Goal: Task Accomplishment & Management: Manage account settings

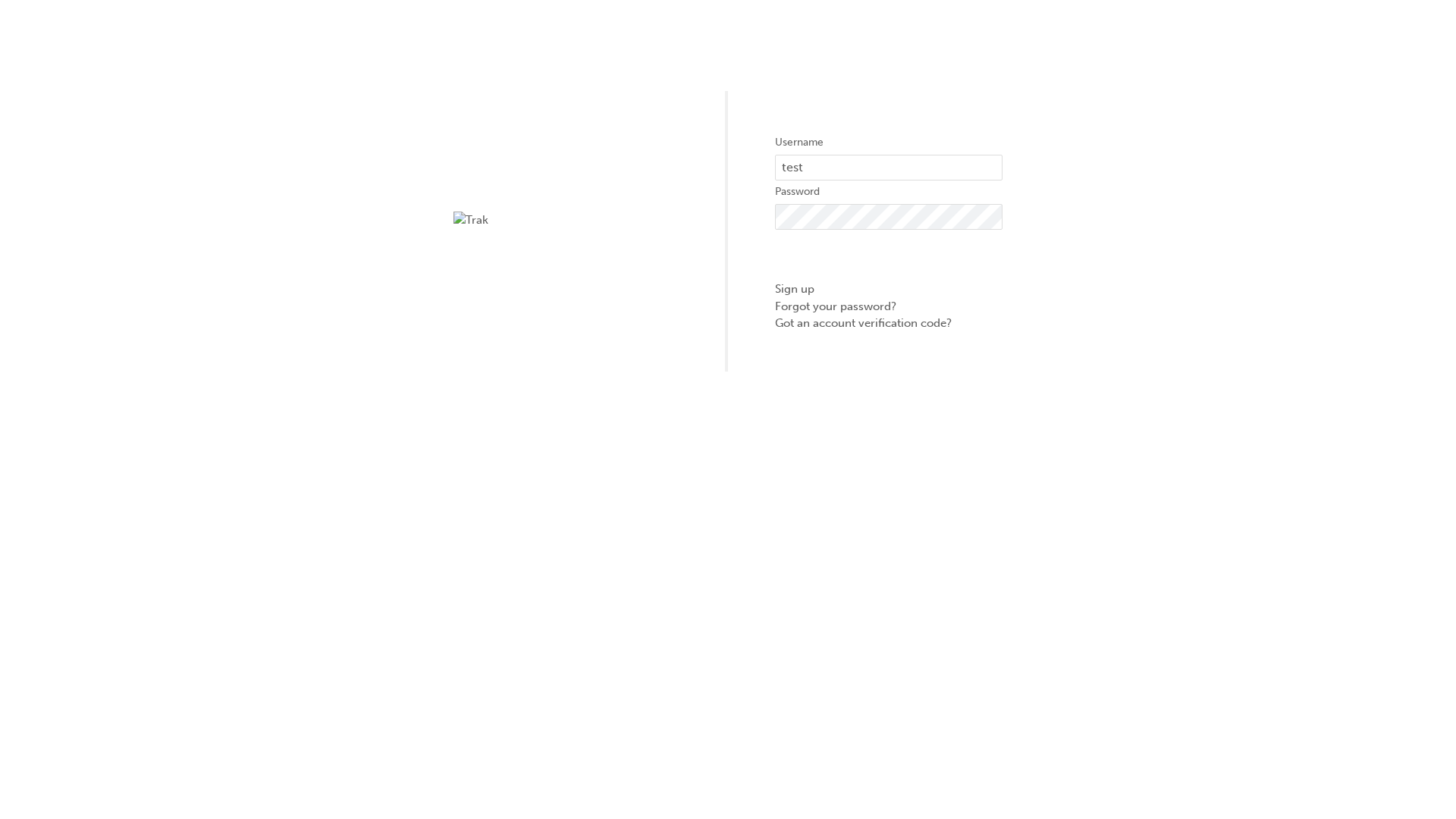
type input "test.e2e.user31"
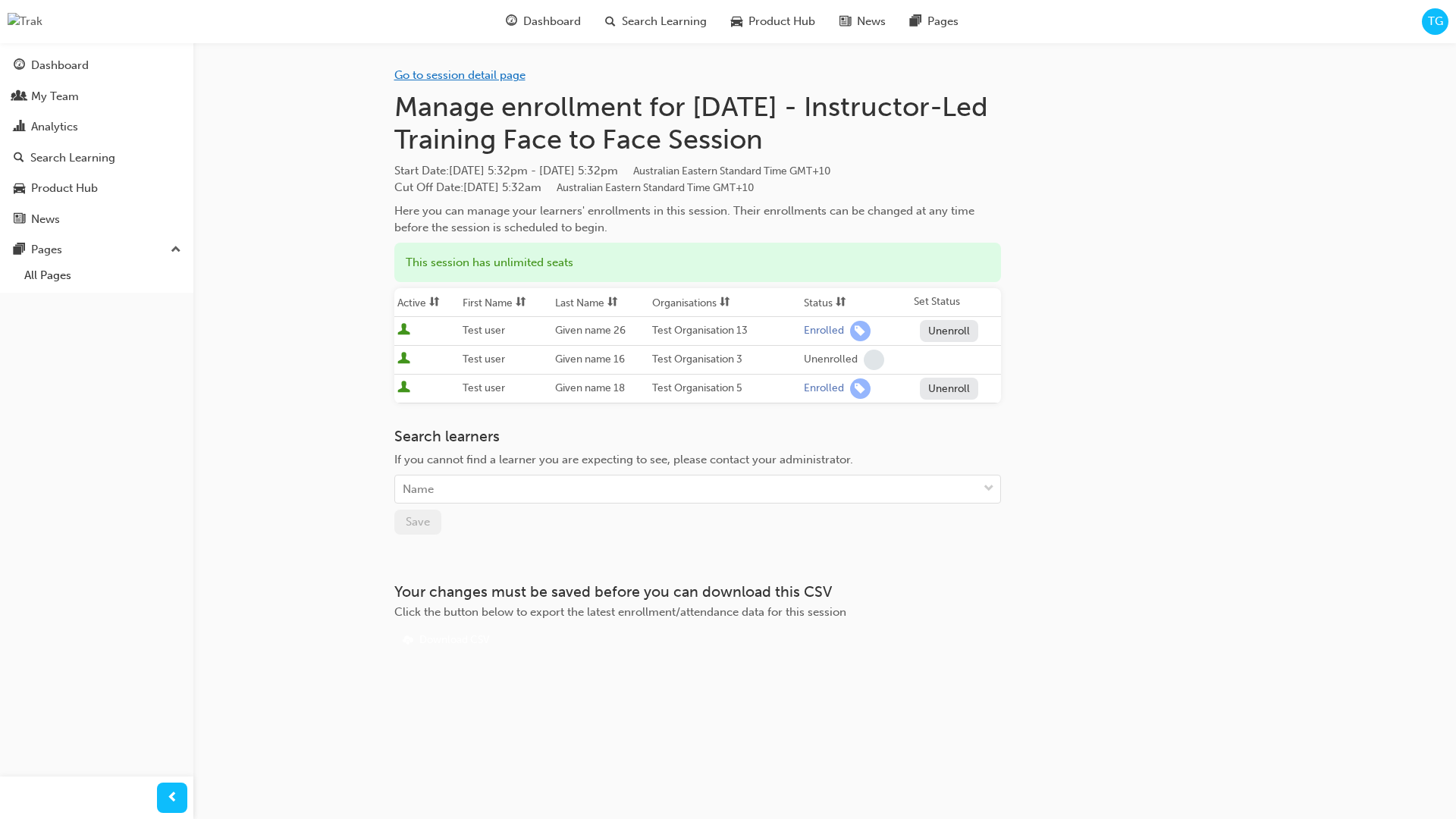
click at [500, 74] on link "Go to session detail page" at bounding box center [460, 75] width 131 height 14
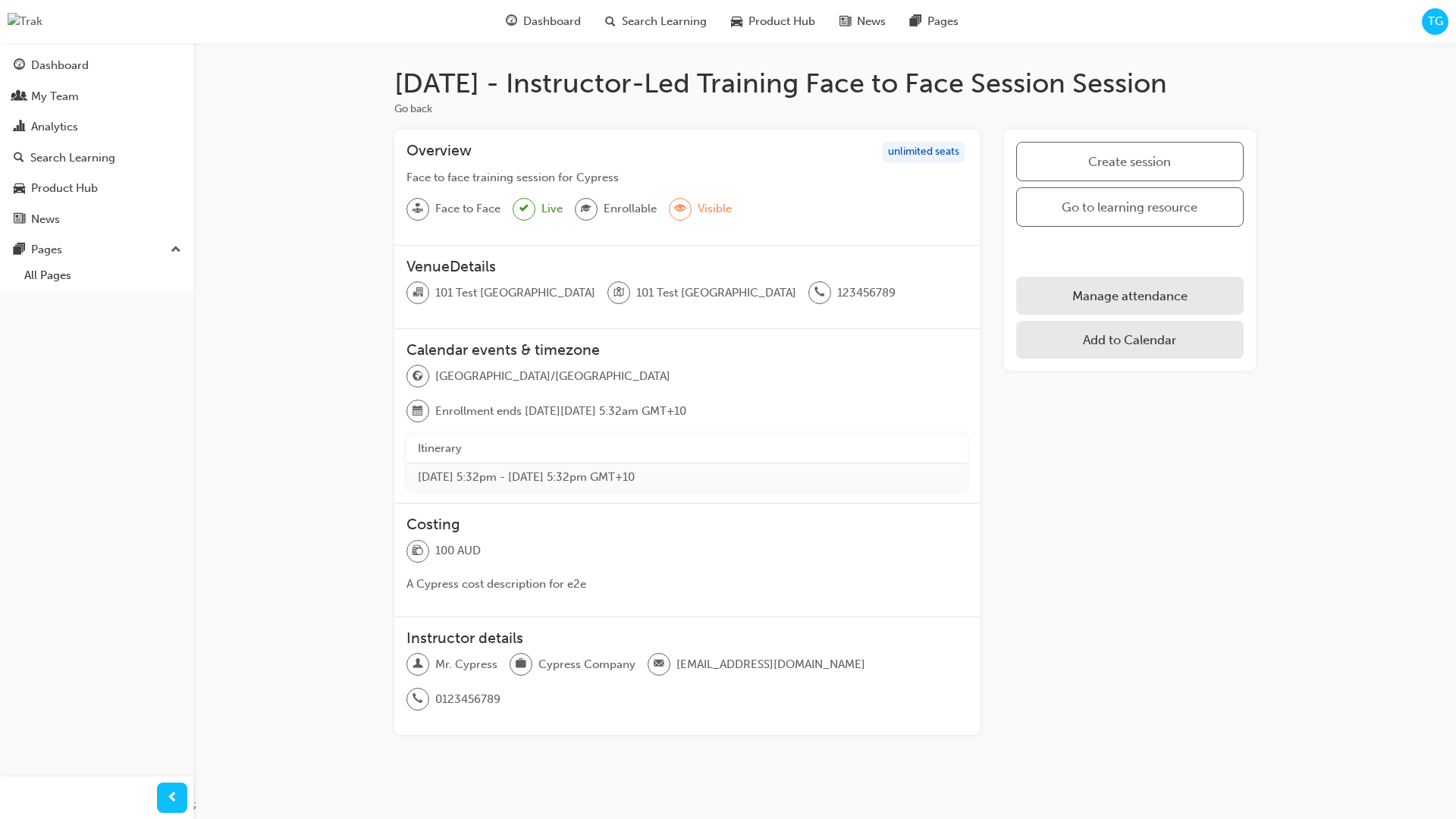
click at [1104, 302] on link "Manage attendance" at bounding box center [1130, 296] width 227 height 38
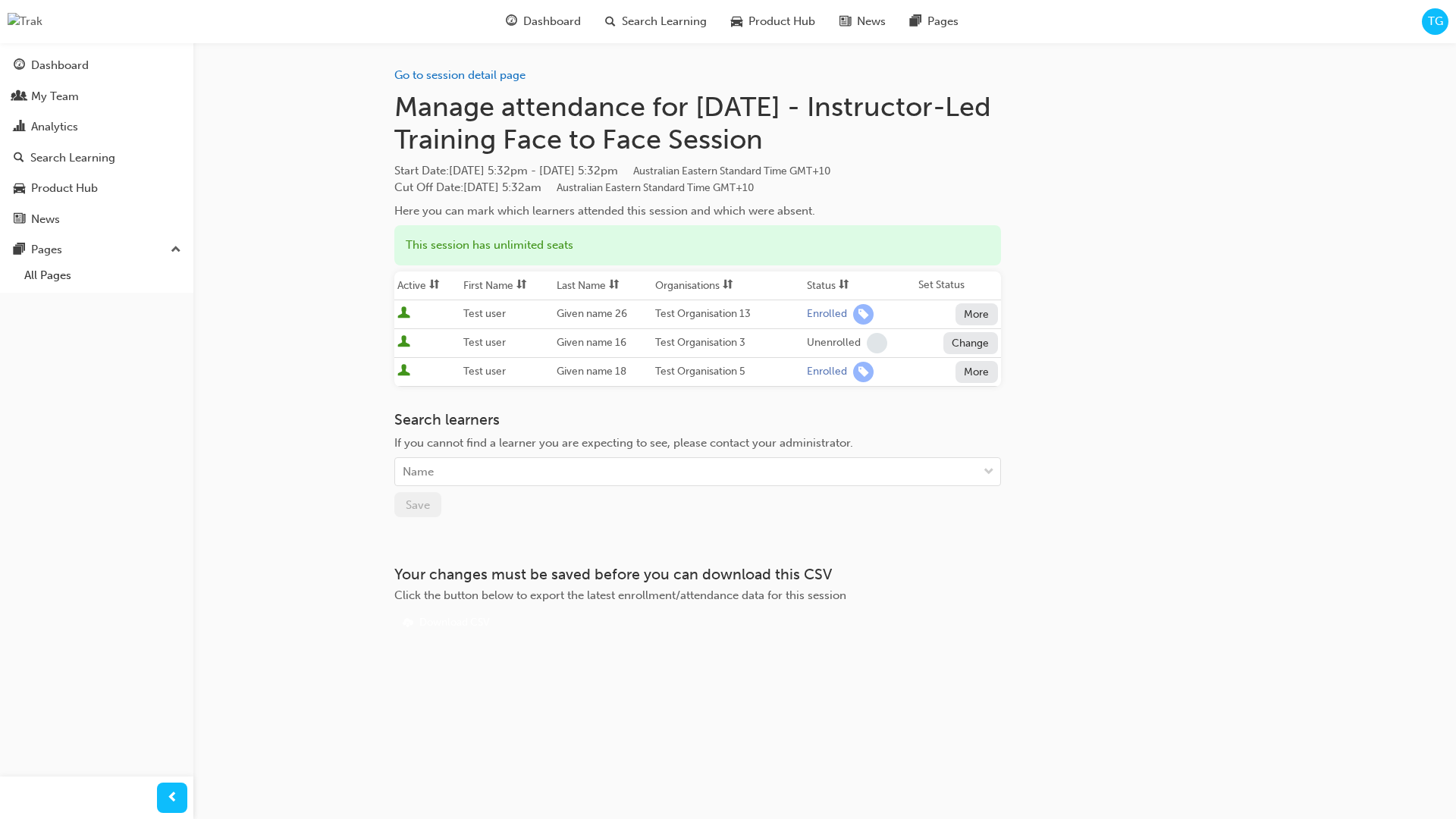
click at [961, 342] on button "Change" at bounding box center [971, 343] width 55 height 22
click at [969, 410] on div "Unenrolled" at bounding box center [960, 407] width 58 height 17
click at [967, 340] on button "Change" at bounding box center [971, 343] width 55 height 22
click at [952, 373] on div "Enrolled" at bounding box center [953, 379] width 44 height 17
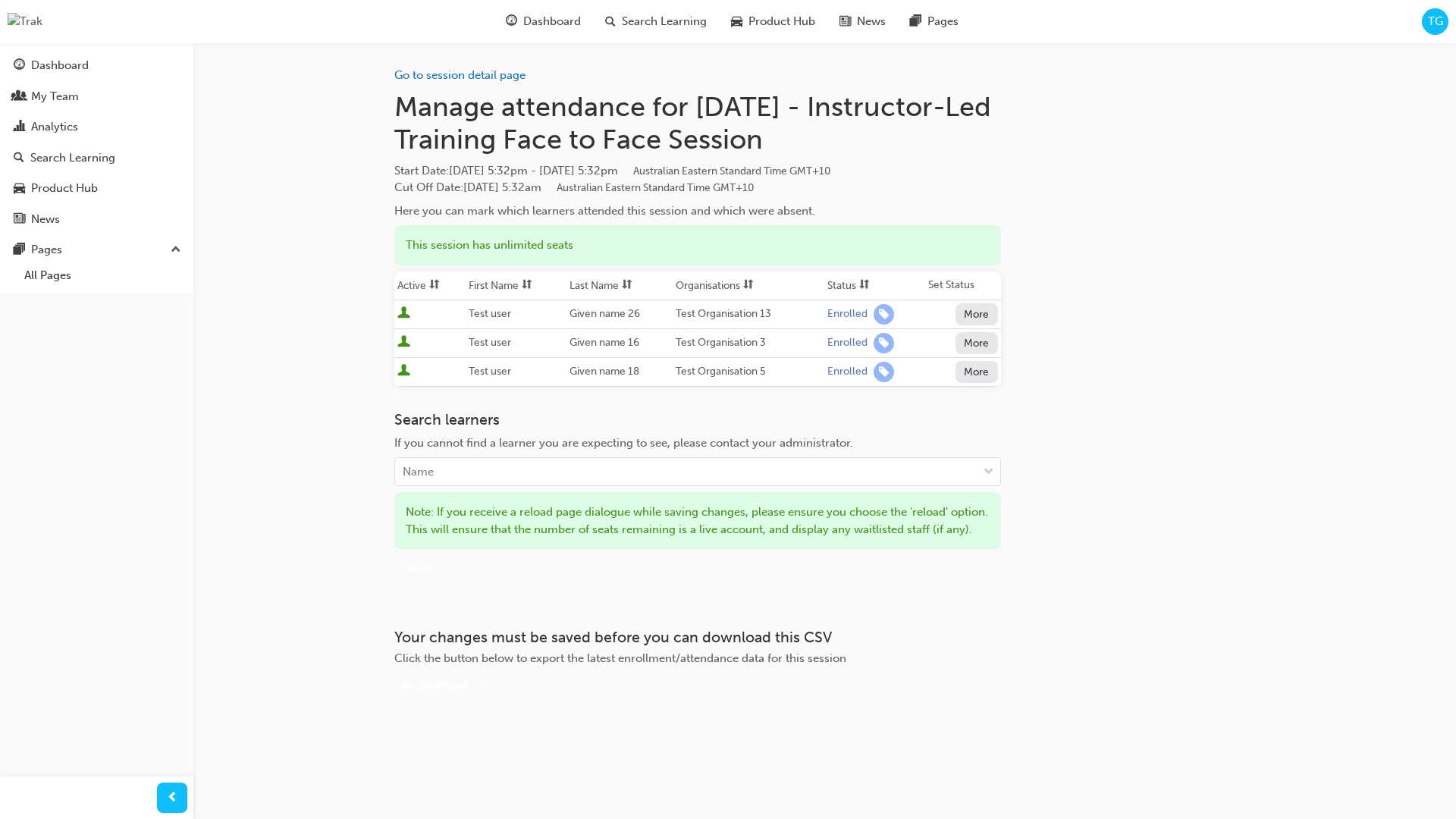
click at [727, 417] on h3 "Search learners" at bounding box center [698, 419] width 607 height 17
click at [976, 346] on button "More" at bounding box center [977, 343] width 42 height 22
click at [973, 377] on div "Unenrolled" at bounding box center [966, 379] width 58 height 17
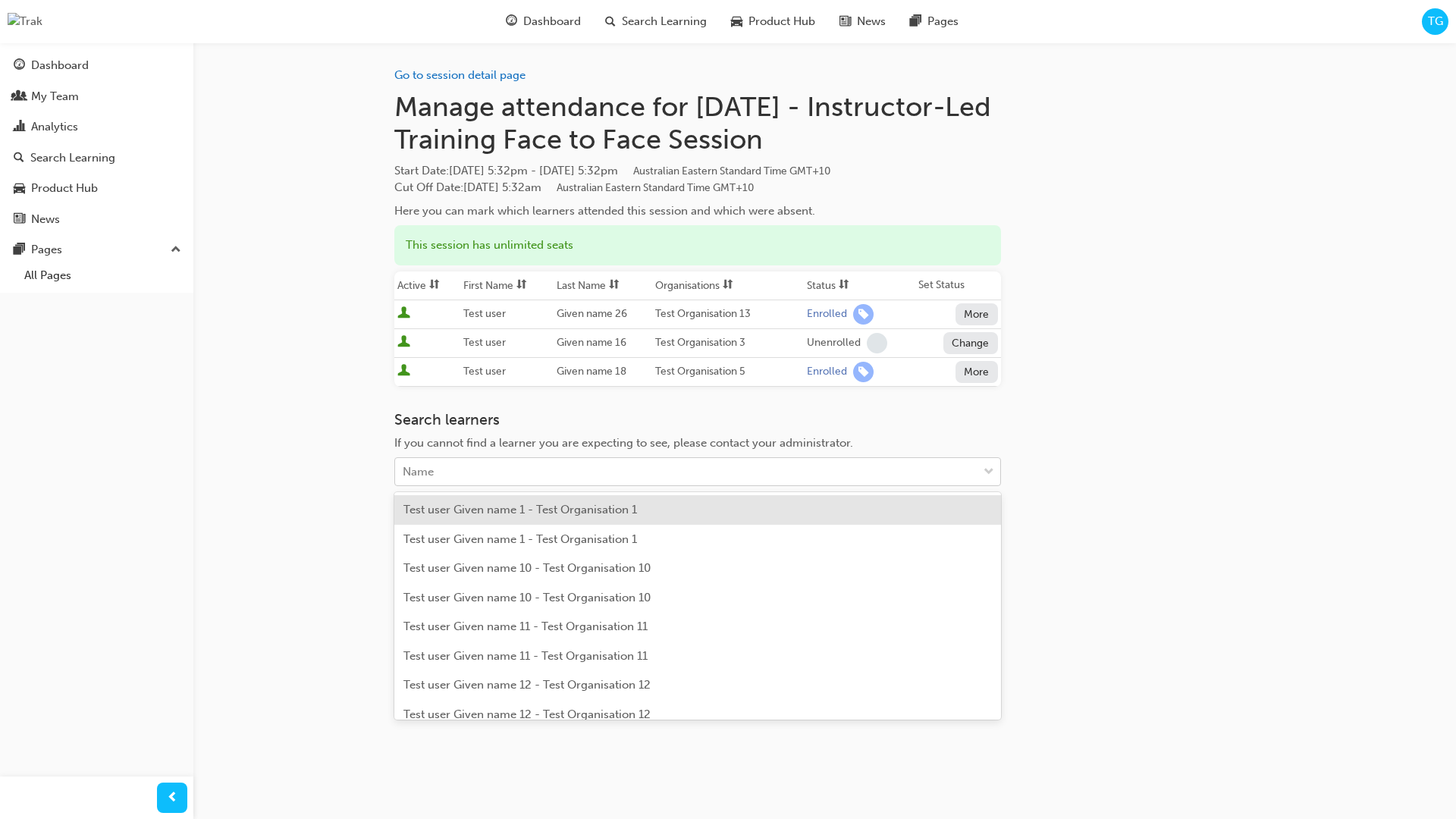
click at [659, 472] on div "Name" at bounding box center [687, 472] width 583 height 27
click at [767, 435] on div "If you cannot find a learner you are expecting to see, please contact your admi…" at bounding box center [698, 443] width 607 height 17
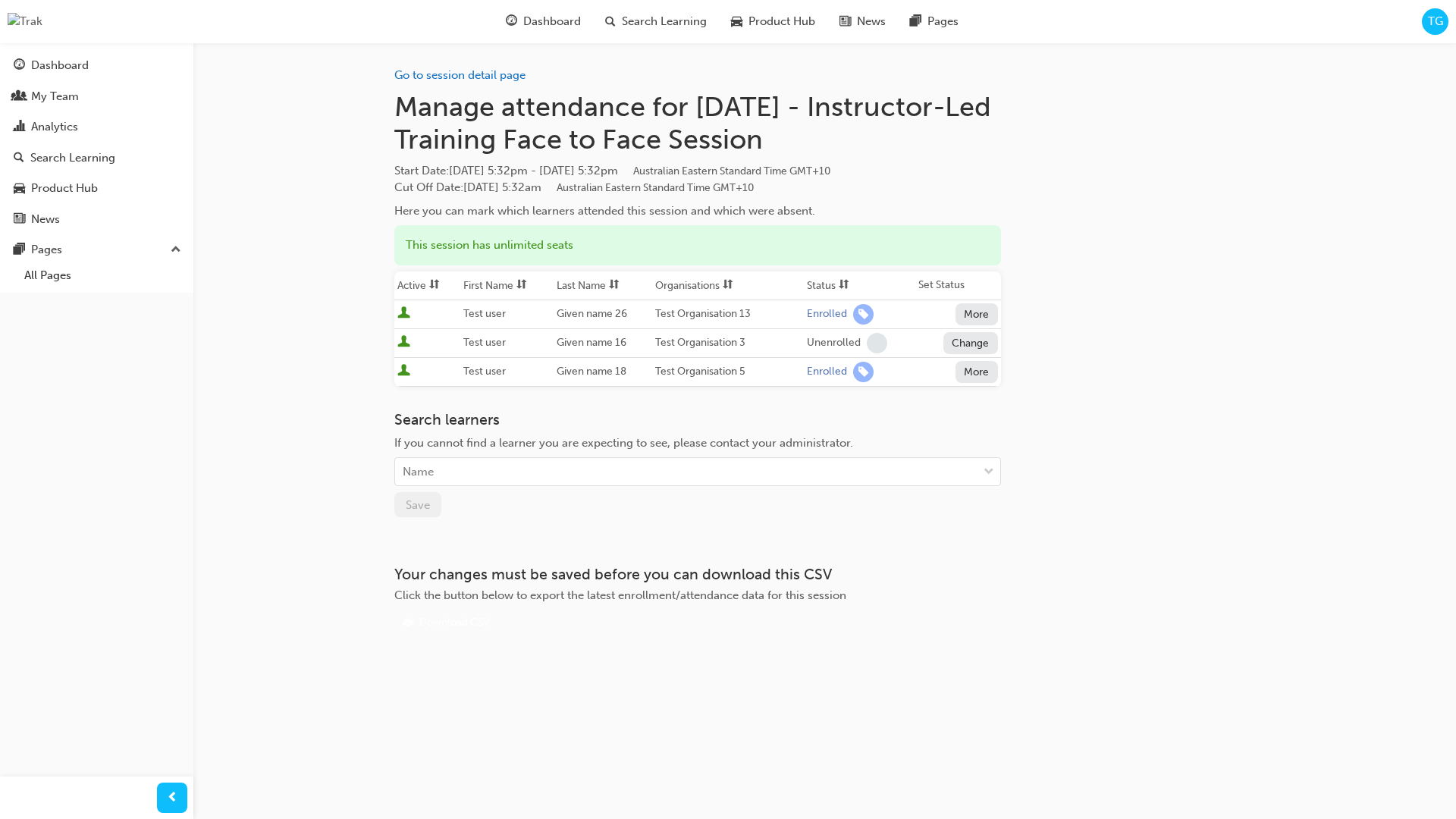
click at [958, 342] on button "Change" at bounding box center [971, 343] width 55 height 22
click at [955, 377] on div "Enrolled" at bounding box center [953, 379] width 44 height 17
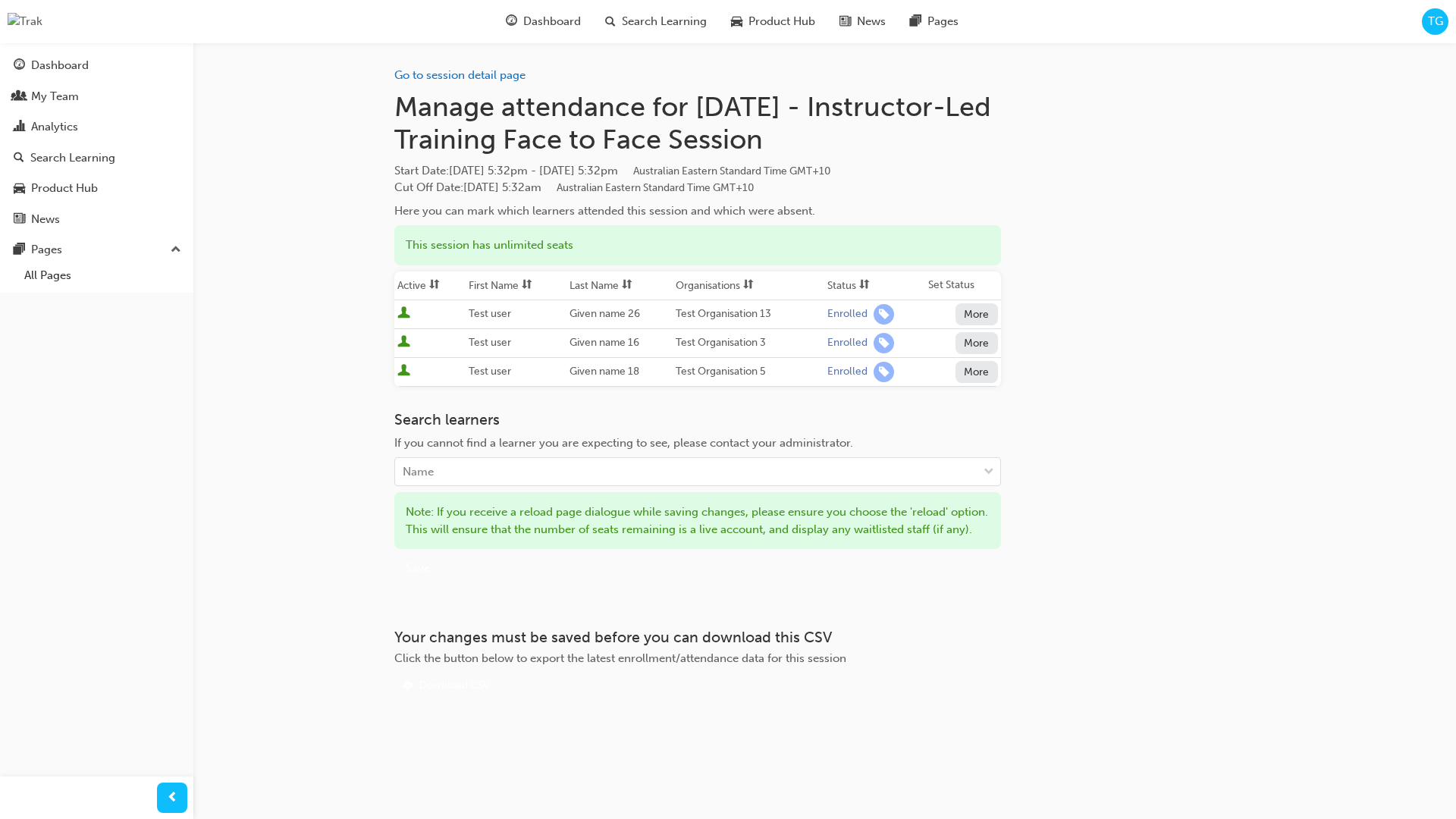
drag, startPoint x: 926, startPoint y: 403, endPoint x: 863, endPoint y: 383, distance: 66.1
click at [925, 403] on div "Go to session detail page Manage attendance for Tomorrow - Instructor-Led Train…" at bounding box center [698, 370] width 607 height 655
click at [426, 69] on link "Go to session detail page" at bounding box center [460, 75] width 131 height 14
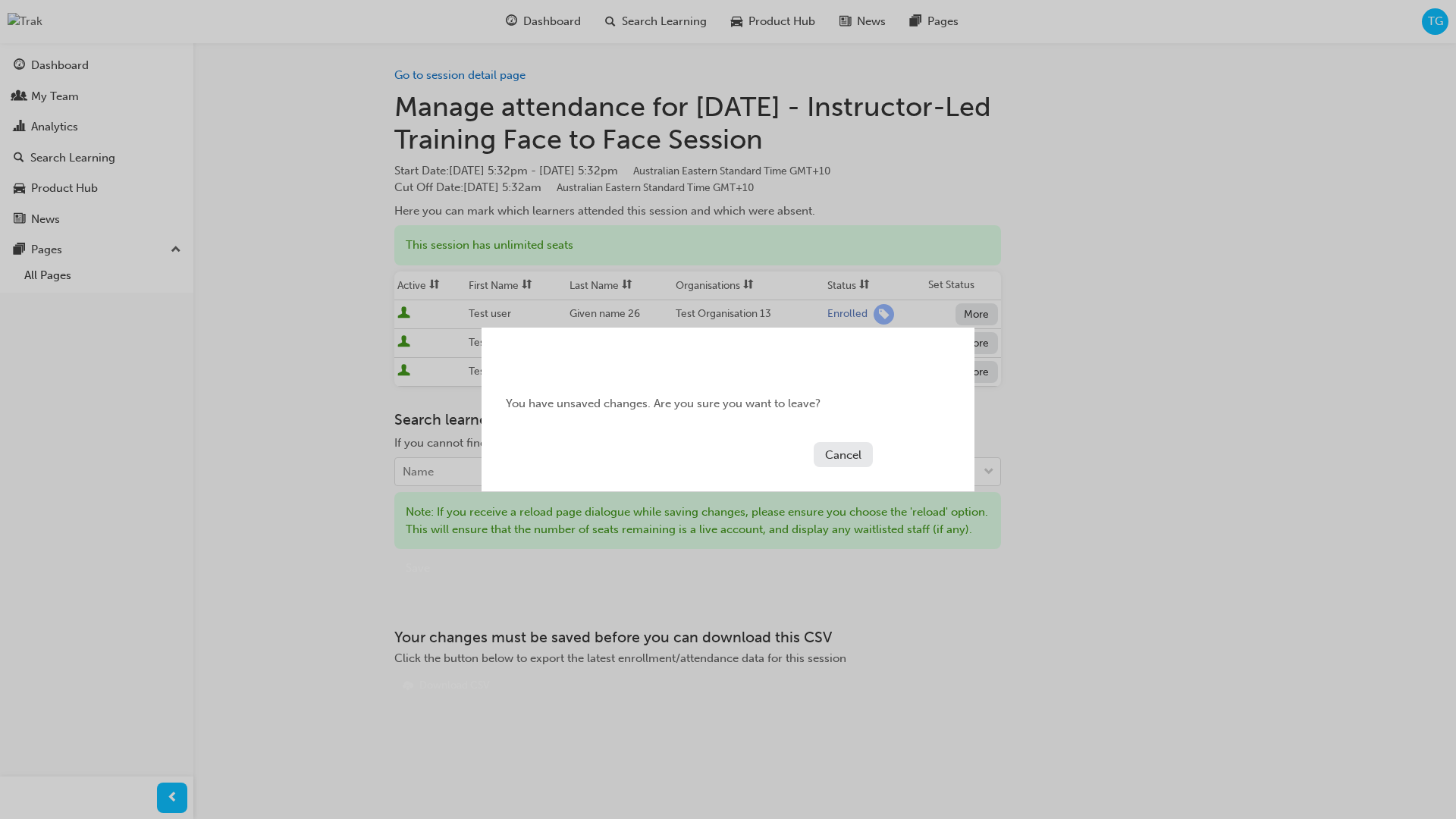
click at [844, 457] on button "Cancel" at bounding box center [844, 454] width 59 height 25
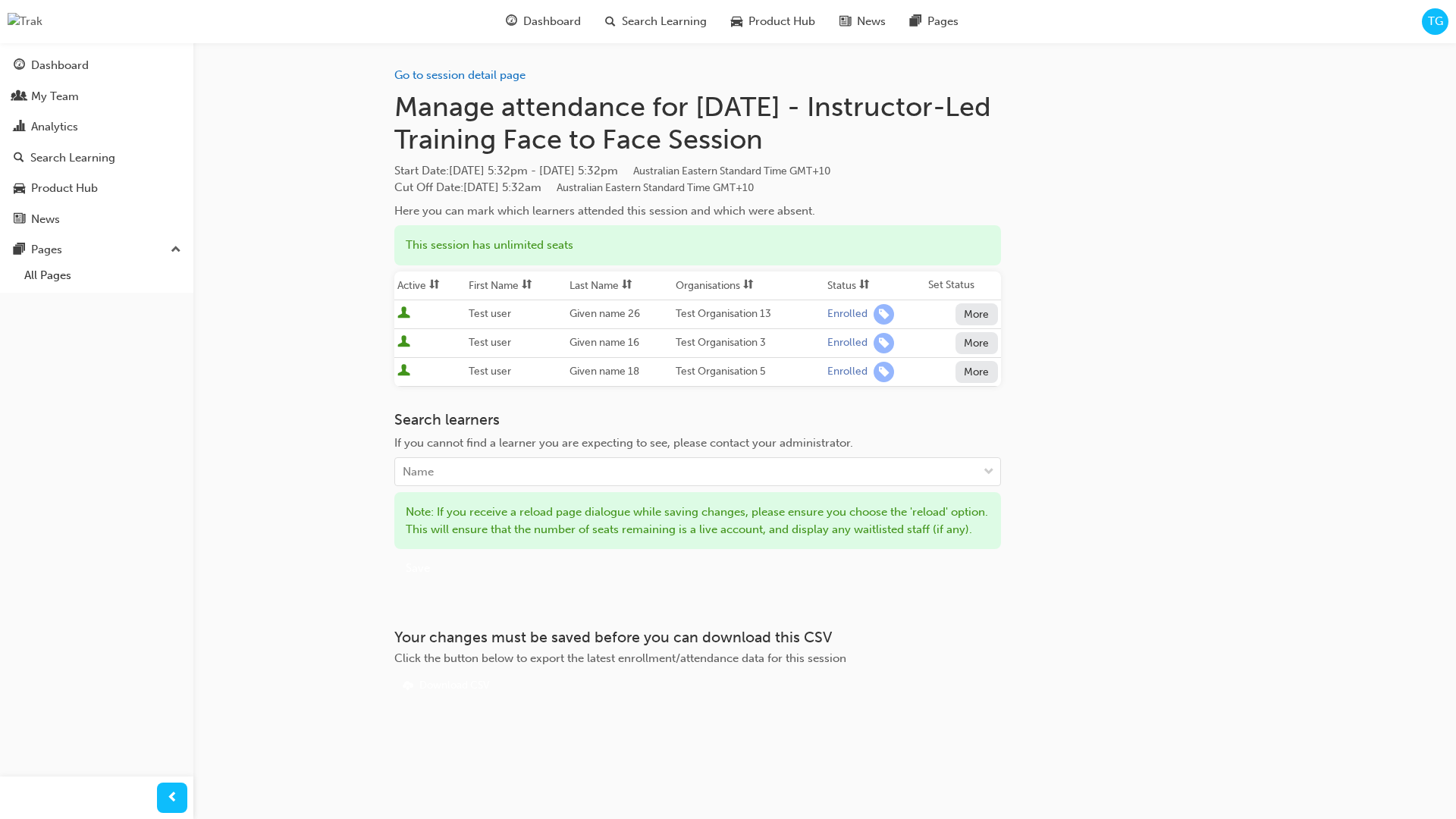
click at [855, 411] on h3 "Search learners" at bounding box center [698, 419] width 607 height 17
click at [453, 77] on link "Go to session detail page" at bounding box center [460, 75] width 131 height 14
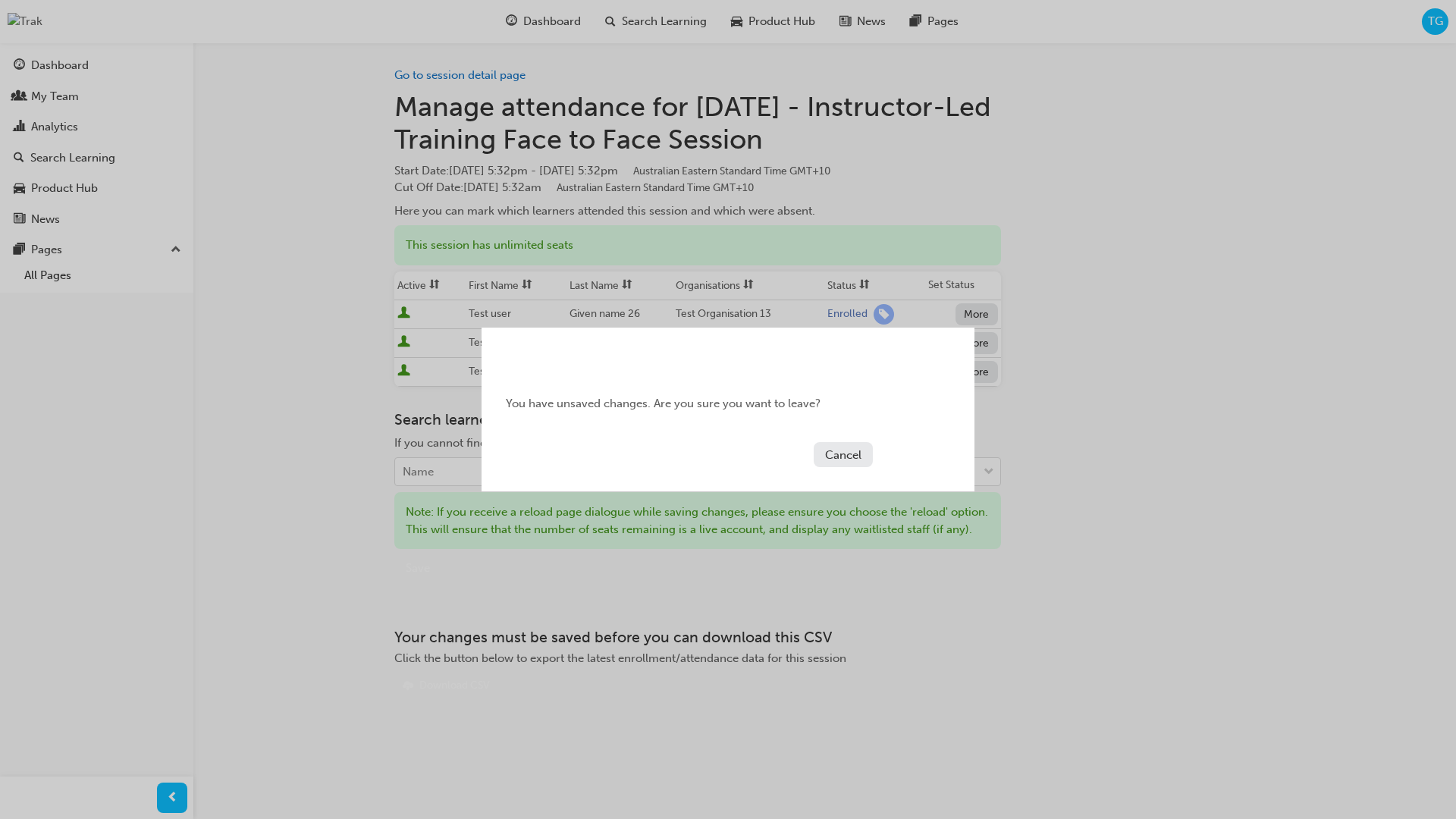
click at [851, 460] on button "Cancel" at bounding box center [844, 454] width 59 height 25
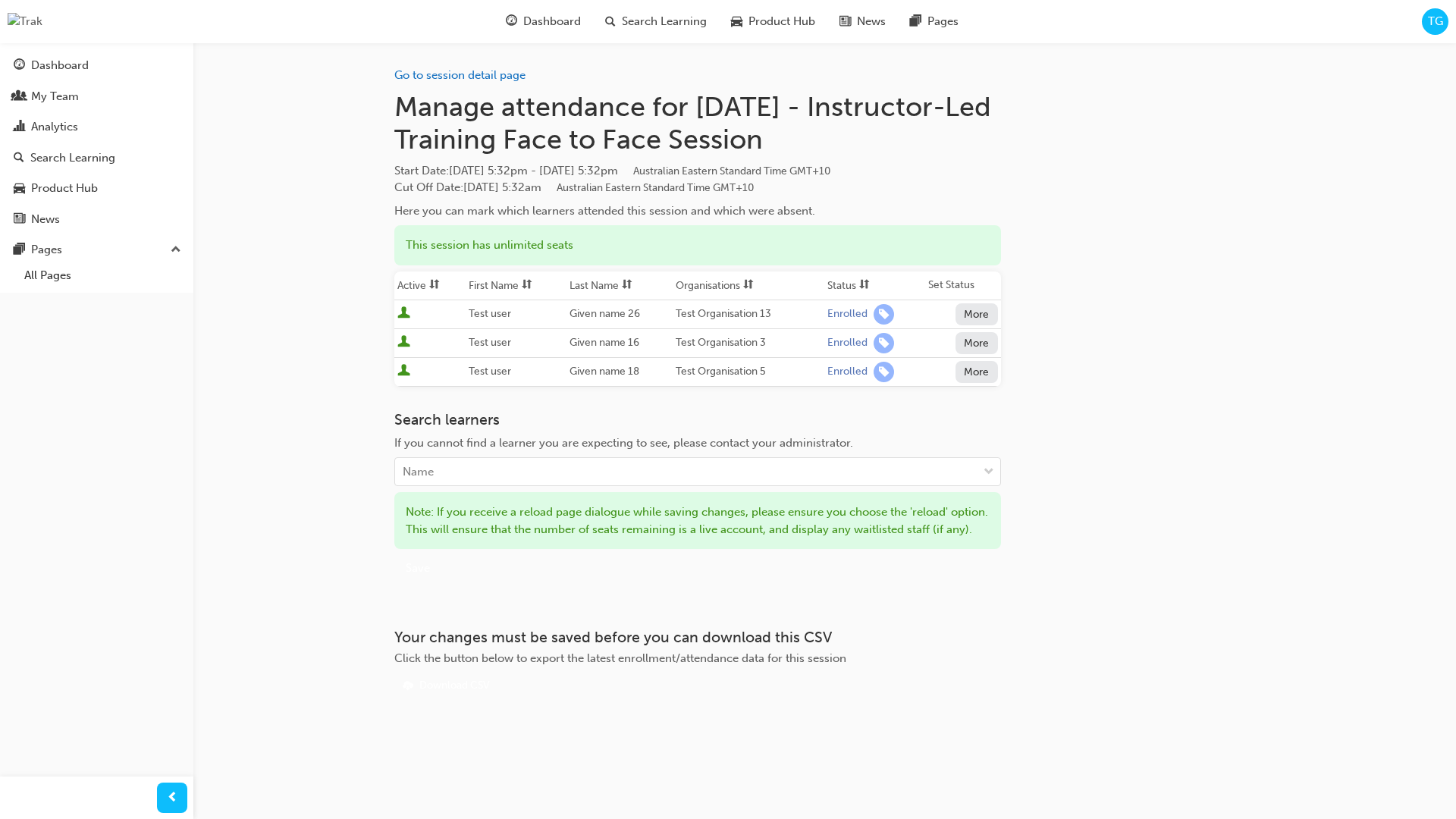
click at [987, 636] on div "Go to session detail page Manage attendance for Tomorrow - Instructor-Led Train…" at bounding box center [698, 370] width 607 height 655
click at [477, 72] on link "Go to session detail page" at bounding box center [460, 75] width 131 height 14
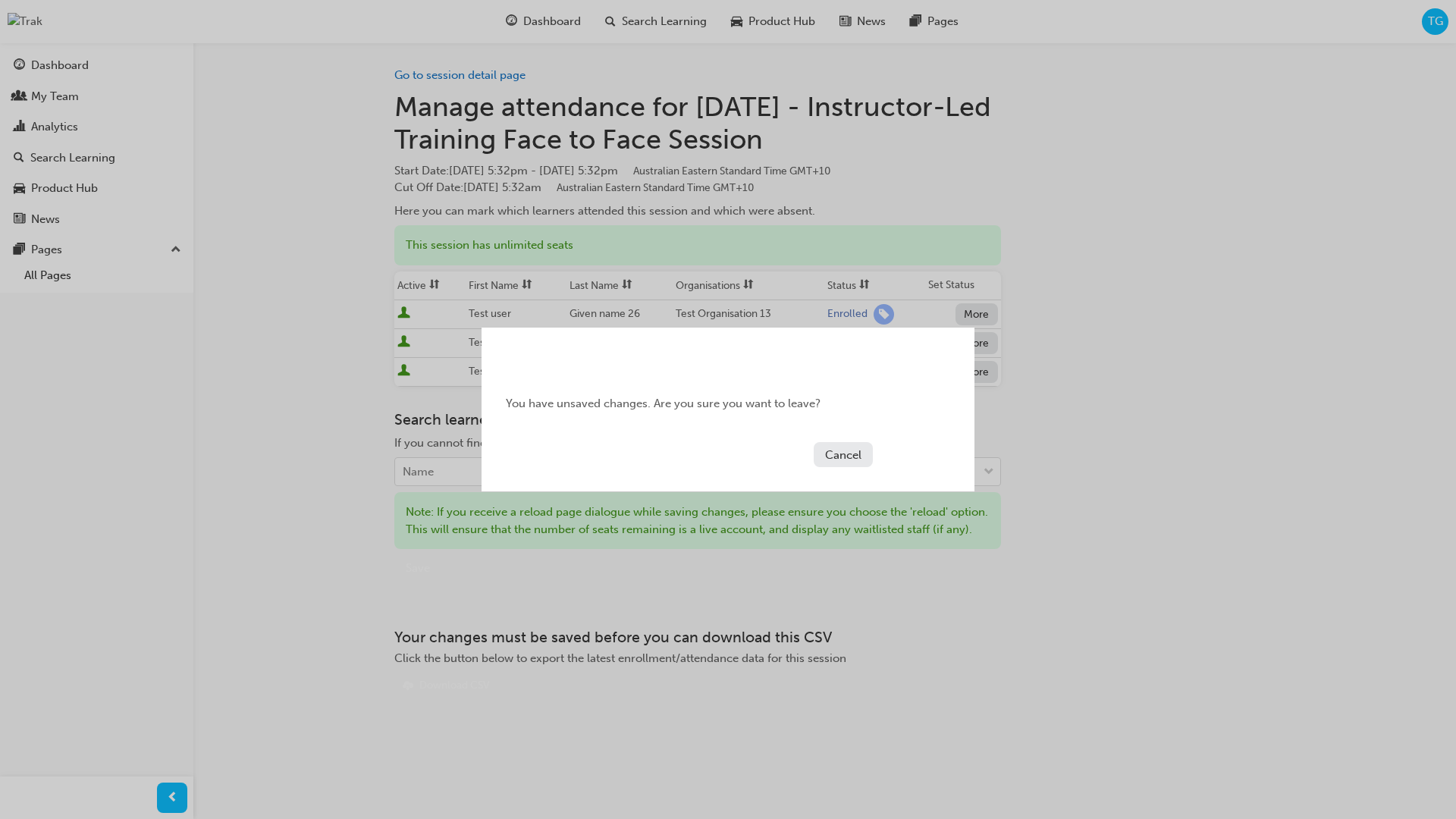
click at [932, 456] on button "Continue" at bounding box center [915, 454] width 71 height 25
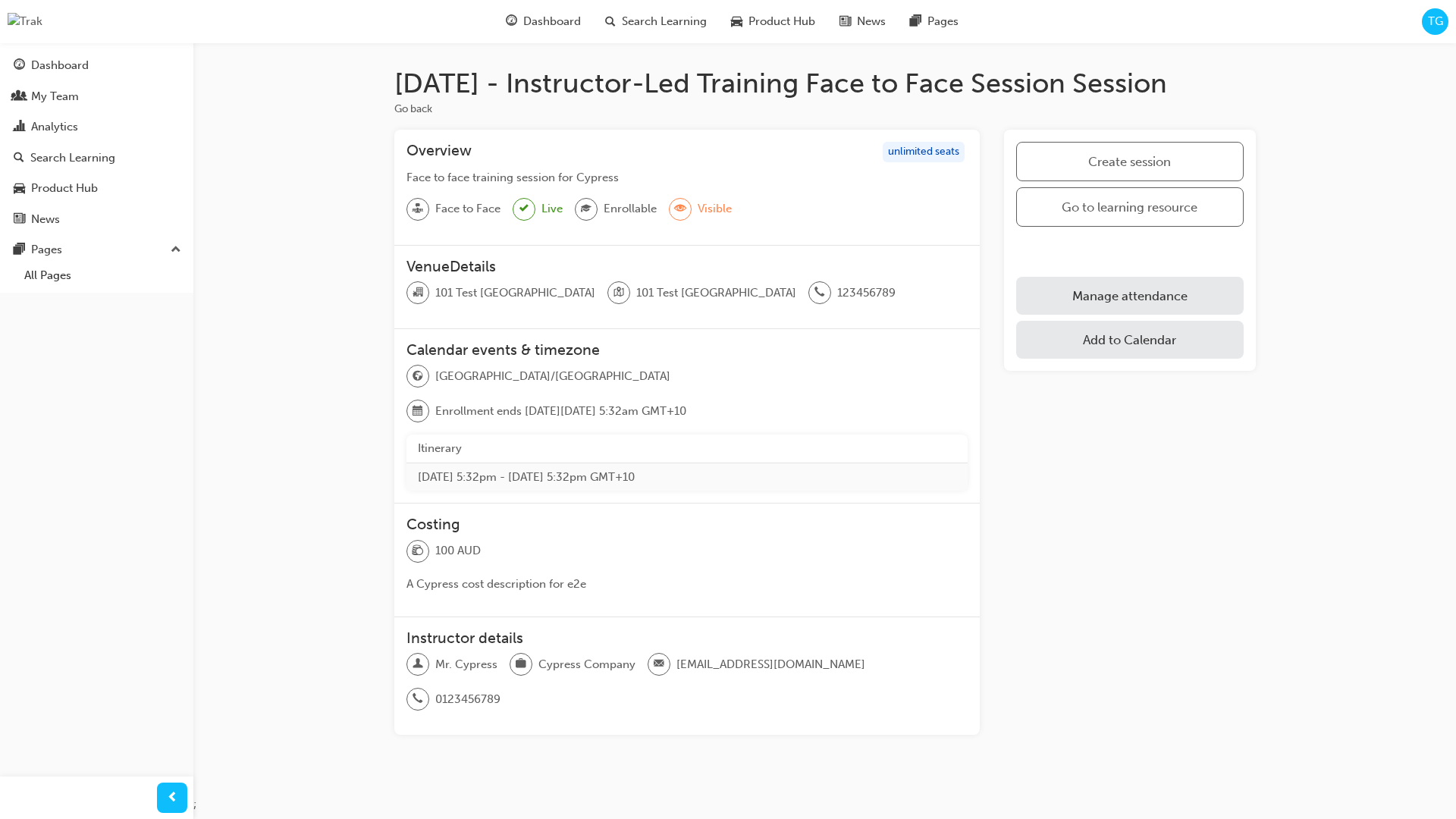
click at [1136, 302] on link "Manage attendance" at bounding box center [1130, 296] width 227 height 38
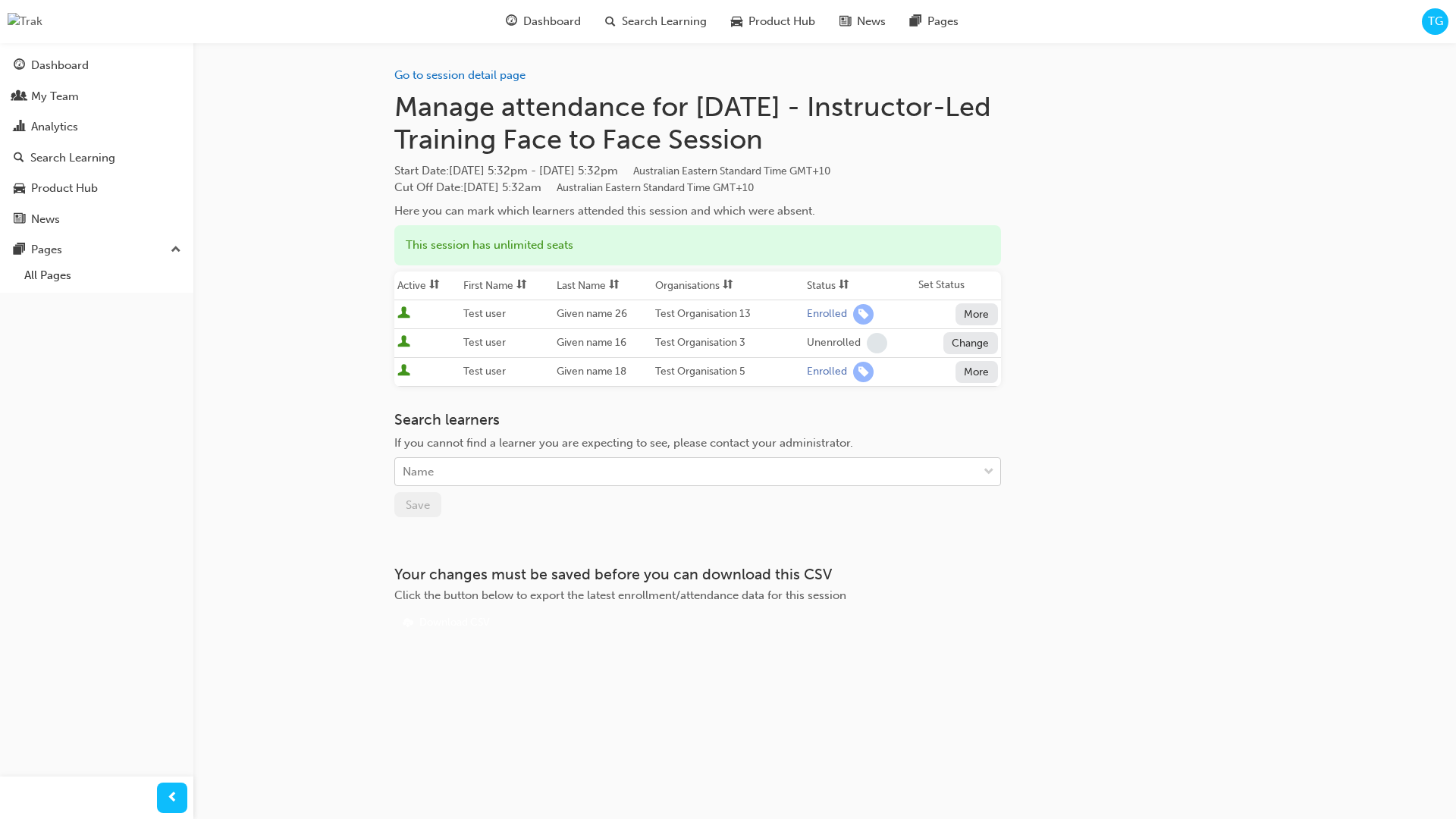
click at [854, 470] on div "Name" at bounding box center [687, 472] width 583 height 27
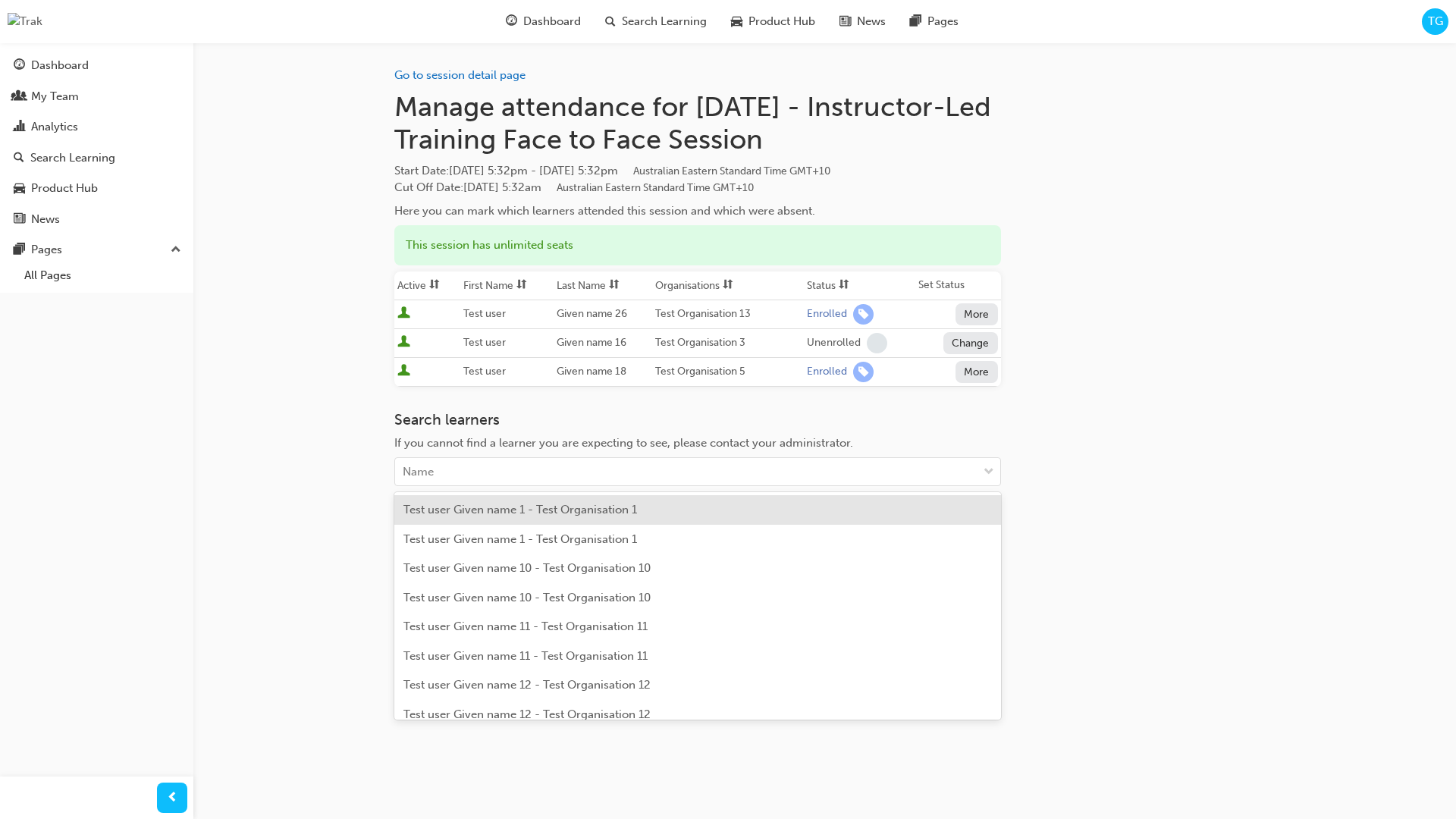
click at [951, 419] on h3 "Search learners" at bounding box center [698, 419] width 607 height 17
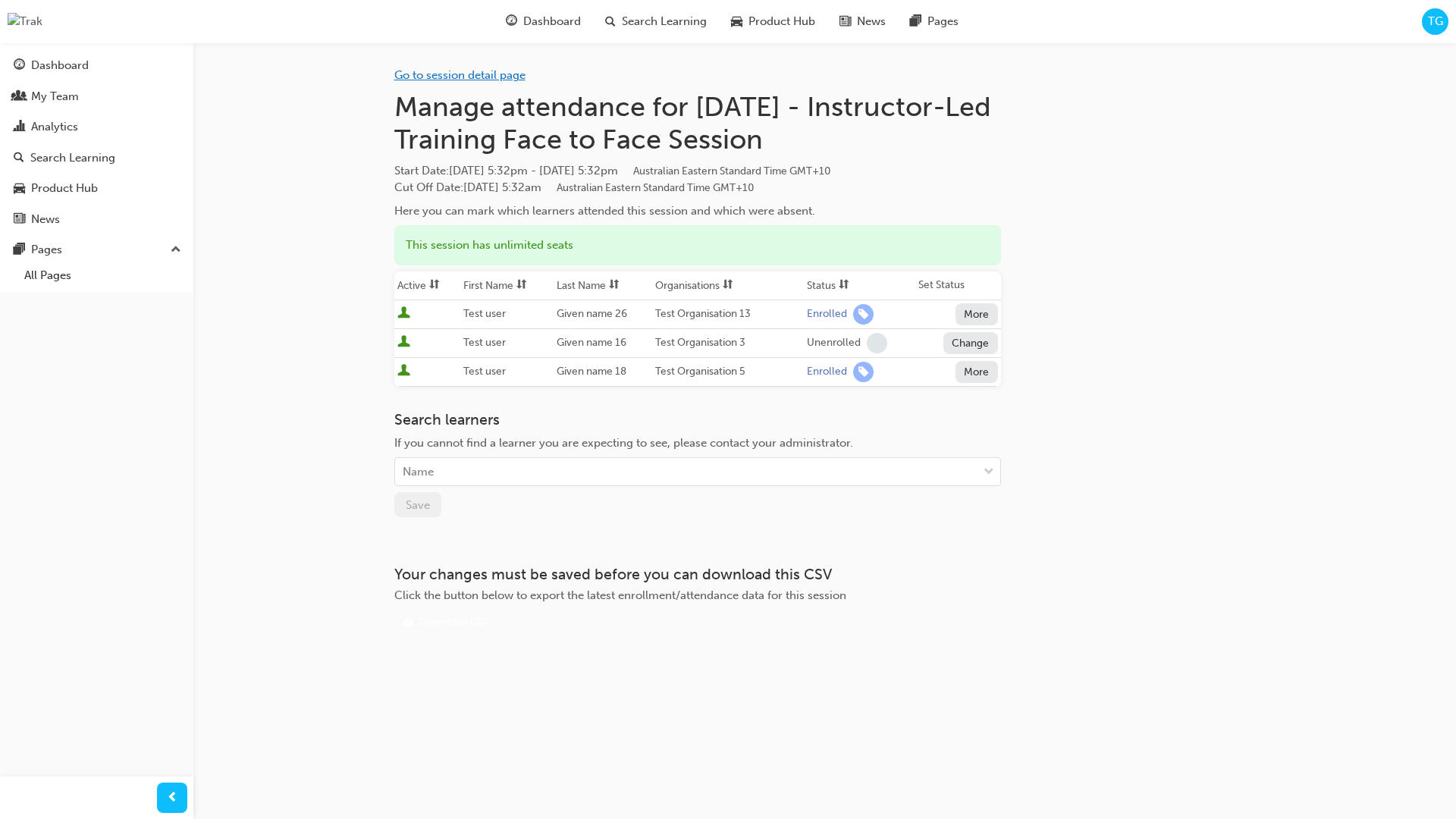
click at [462, 72] on link "Go to session detail page" at bounding box center [460, 75] width 131 height 14
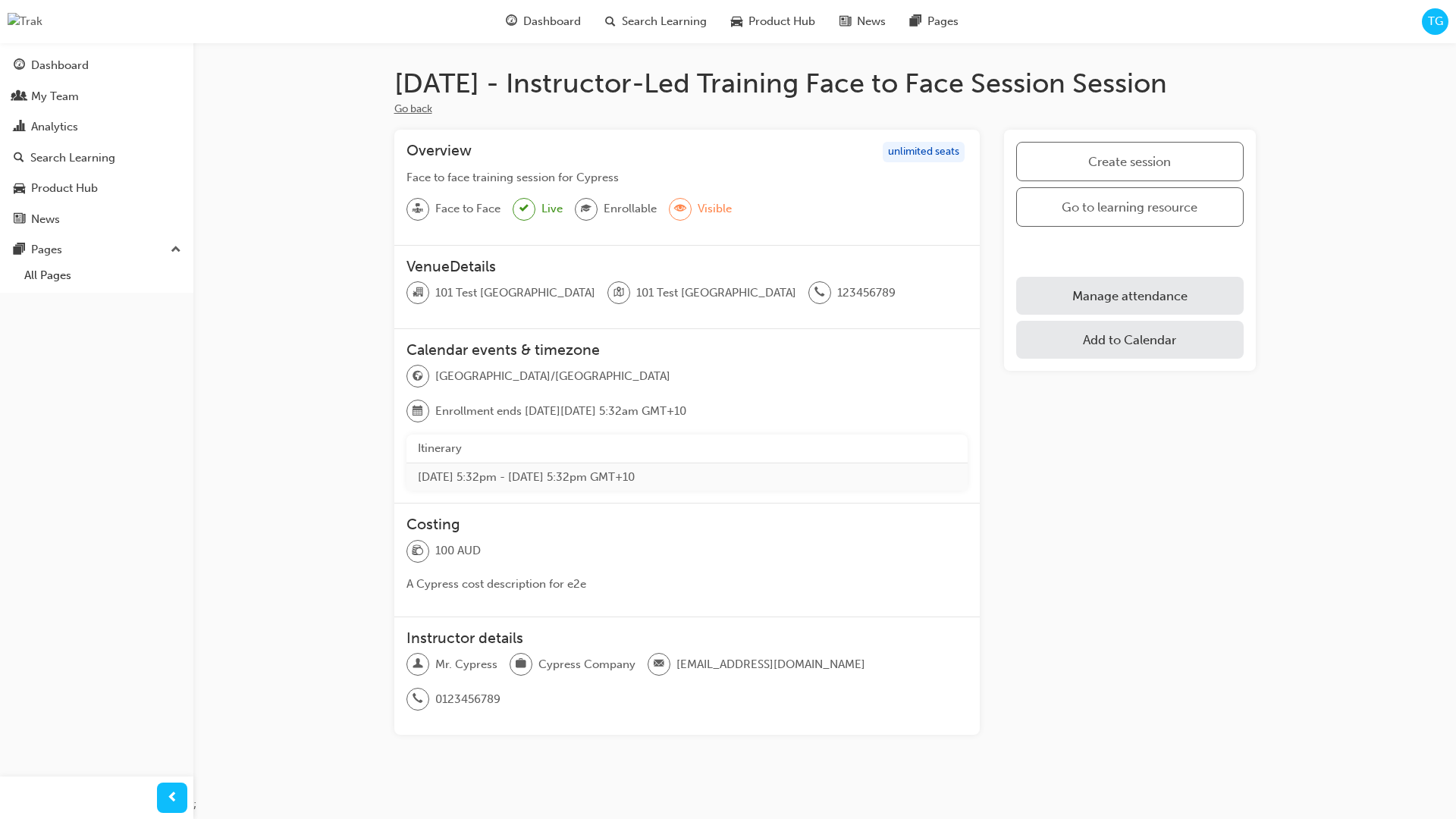
click at [420, 111] on button "Go back" at bounding box center [414, 109] width 38 height 17
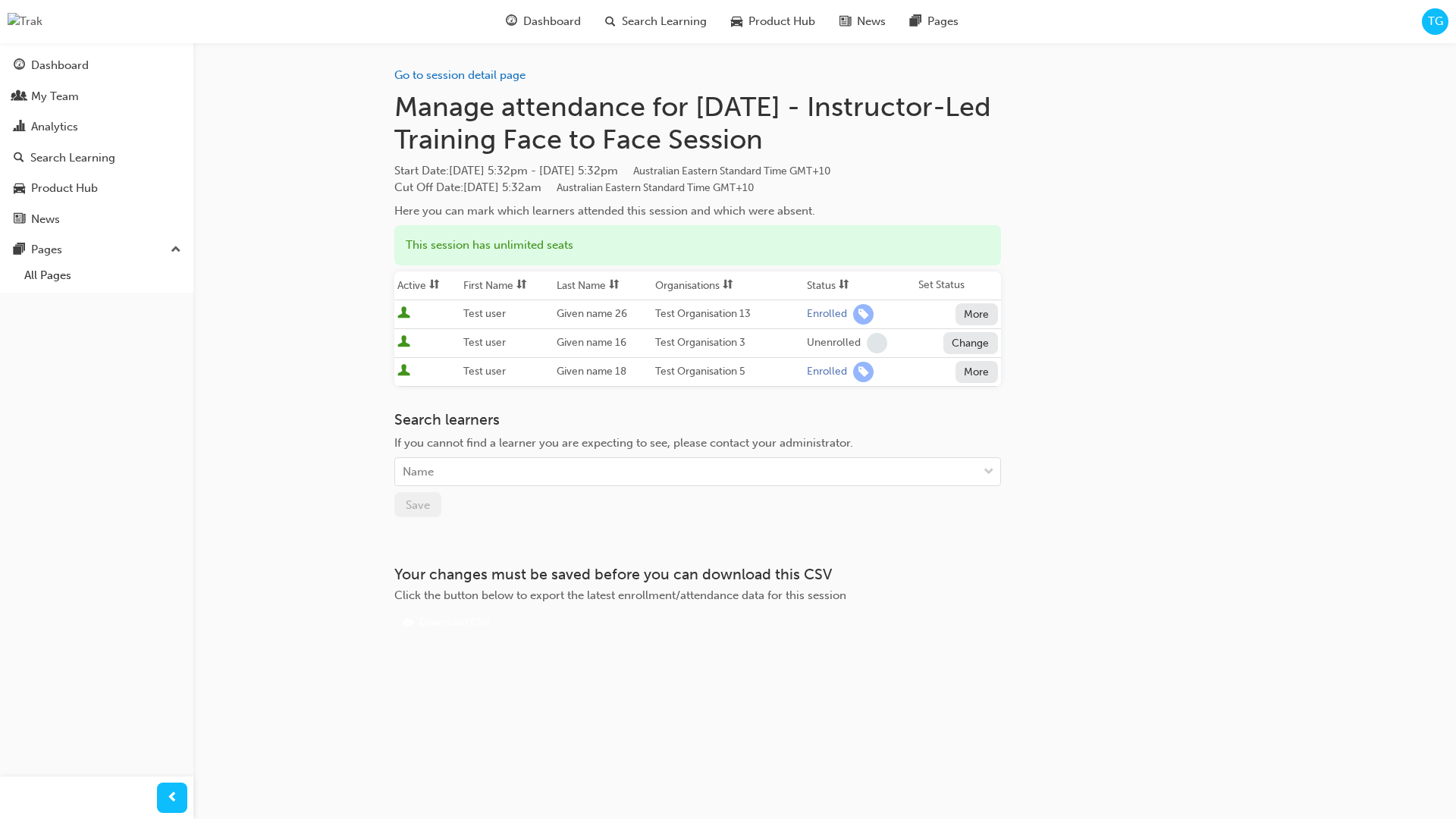
click at [964, 340] on button "Change" at bounding box center [971, 343] width 55 height 22
click at [959, 406] on div "Unenrolled" at bounding box center [960, 407] width 58 height 17
click at [960, 340] on button "Change" at bounding box center [971, 343] width 55 height 22
click at [945, 378] on div "Enrolled" at bounding box center [953, 379] width 44 height 17
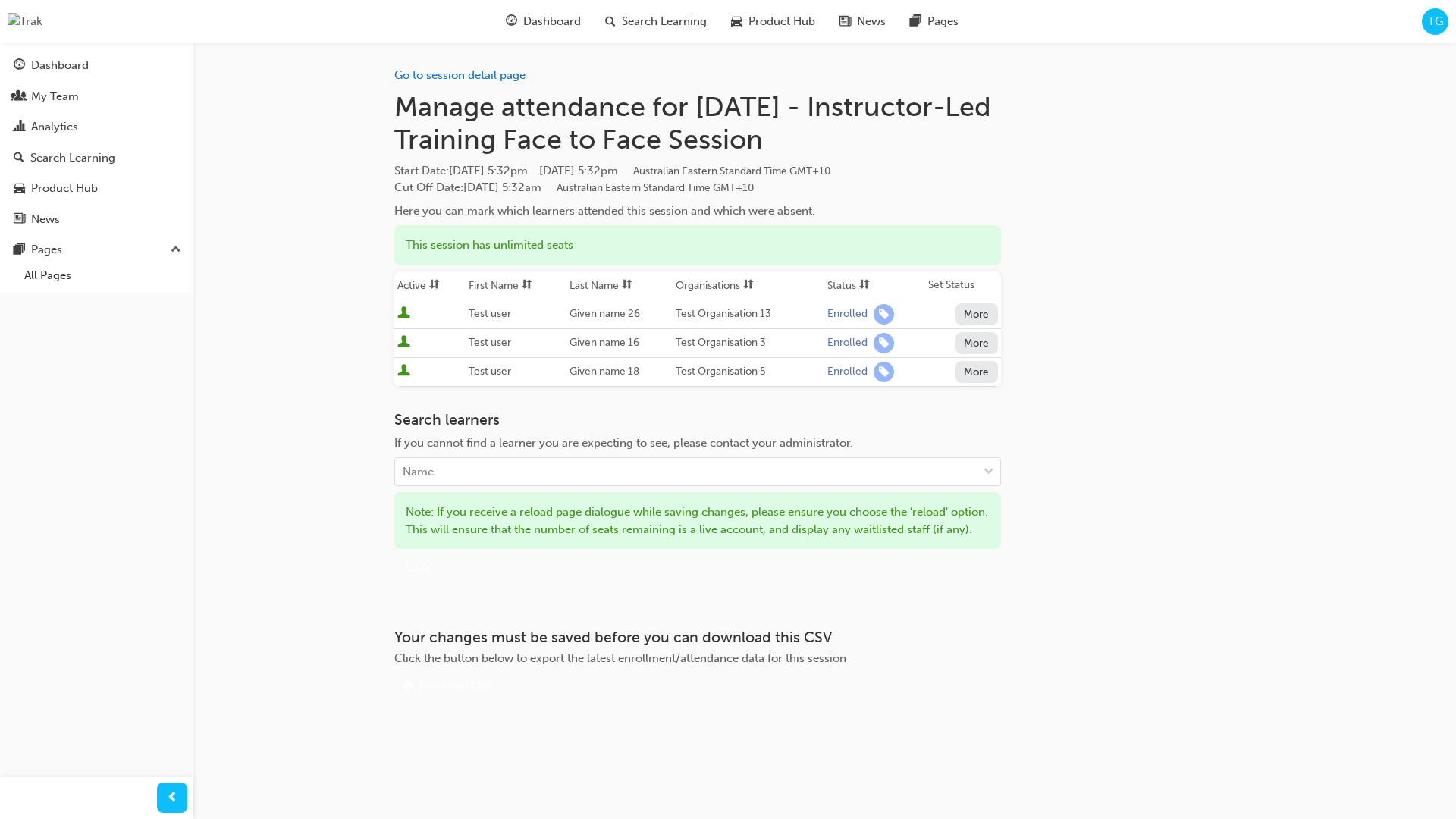
click at [489, 79] on link "Go to session detail page" at bounding box center [460, 75] width 131 height 14
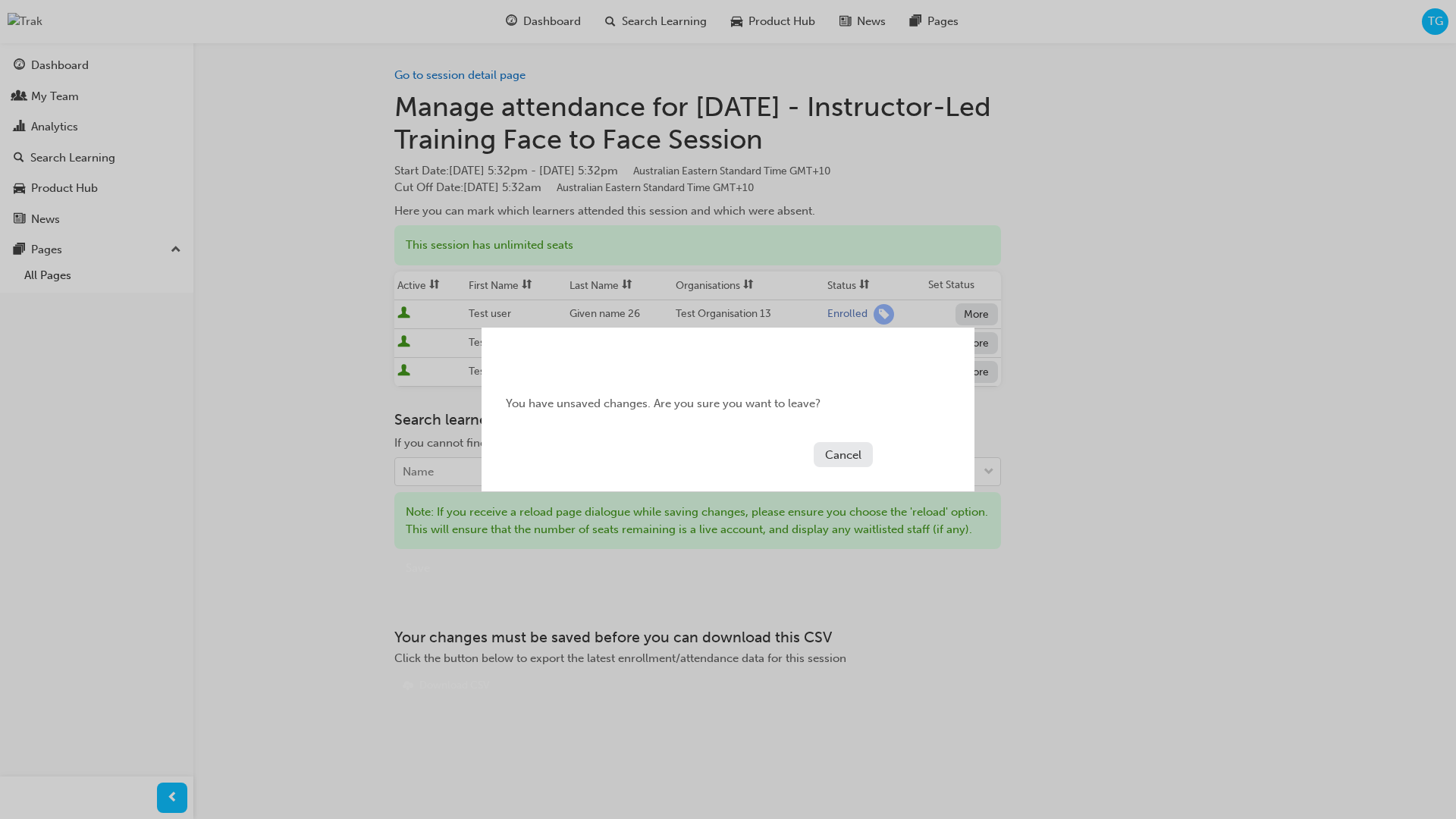
click at [852, 458] on button "Cancel" at bounding box center [844, 454] width 59 height 25
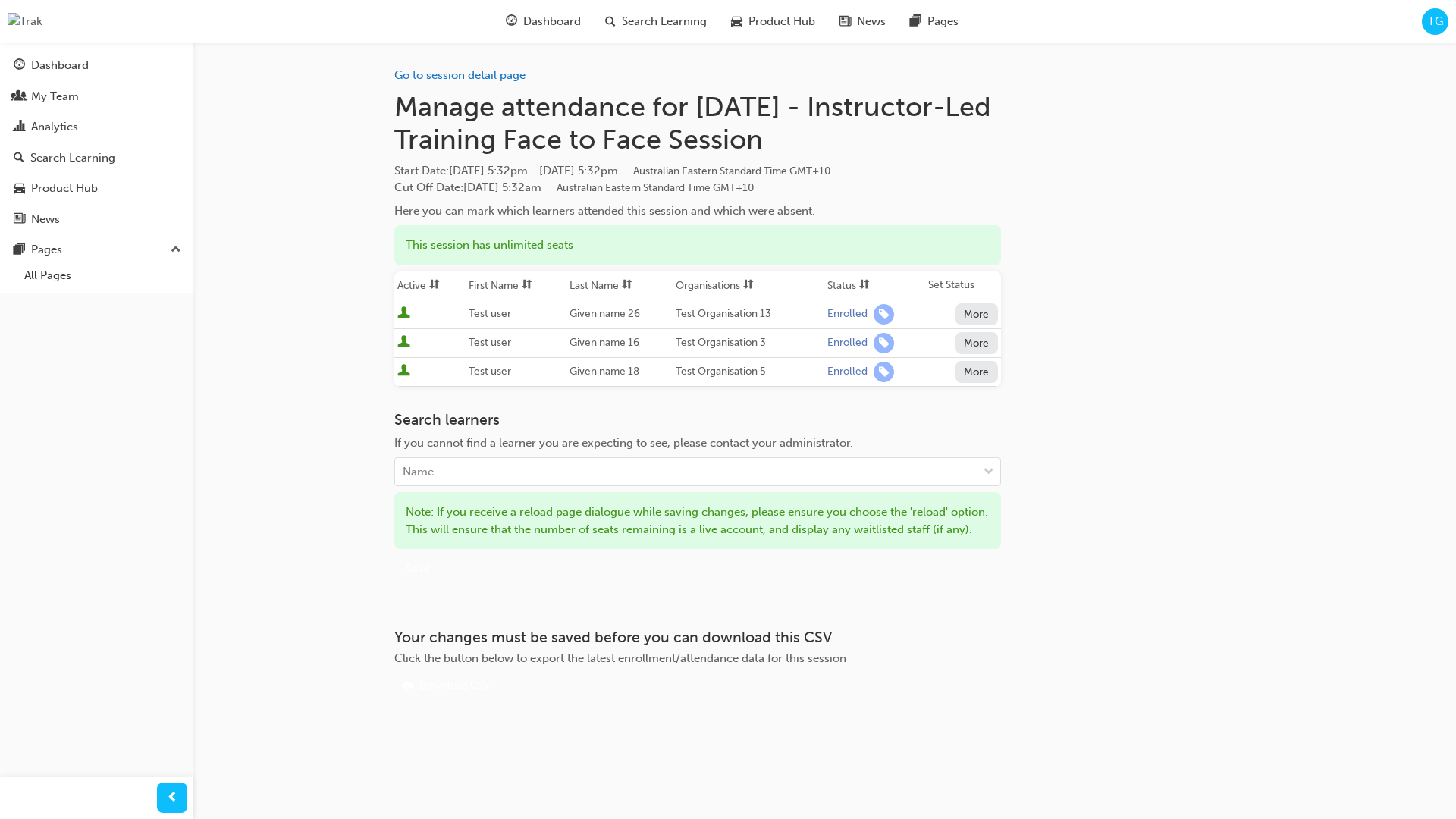
click at [429, 604] on div "Go to session detail page Manage attendance for Tomorrow - Instructor-Led Train…" at bounding box center [698, 370] width 607 height 655
click at [438, 580] on button "Save" at bounding box center [418, 567] width 47 height 25
click at [442, 573] on div "button" at bounding box center [442, 566] width 12 height 12
click at [505, 582] on div "Search learners If you cannot find a learner you are expecting to see, please c…" at bounding box center [698, 496] width 607 height 171
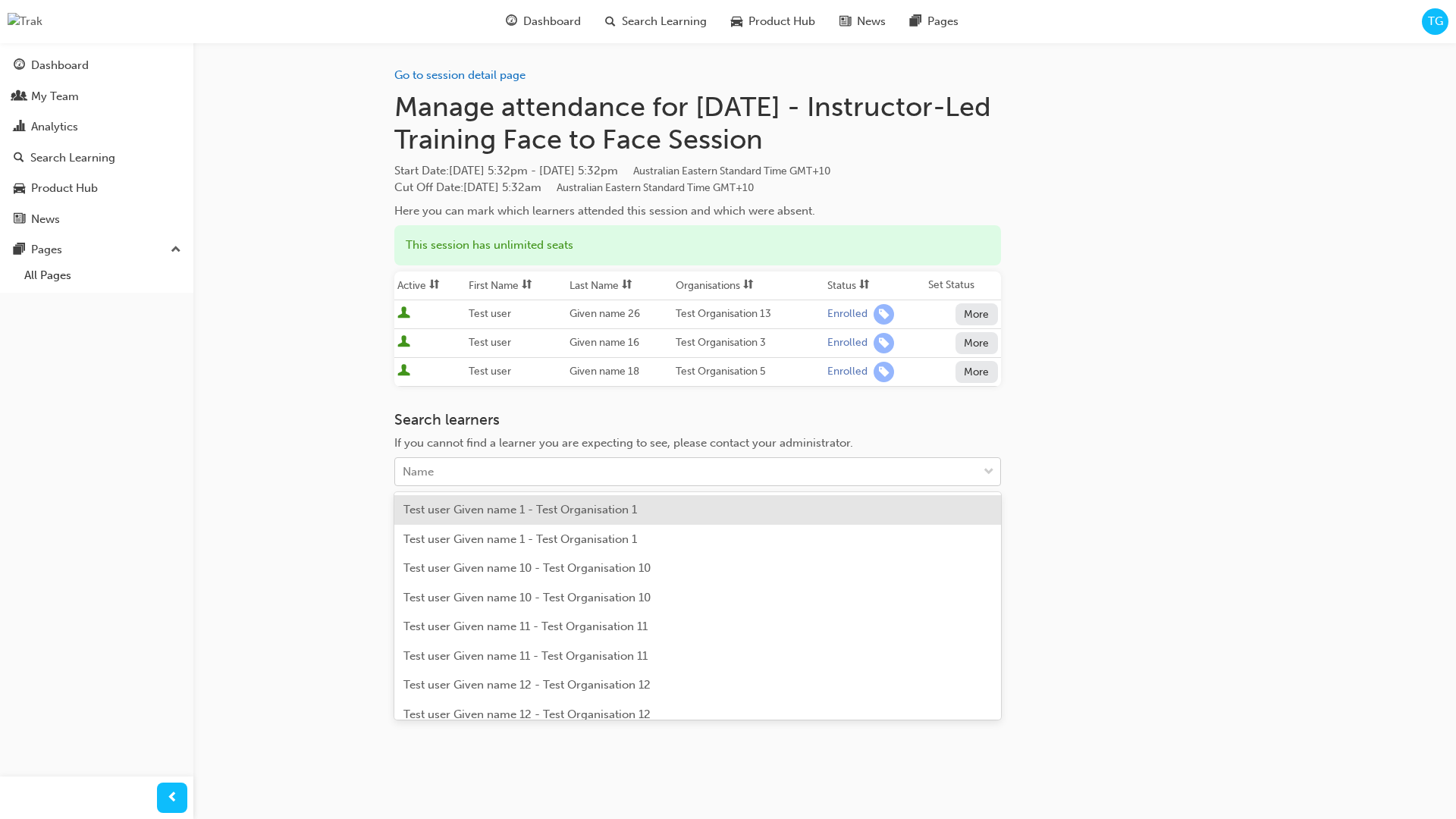
click at [546, 479] on div "Name" at bounding box center [687, 472] width 583 height 27
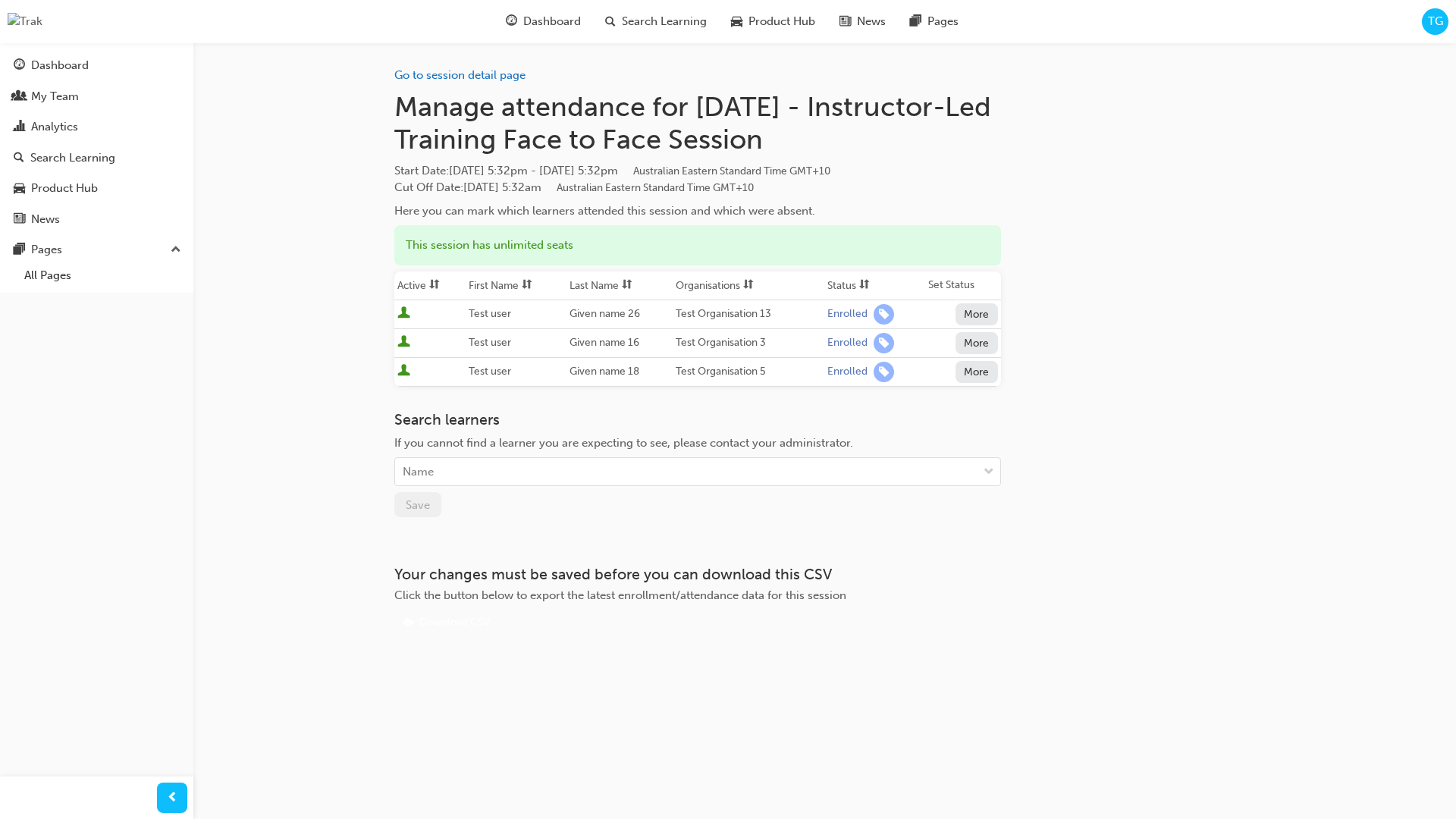
click at [546, 517] on div "Go to session detail page Manage attendance for Tomorrow - Instructor-Led Train…" at bounding box center [698, 338] width 607 height 592
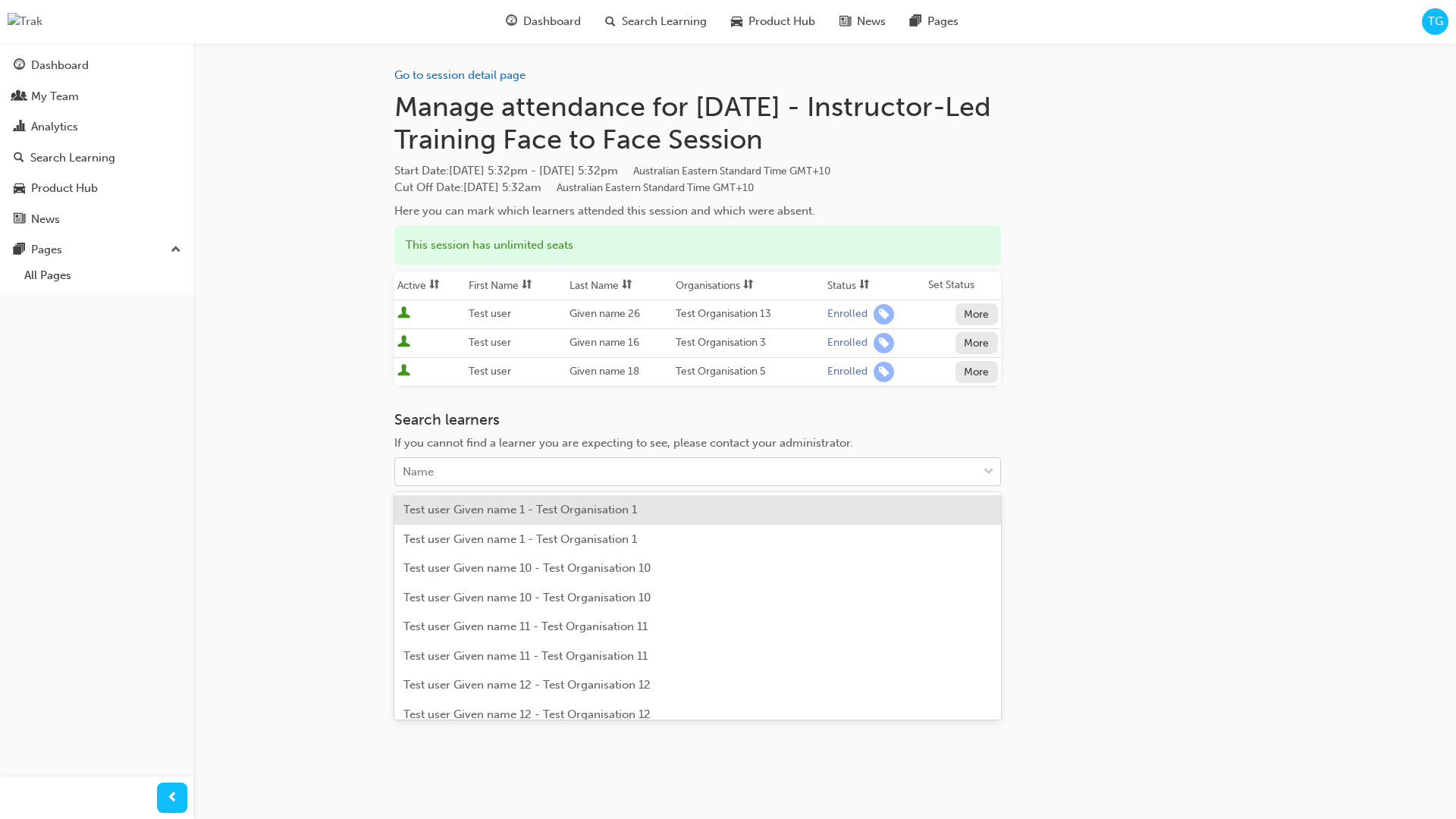
click at [577, 469] on div "Name" at bounding box center [687, 472] width 583 height 27
click at [549, 509] on span "Test user Given name 1 - Test Organisation 1" at bounding box center [520, 508] width 234 height 14
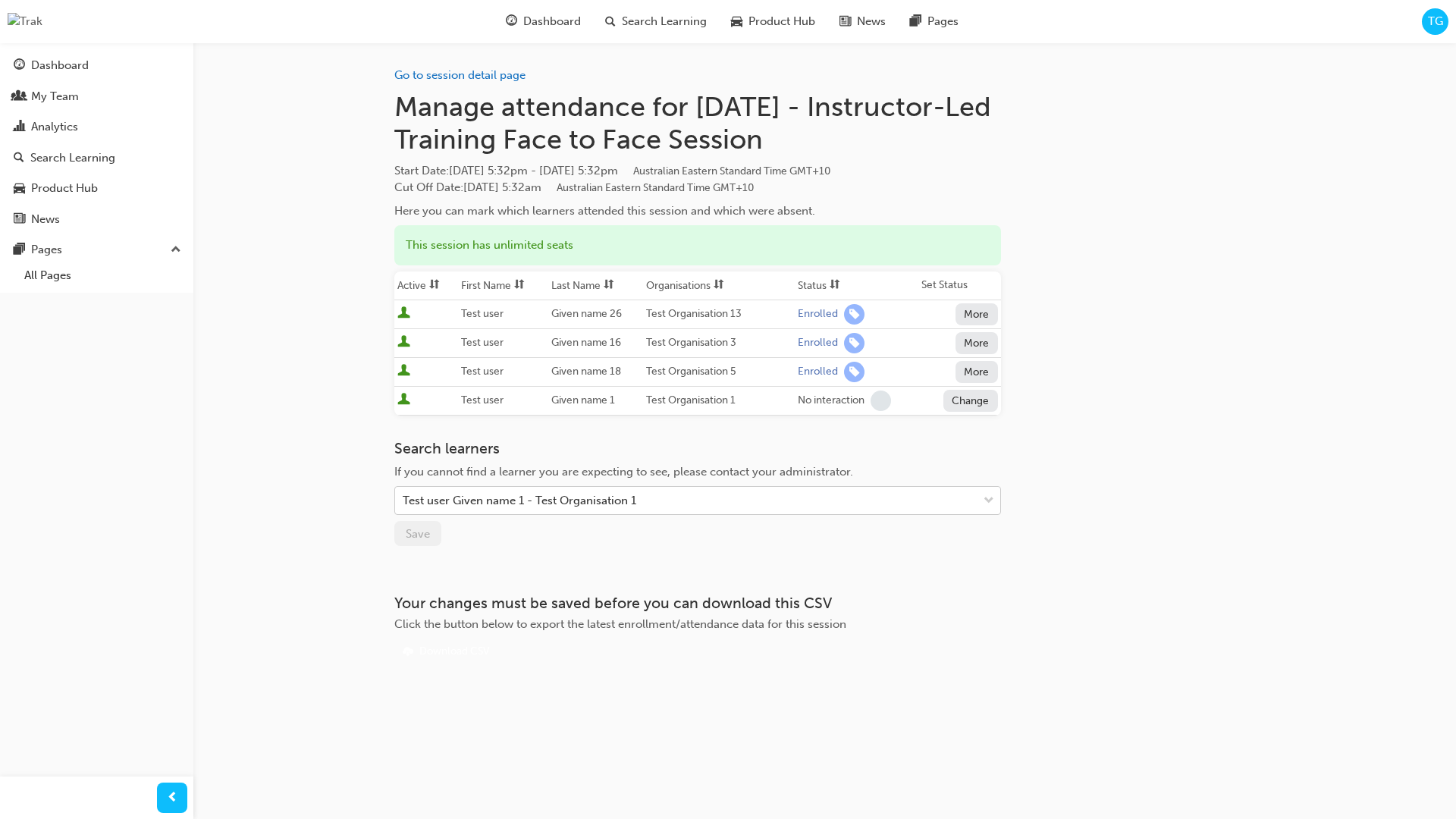
click at [489, 500] on div "Test user Given name 1 - Test Organisation 1" at bounding box center [520, 500] width 234 height 17
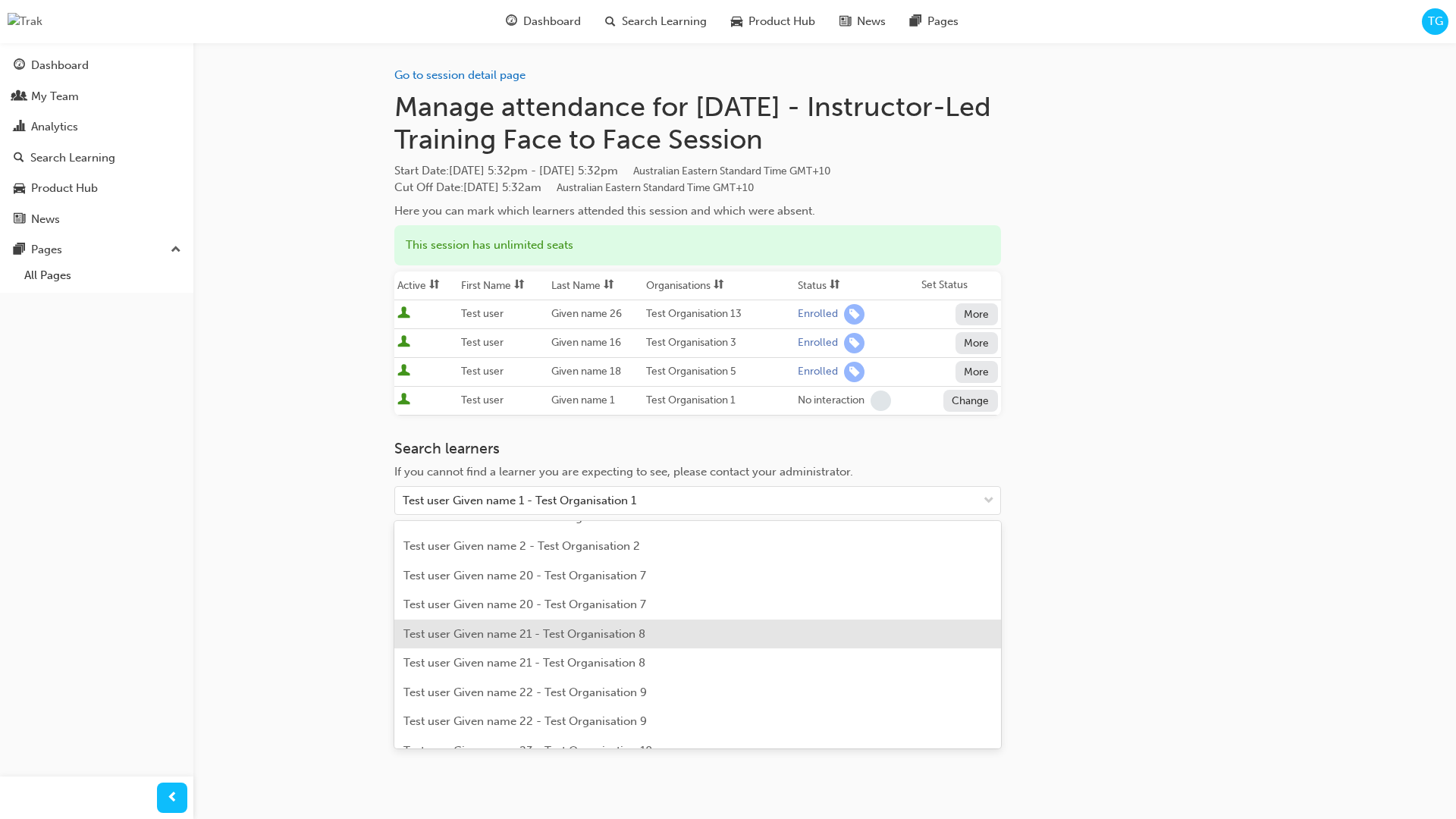
scroll to position [581, 0]
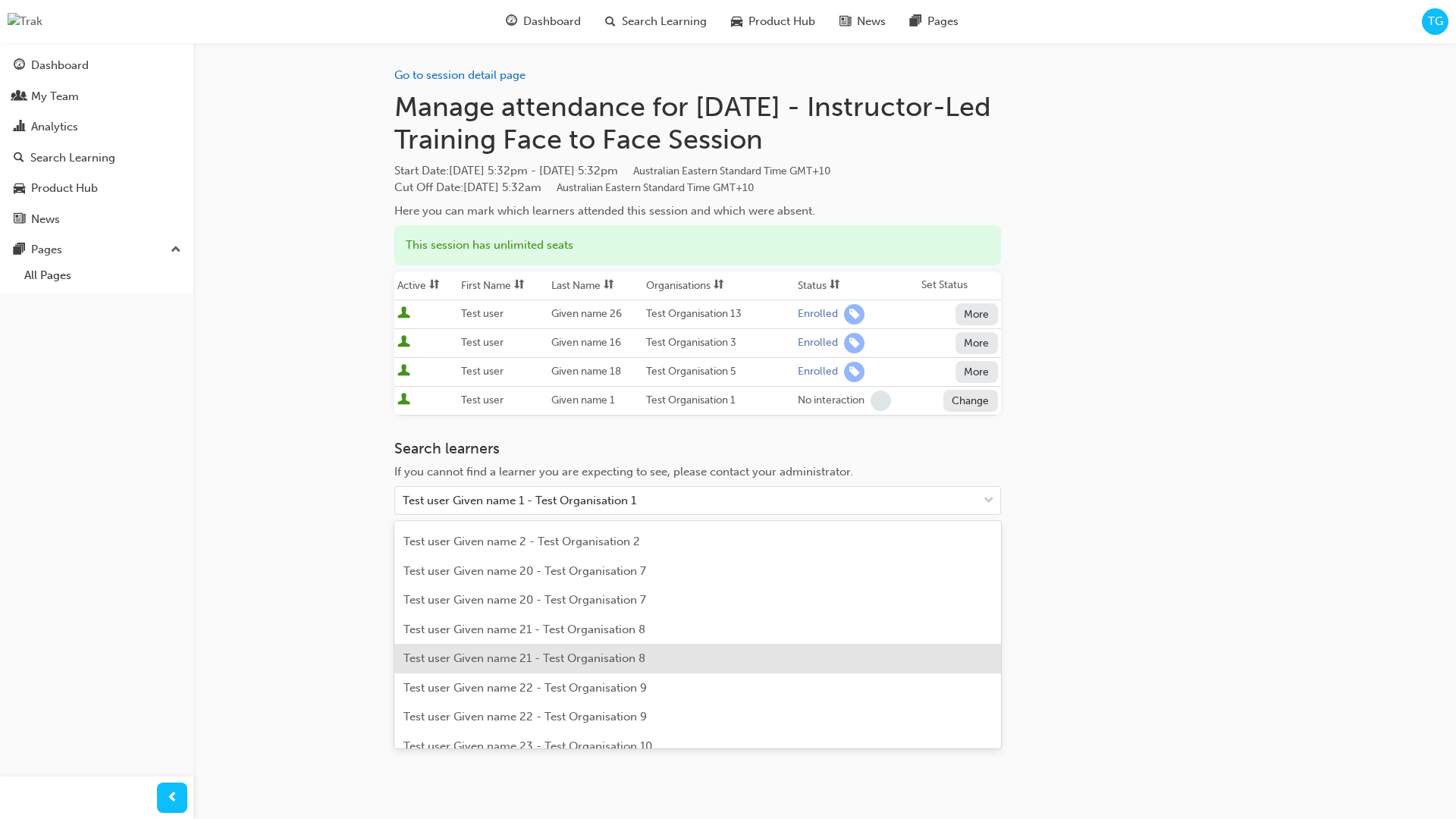
click at [593, 669] on div "Test user Given name 21 - Test Organisation 8" at bounding box center [698, 658] width 607 height 30
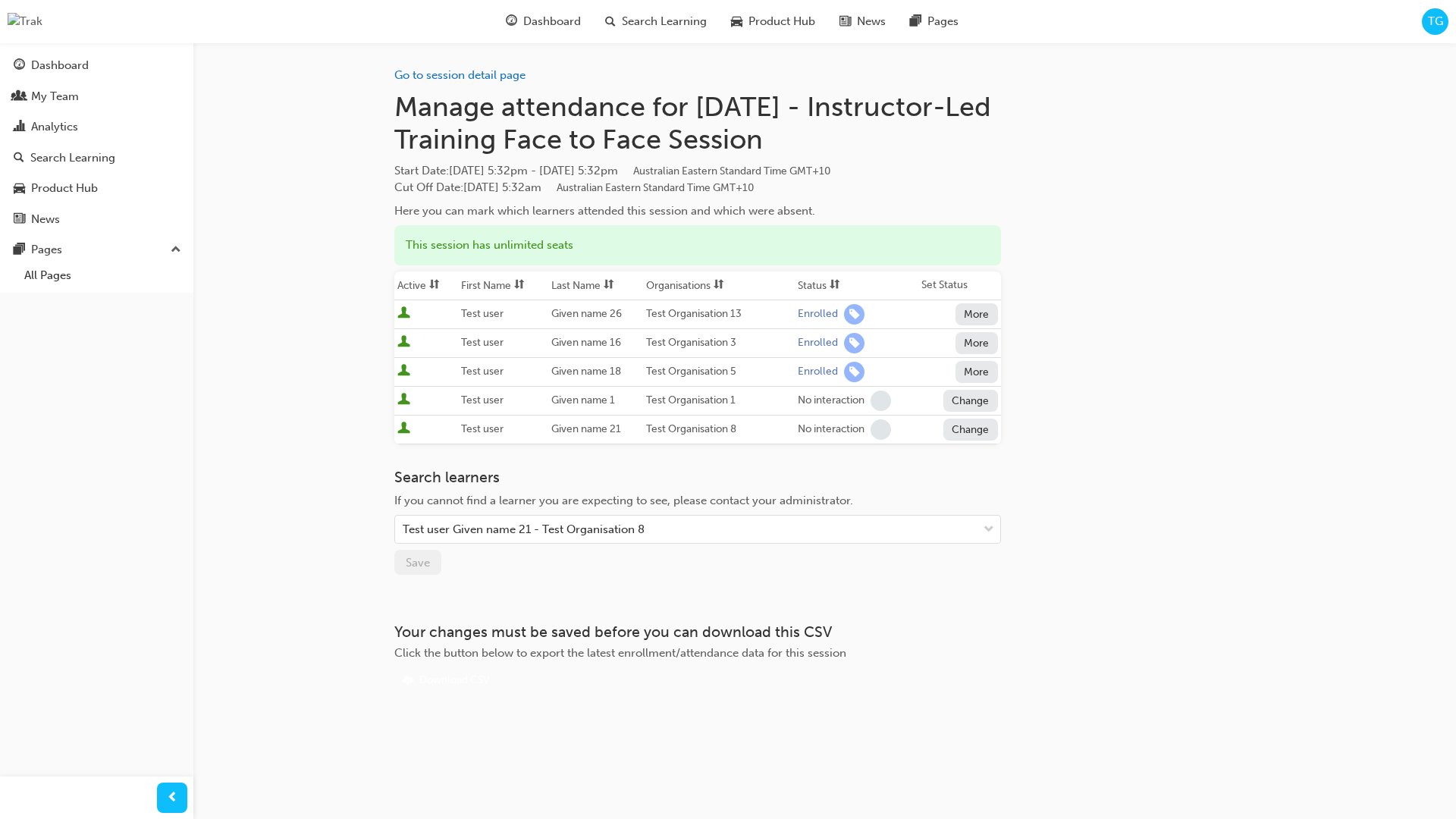
click at [511, 576] on div "Go to session detail page Manage attendance for Tomorrow - Instructor-Led Train…" at bounding box center [698, 367] width 607 height 650
click at [531, 568] on div "Search learners If you cannot find a learner you are expecting to see, please c…" at bounding box center [698, 522] width 607 height 107
click at [762, 483] on h3 "Search learners" at bounding box center [698, 477] width 607 height 17
click at [758, 576] on div "Go to session detail page Manage attendance for Tomorrow - Instructor-Led Train…" at bounding box center [698, 367] width 607 height 650
click at [470, 76] on link "Go to session detail page" at bounding box center [460, 75] width 131 height 14
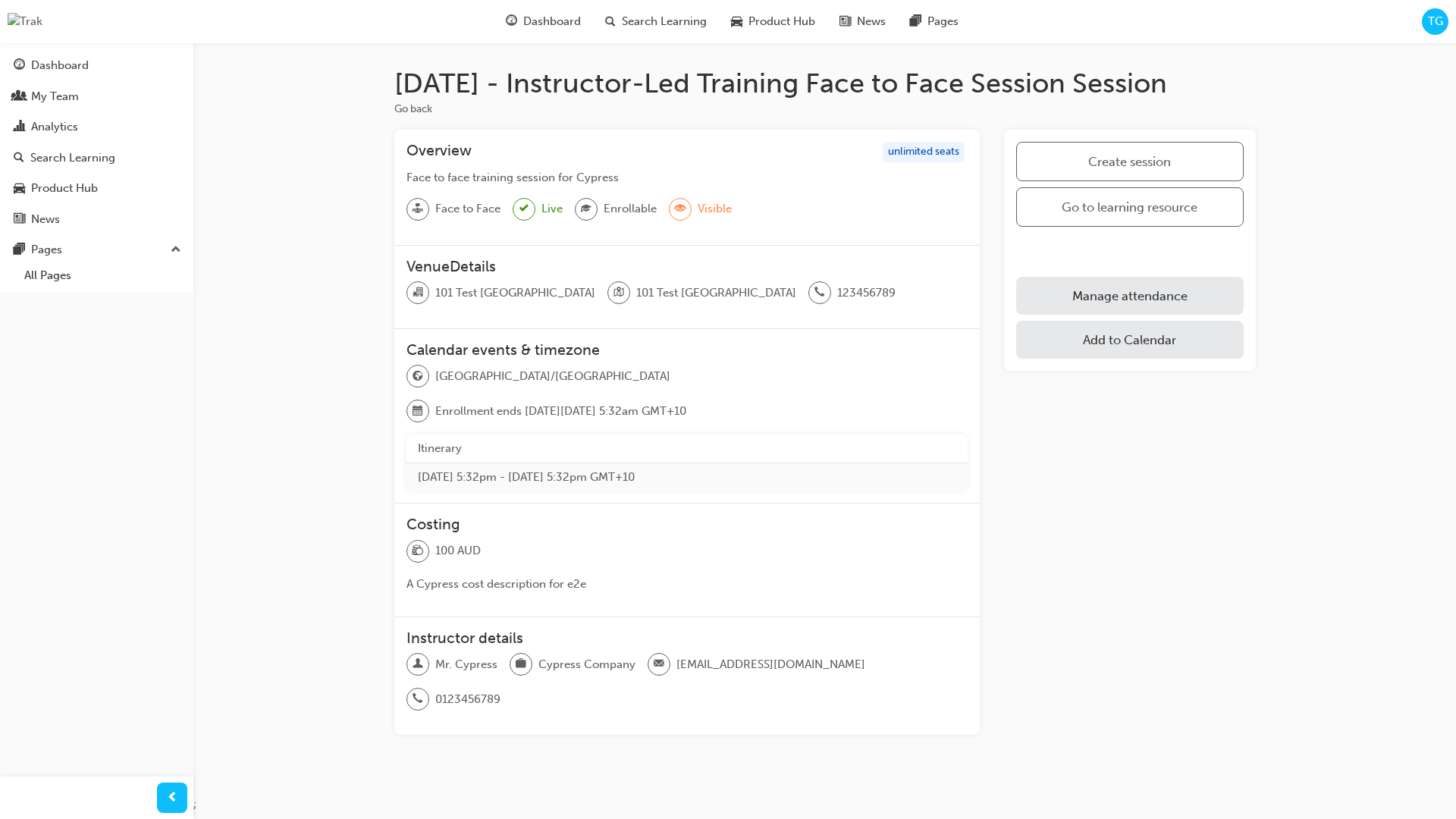
drag, startPoint x: 1147, startPoint y: 303, endPoint x: 1137, endPoint y: 303, distance: 10.0
click at [1146, 303] on link "Manage attendance" at bounding box center [1130, 296] width 227 height 38
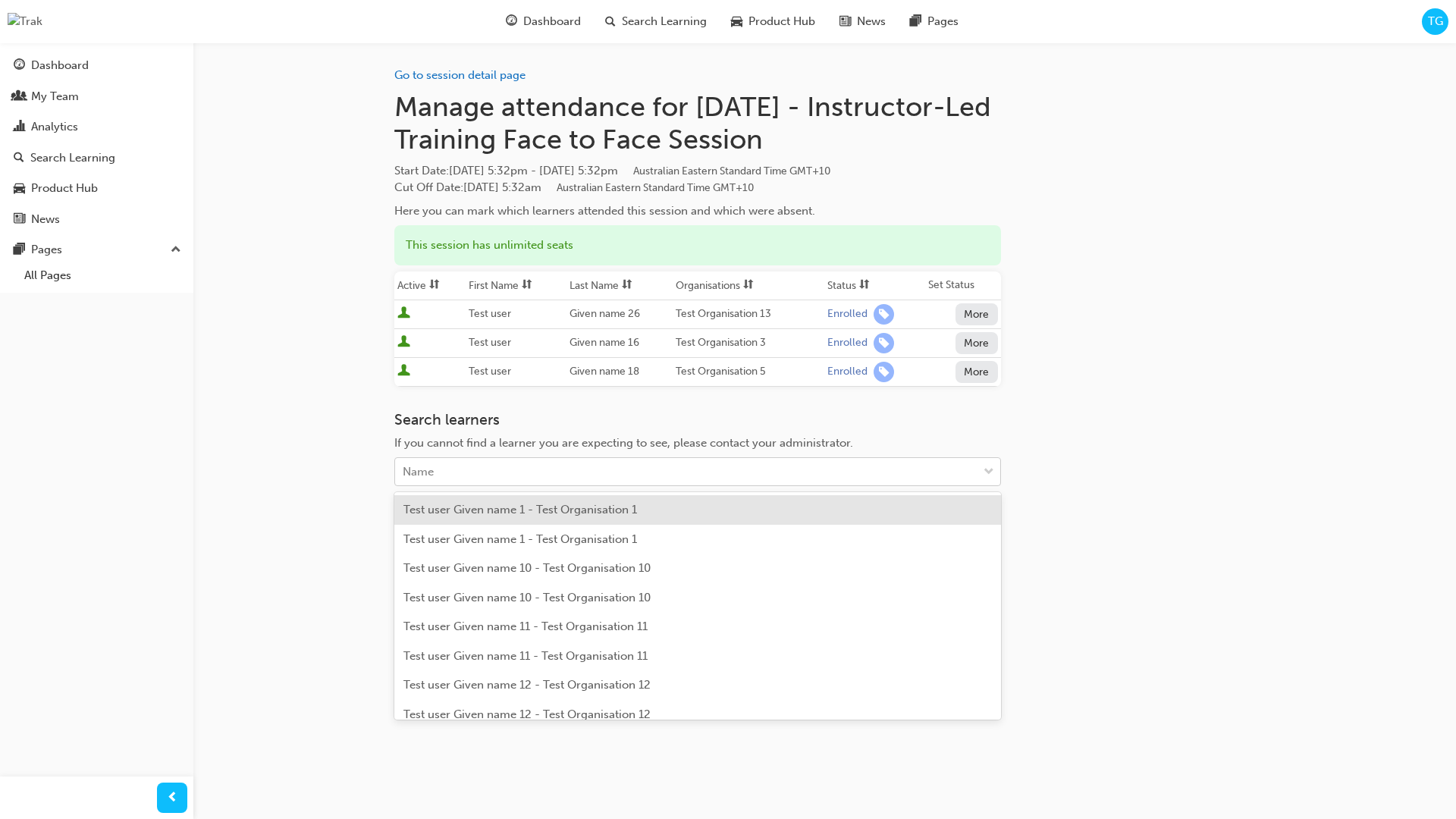
click at [546, 469] on div "Name" at bounding box center [687, 472] width 583 height 27
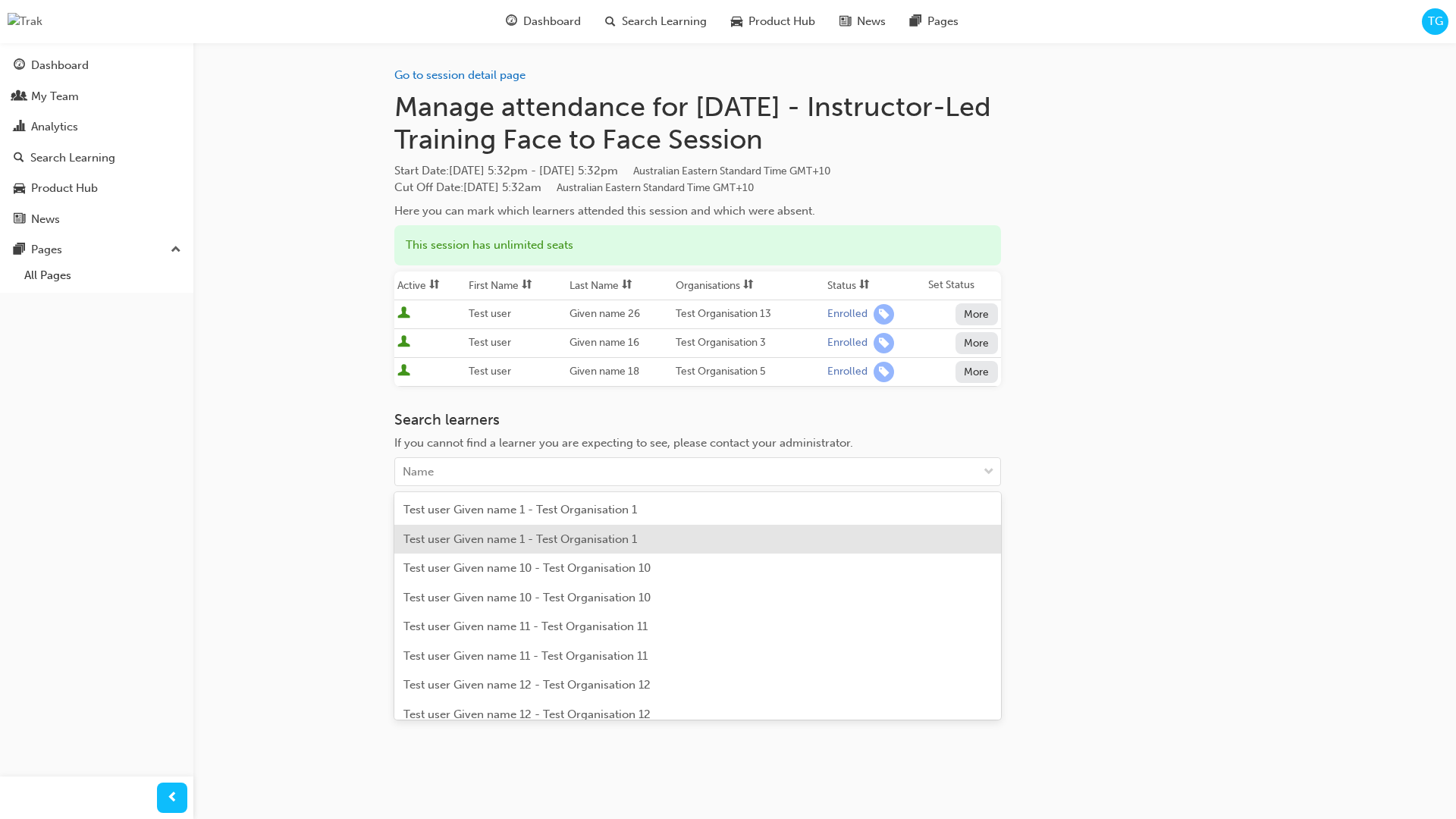
click at [499, 526] on div "Test user Given name 1 - Test Organisation 1" at bounding box center [698, 539] width 607 height 30
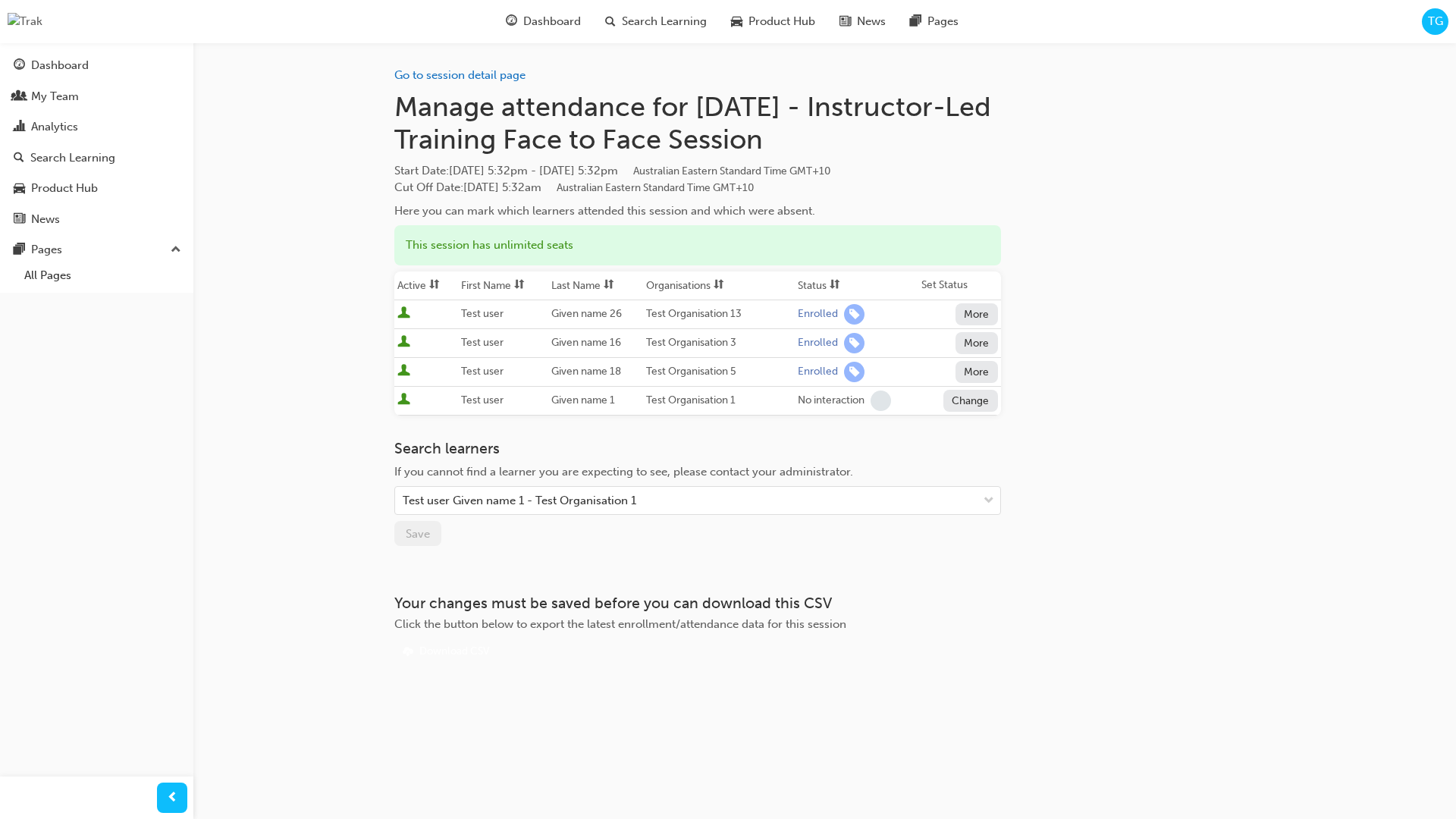
click at [521, 526] on div "Search learners If you cannot find a learner you are expecting to see, please c…" at bounding box center [698, 493] width 607 height 107
click at [962, 400] on button "Change" at bounding box center [971, 400] width 55 height 22
click at [867, 441] on h3 "Search learners" at bounding box center [698, 448] width 607 height 17
click at [950, 400] on button "Change" at bounding box center [971, 400] width 55 height 22
click at [954, 431] on div "Enrolled" at bounding box center [953, 437] width 44 height 17
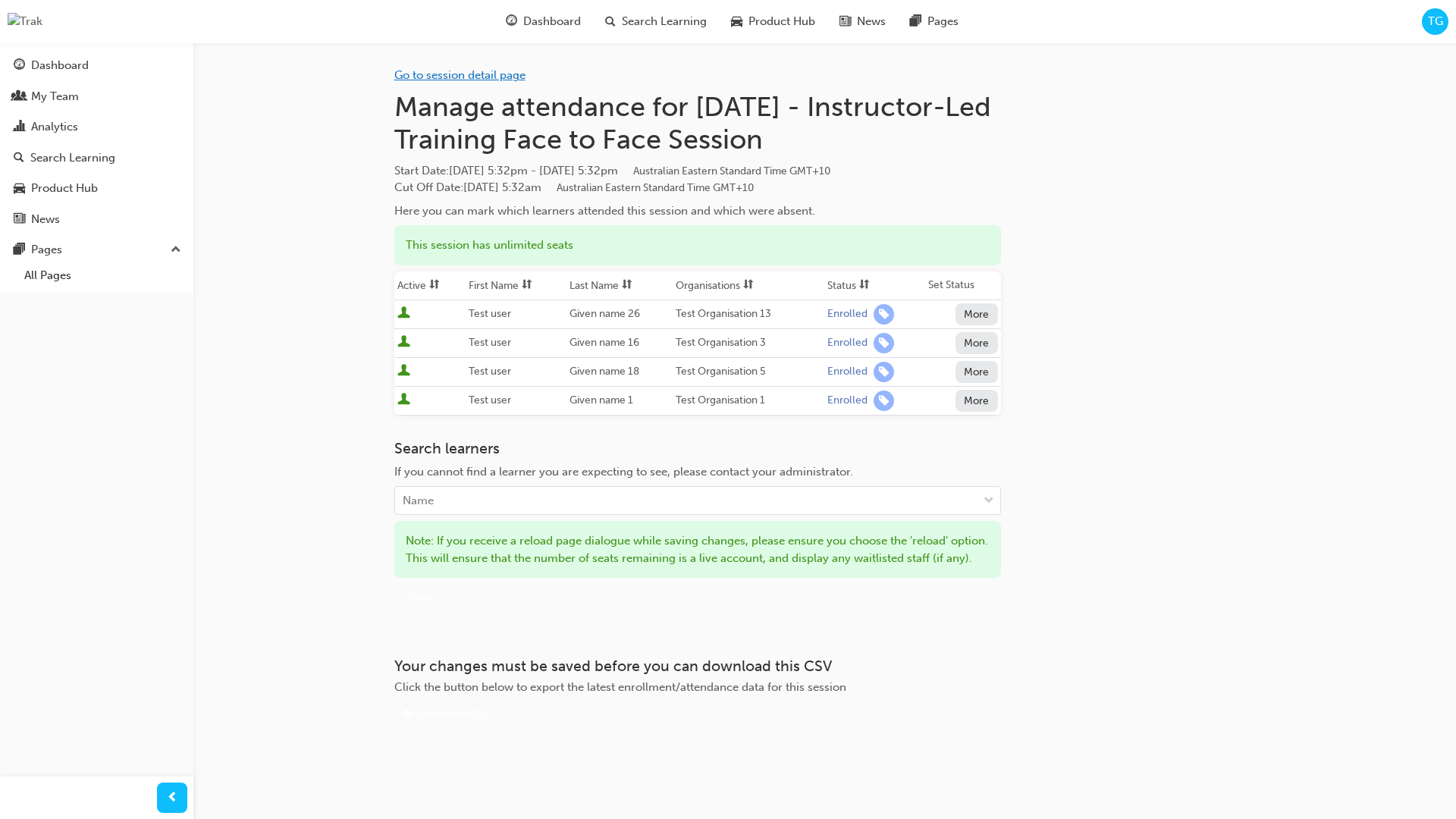
click at [421, 75] on link "Go to session detail page" at bounding box center [460, 75] width 131 height 14
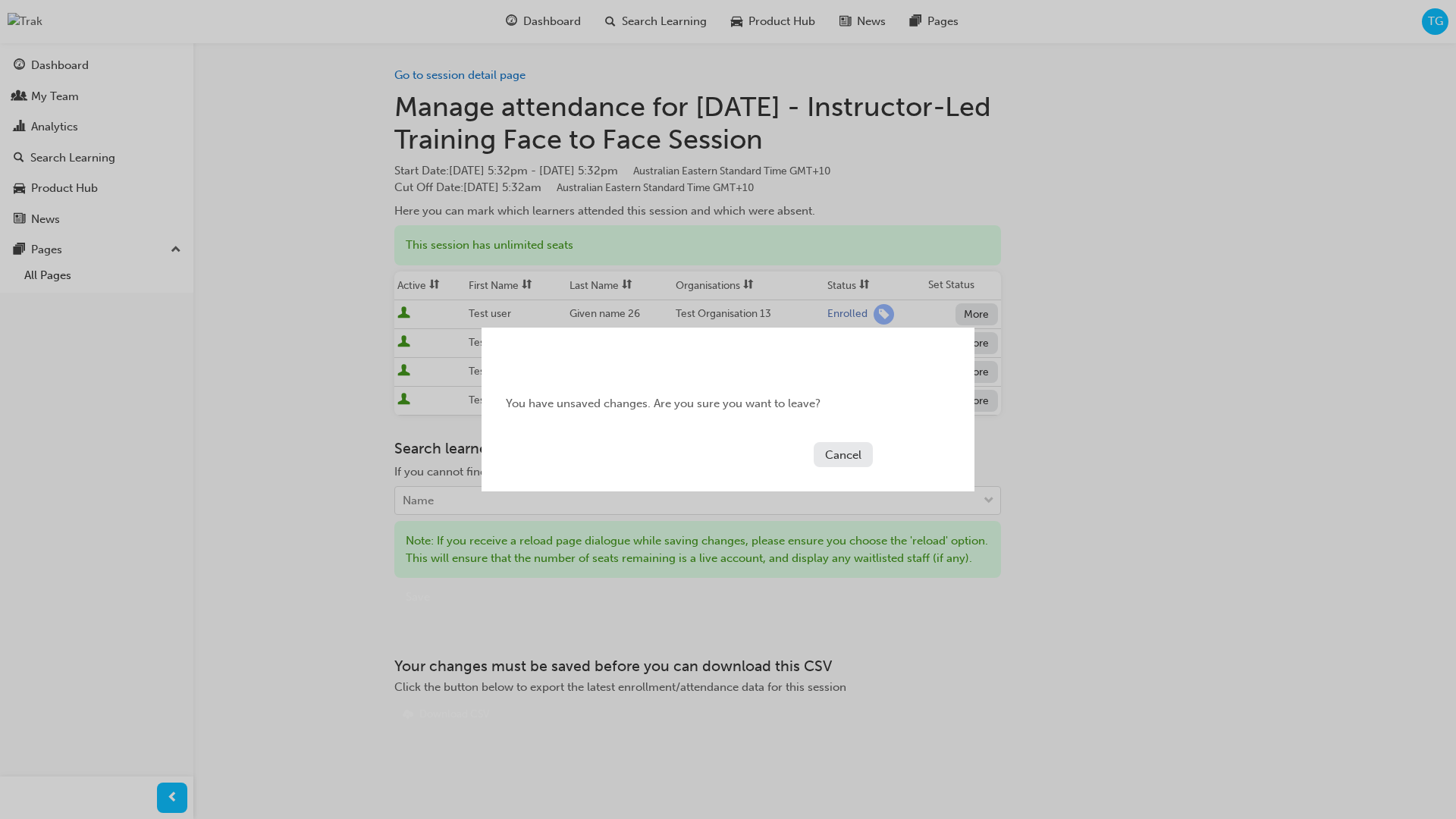
click at [833, 403] on div "You have unsaved changes. Are you sure you want to leave?" at bounding box center [728, 403] width 493 height 66
click at [855, 460] on button "Cancel" at bounding box center [844, 454] width 59 height 25
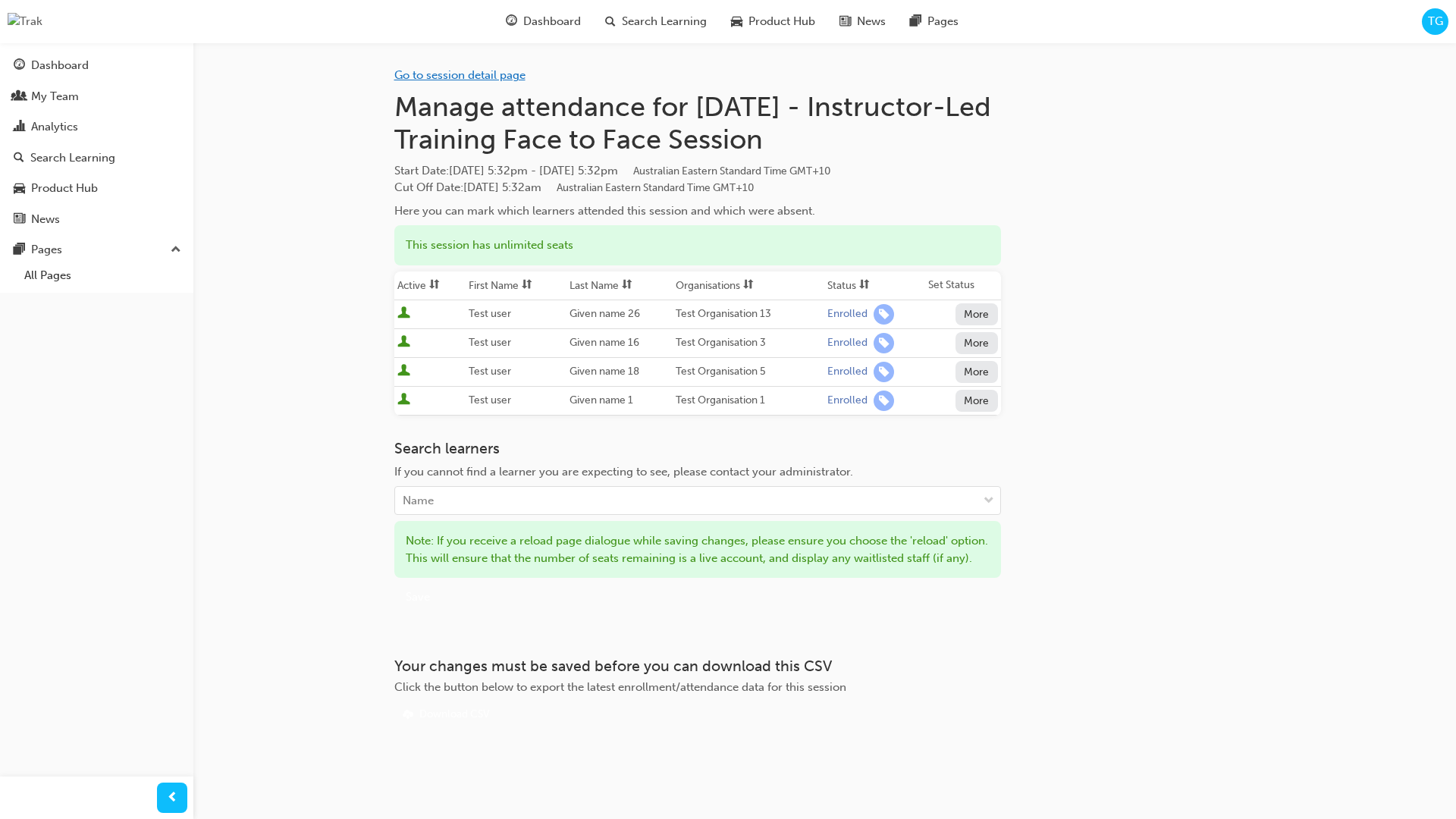
click at [467, 78] on link "Go to session detail page" at bounding box center [460, 75] width 131 height 14
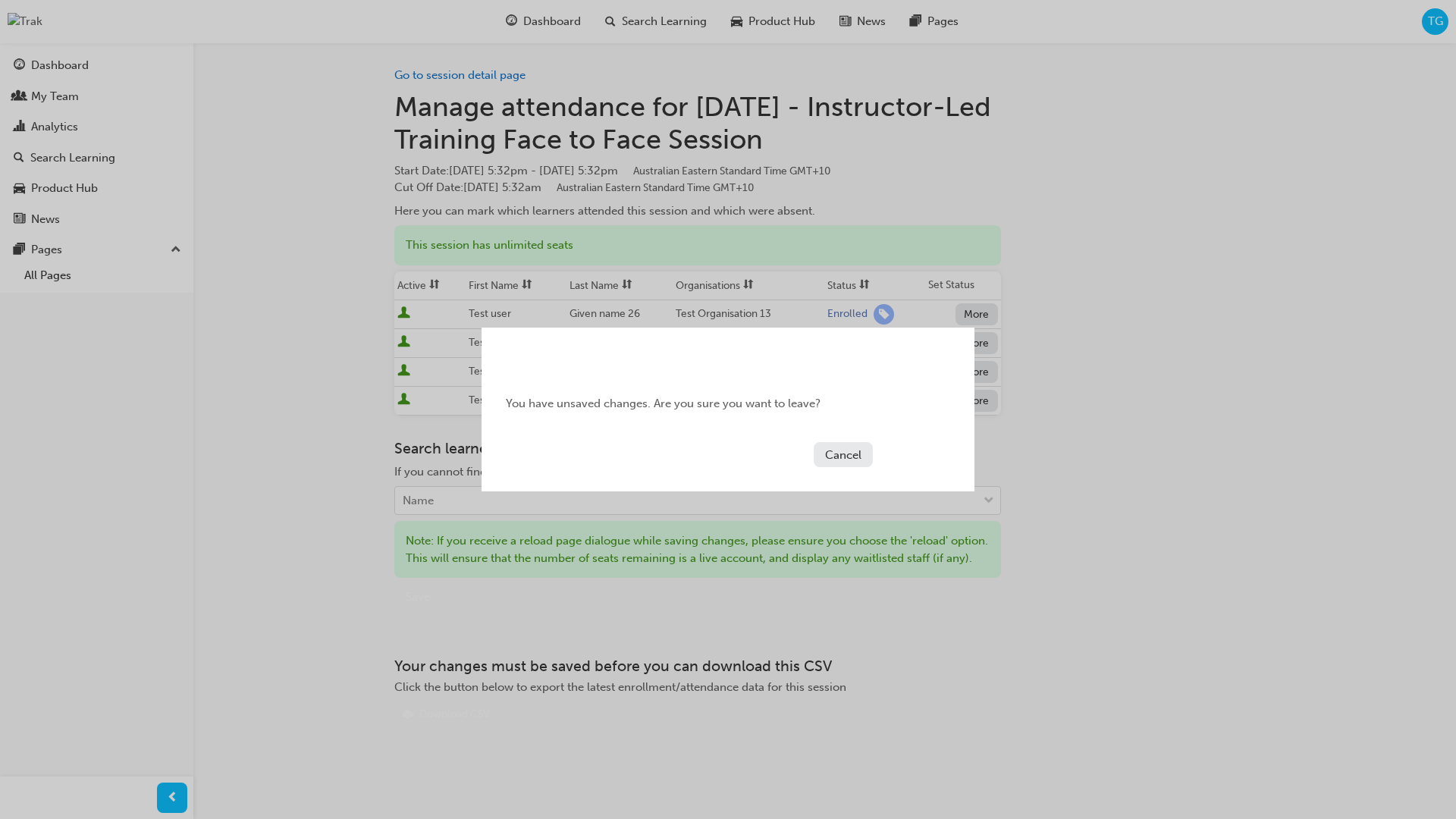
click at [902, 460] on button "Continue" at bounding box center [915, 454] width 71 height 25
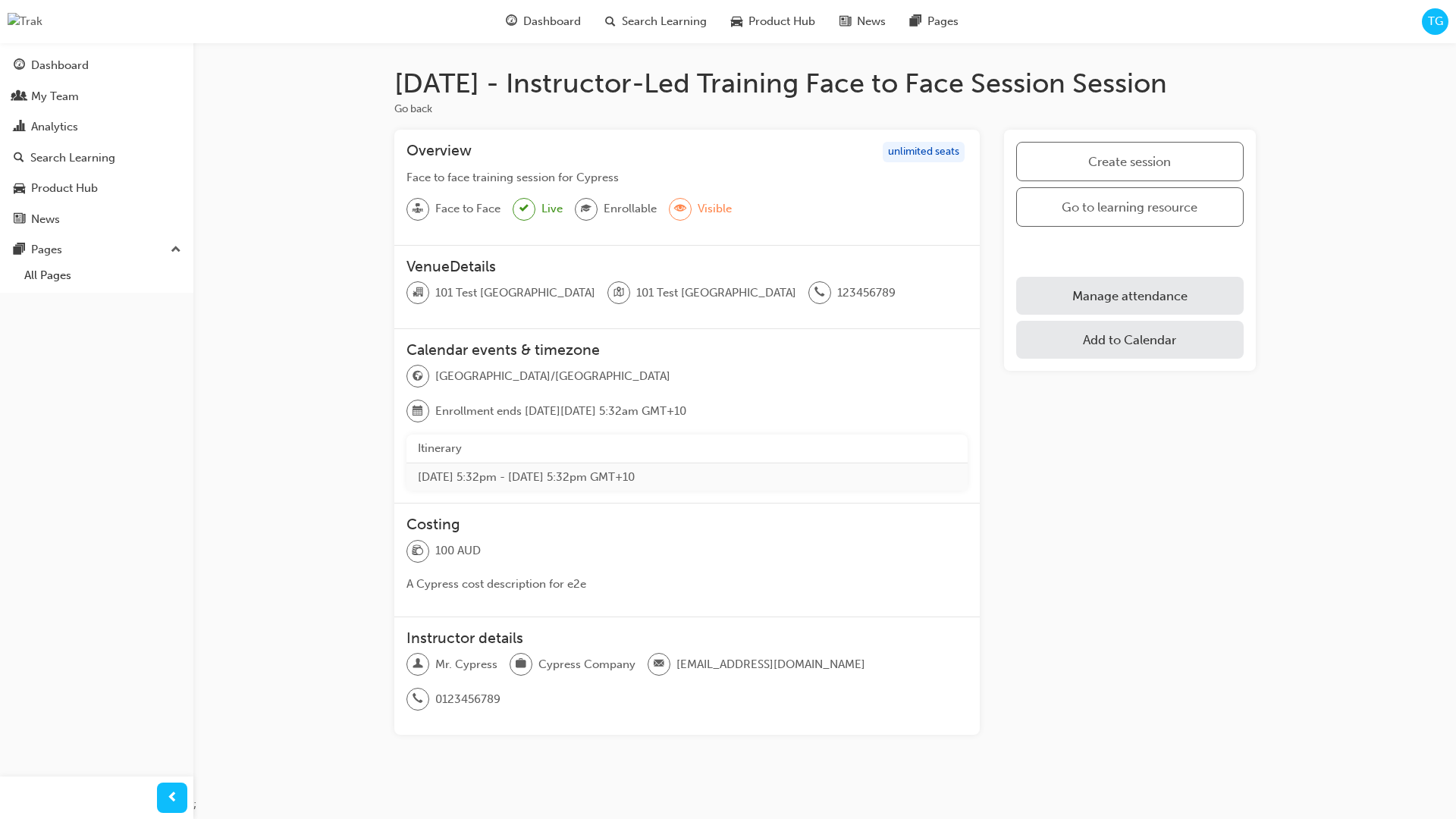
click at [1234, 457] on div "Create session Go to learning resource Manage enrollment Manage attendance Add …" at bounding box center [1130, 438] width 251 height 617
click at [1163, 294] on link "Manage attendance" at bounding box center [1130, 296] width 227 height 38
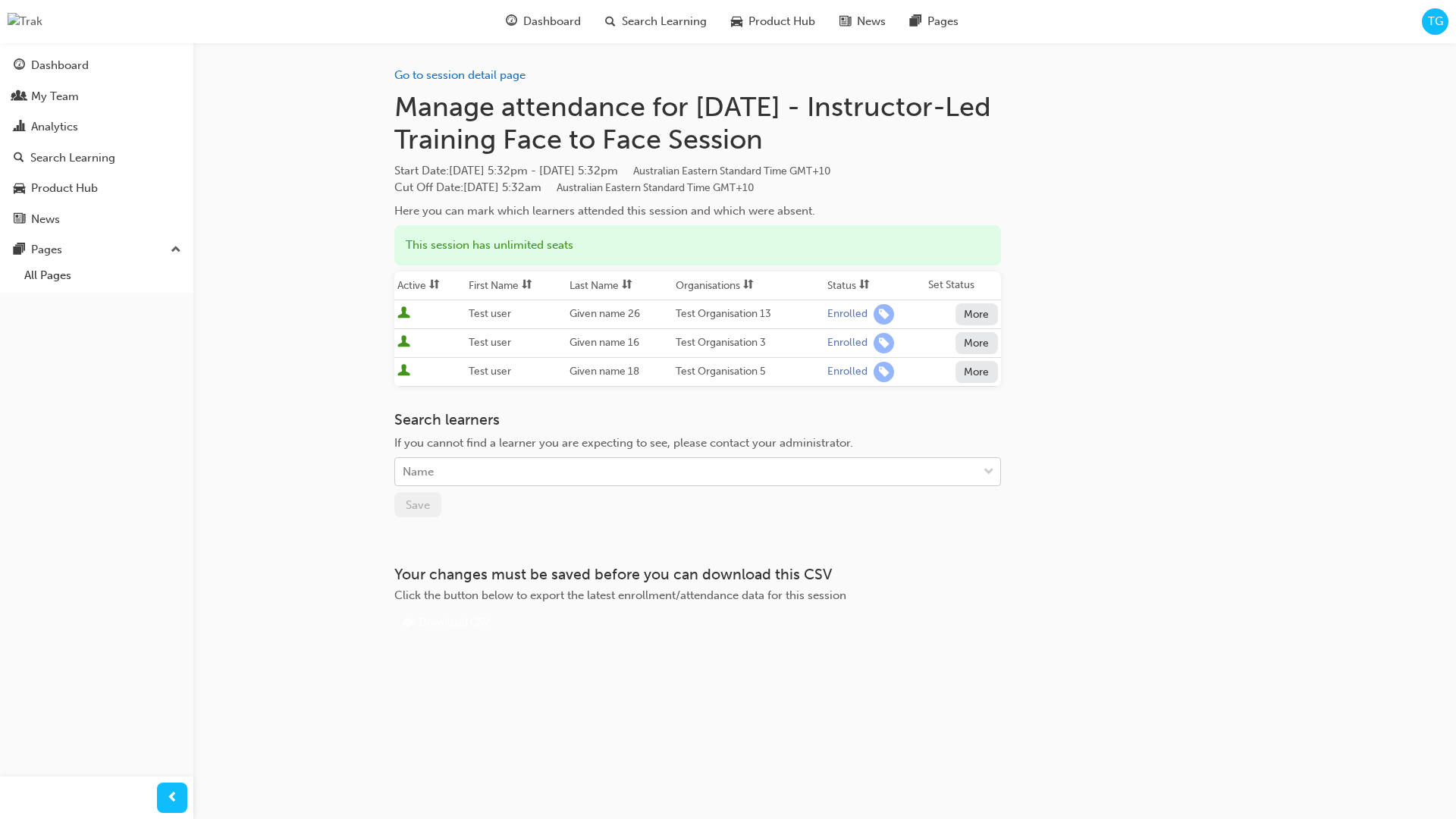
click at [847, 472] on div "Name" at bounding box center [687, 472] width 583 height 27
click at [966, 343] on button "More" at bounding box center [977, 343] width 42 height 22
click at [976, 384] on div "Unenrolled" at bounding box center [966, 379] width 58 height 17
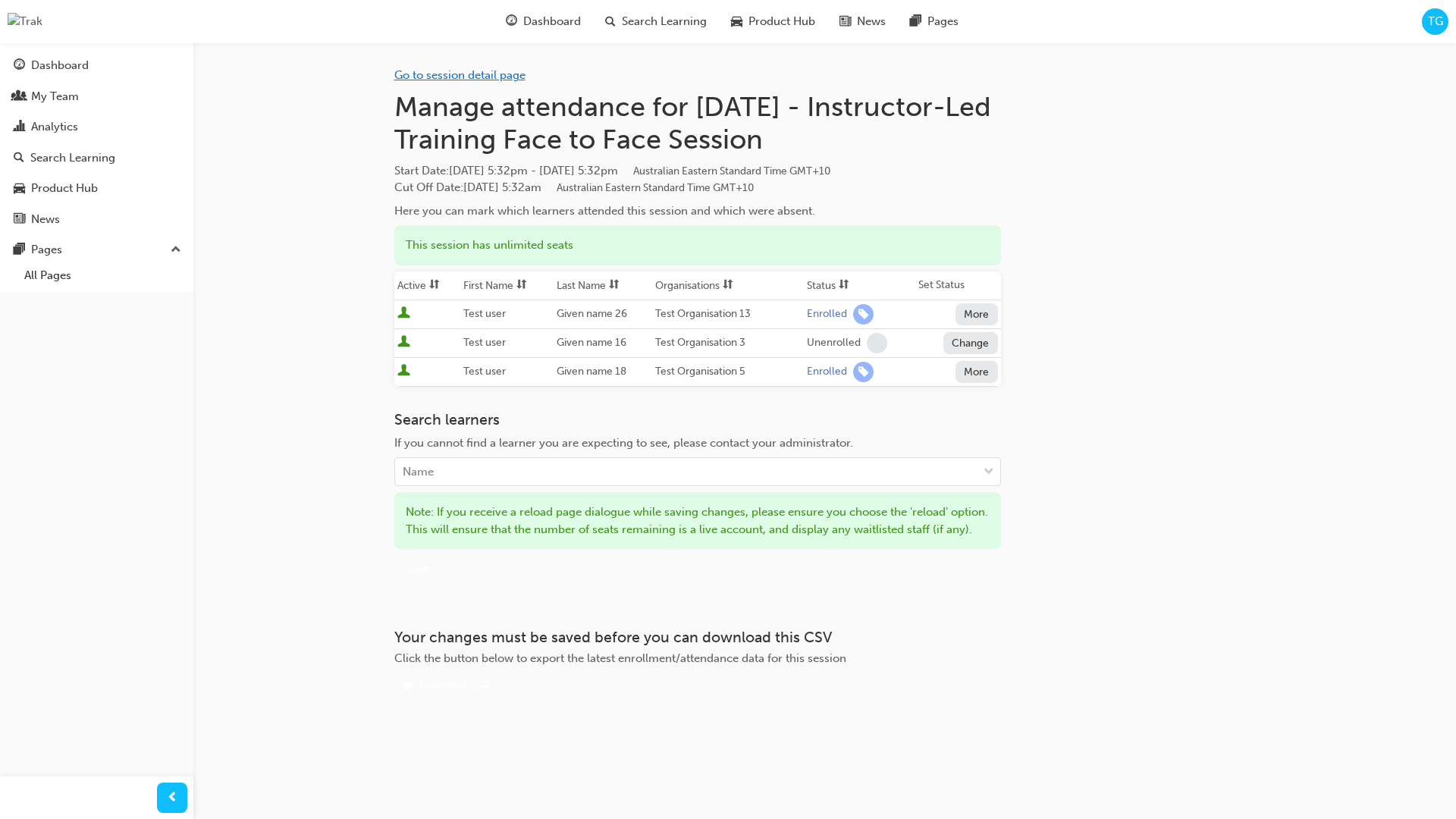
click at [470, 76] on link "Go to session detail page" at bounding box center [460, 75] width 131 height 14
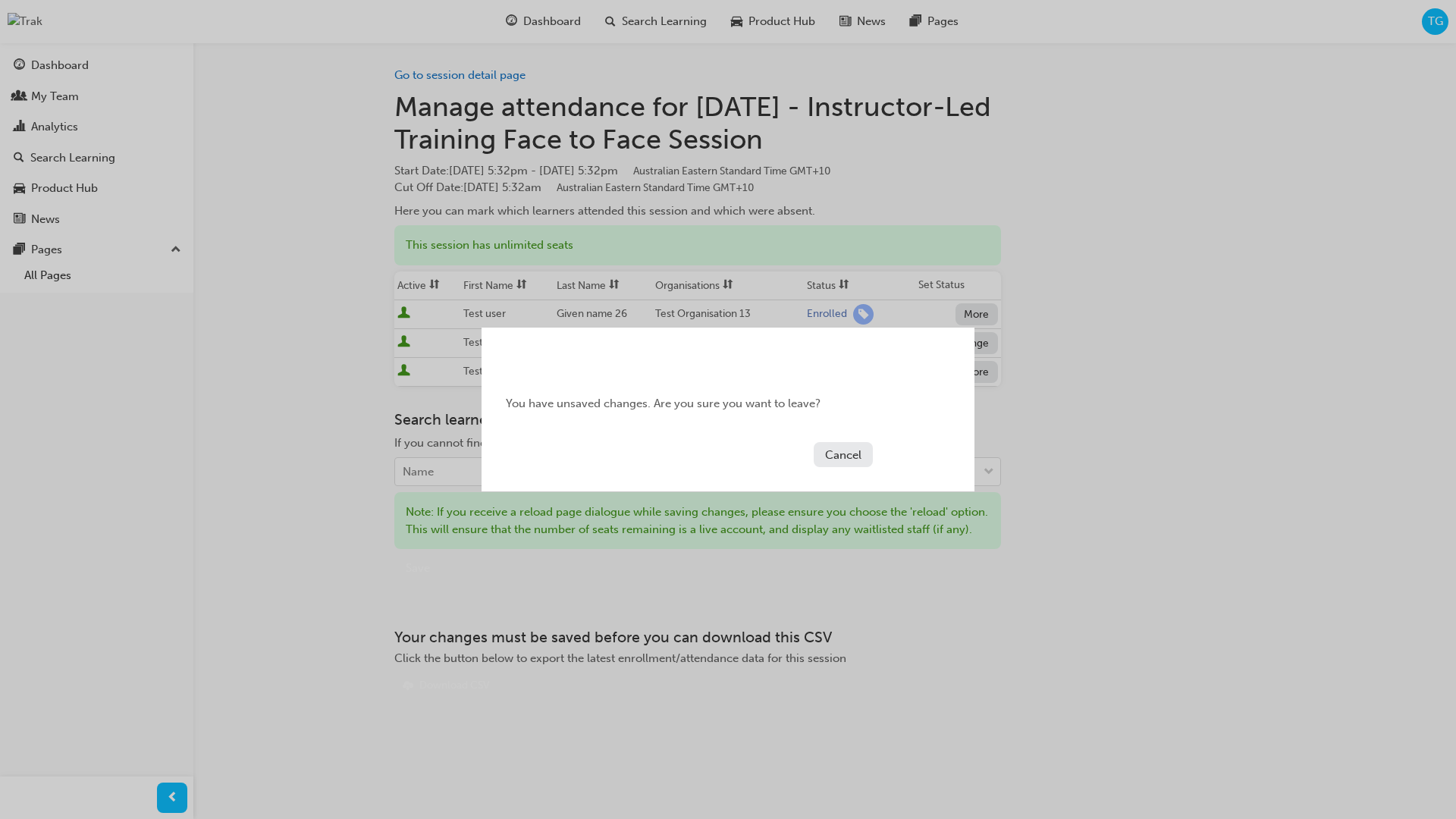
drag, startPoint x: 707, startPoint y: 370, endPoint x: 572, endPoint y: 371, distance: 135.0
click at [706, 371] on div "You have unsaved changes. Are you sure you want to leave?" at bounding box center [728, 403] width 493 height 66
drag, startPoint x: 543, startPoint y: 371, endPoint x: 540, endPoint y: 402, distance: 31.1
click at [543, 371] on div "You have unsaved changes. Are you sure you want to leave?" at bounding box center [728, 403] width 493 height 66
click at [824, 454] on button "Cancel" at bounding box center [844, 454] width 59 height 25
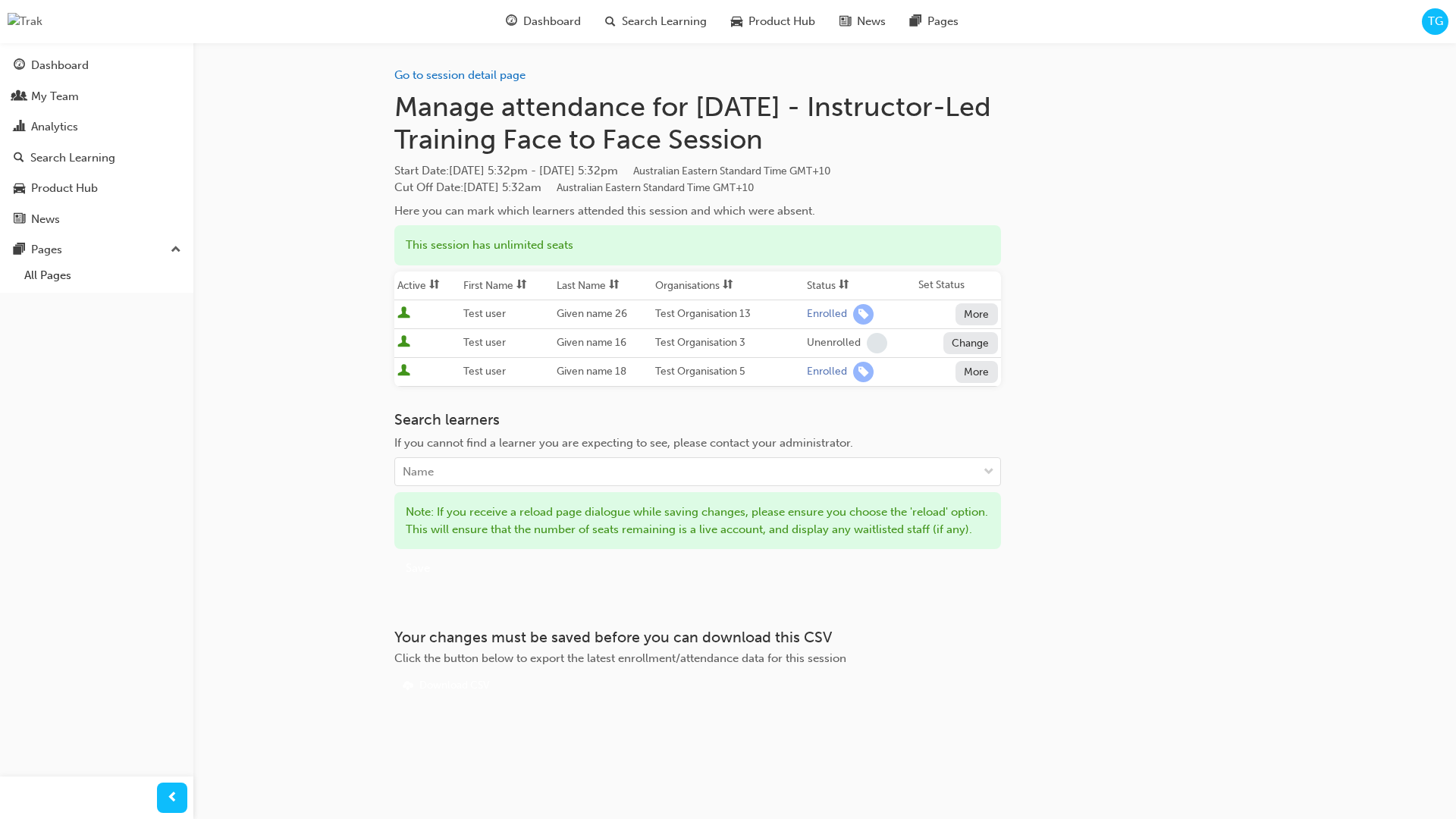
drag, startPoint x: 496, startPoint y: 608, endPoint x: 449, endPoint y: 621, distance: 48.8
click at [496, 608] on div "Go to session detail page Manage attendance for Tomorrow - Instructor-Led Train…" at bounding box center [698, 370] width 607 height 655
drag, startPoint x: 444, startPoint y: 621, endPoint x: 435, endPoint y: 628, distance: 11.4
click at [441, 624] on div "Go to session detail page Manage attendance for Tomorrow - Instructor-Led Train…" at bounding box center [698, 370] width 607 height 655
click at [498, 730] on div "Go to session detail page Manage attendance for Tomorrow - Instructor-Led Train…" at bounding box center [825, 394] width 910 height 704
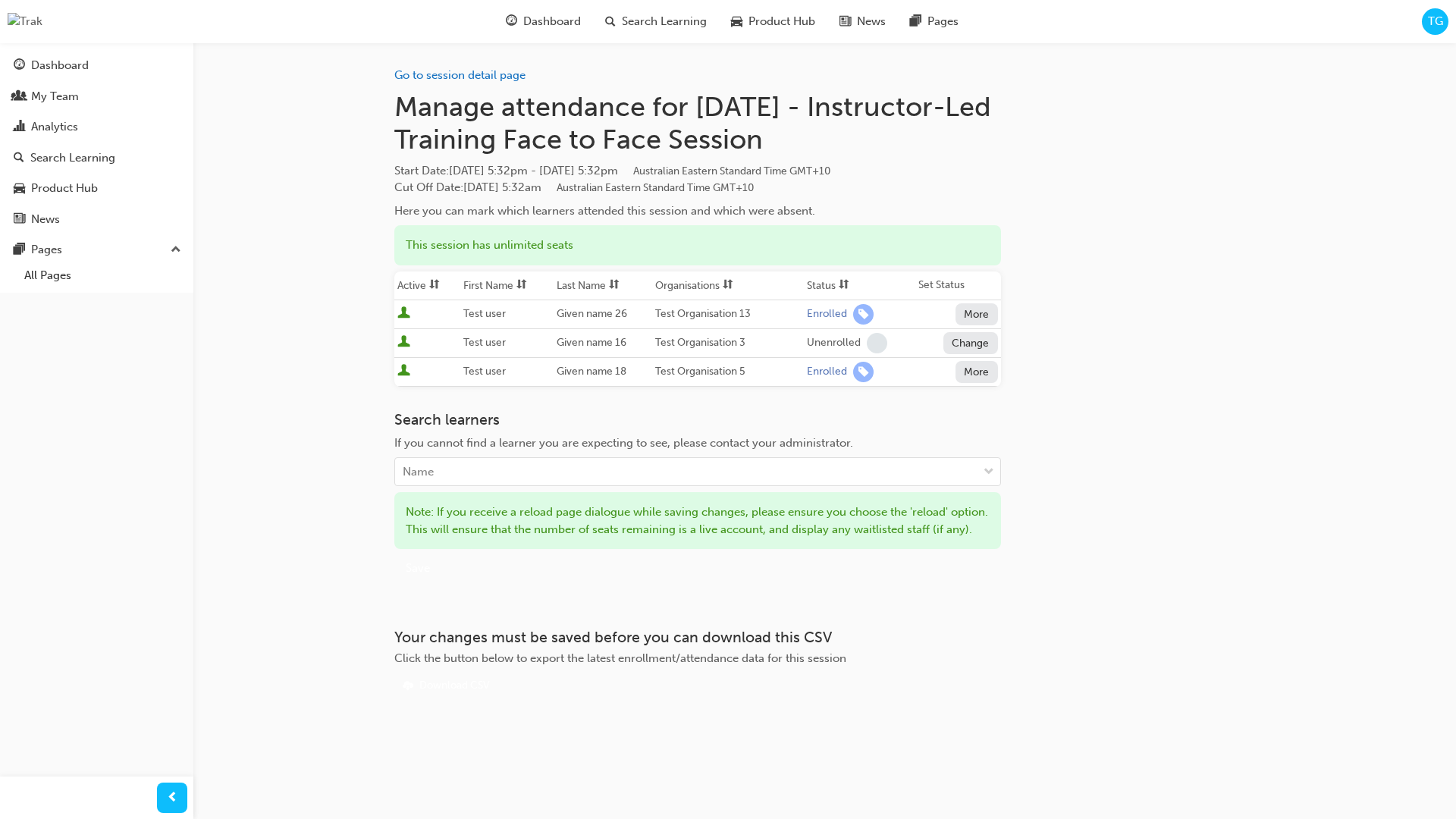
click at [407, 746] on div "Go to session detail page Manage attendance for Tomorrow - Instructor-Led Train…" at bounding box center [825, 394] width 910 height 704
click at [950, 343] on button "Change" at bounding box center [971, 343] width 55 height 22
click at [967, 383] on div "Enrolled" at bounding box center [953, 379] width 44 height 17
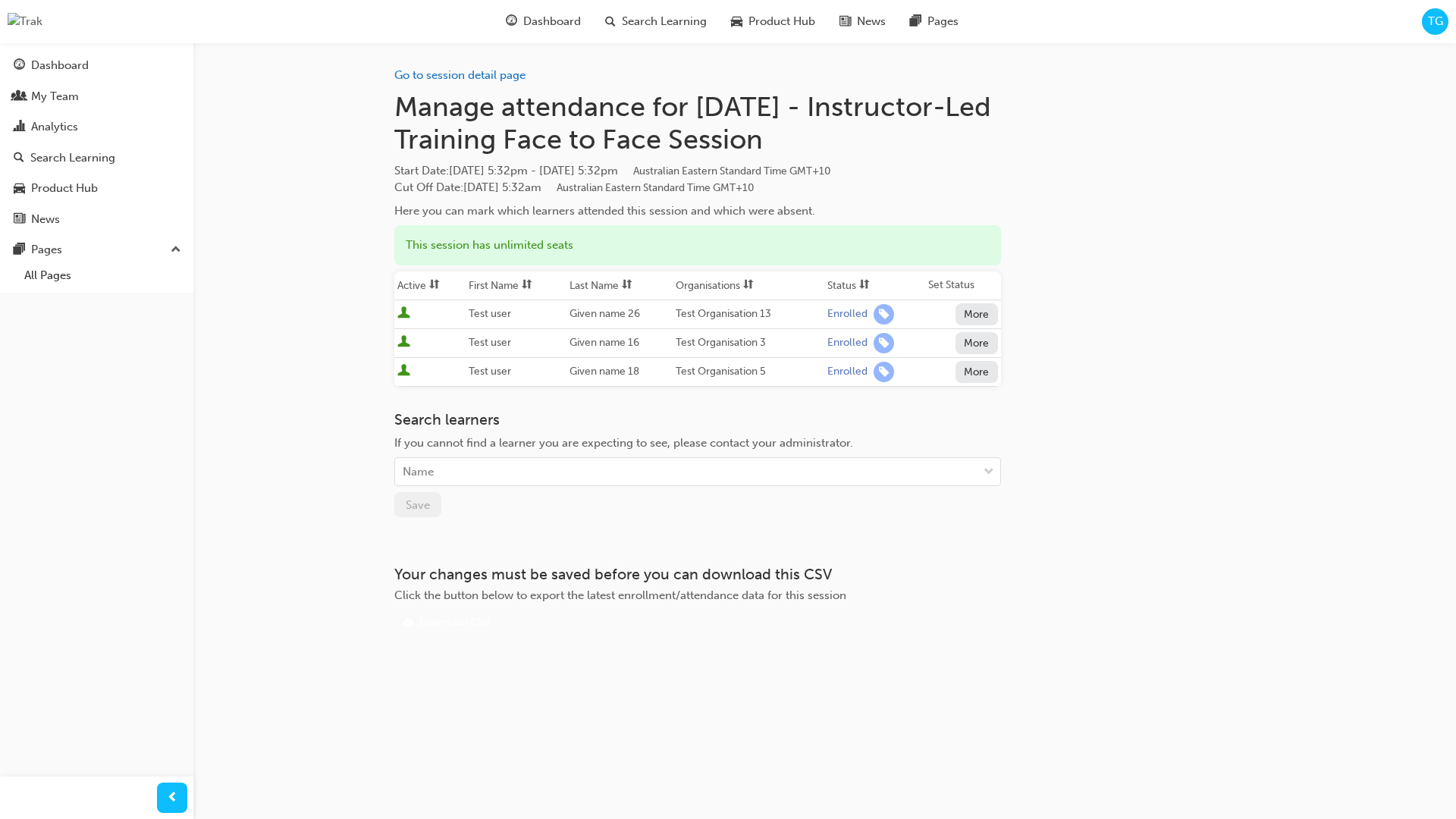
click at [970, 344] on button "More" at bounding box center [977, 343] width 42 height 22
click at [929, 398] on div "Go to session detail page Manage attendance for Tomorrow - Instructor-Led Train…" at bounding box center [698, 338] width 607 height 592
click at [485, 77] on link "Go to session detail page" at bounding box center [460, 75] width 131 height 14
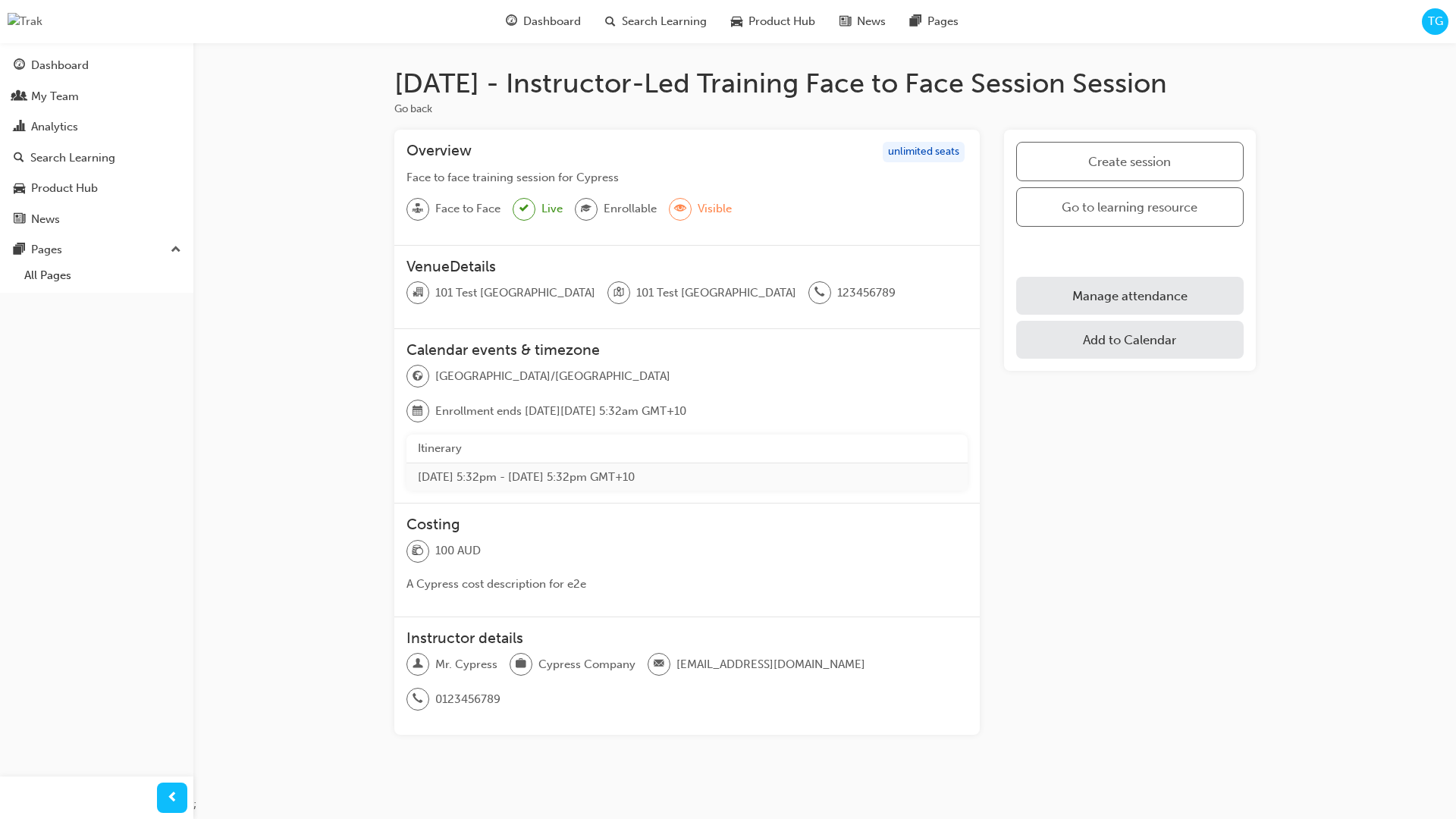
click at [1152, 299] on link "Manage attendance" at bounding box center [1130, 296] width 227 height 38
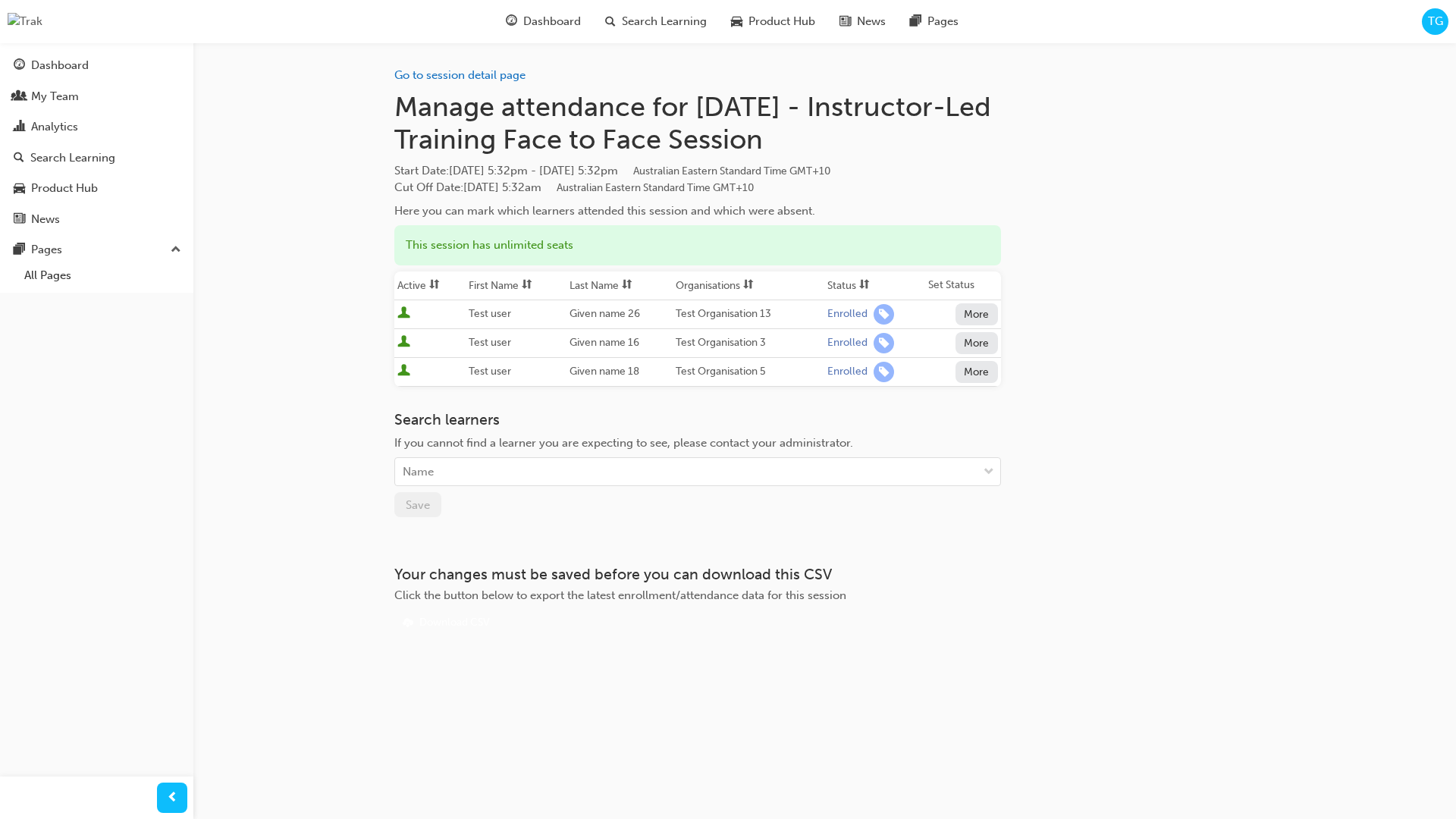
click at [976, 344] on button "More" at bounding box center [977, 343] width 42 height 22
click at [973, 381] on div "Unenrolled" at bounding box center [966, 379] width 58 height 17
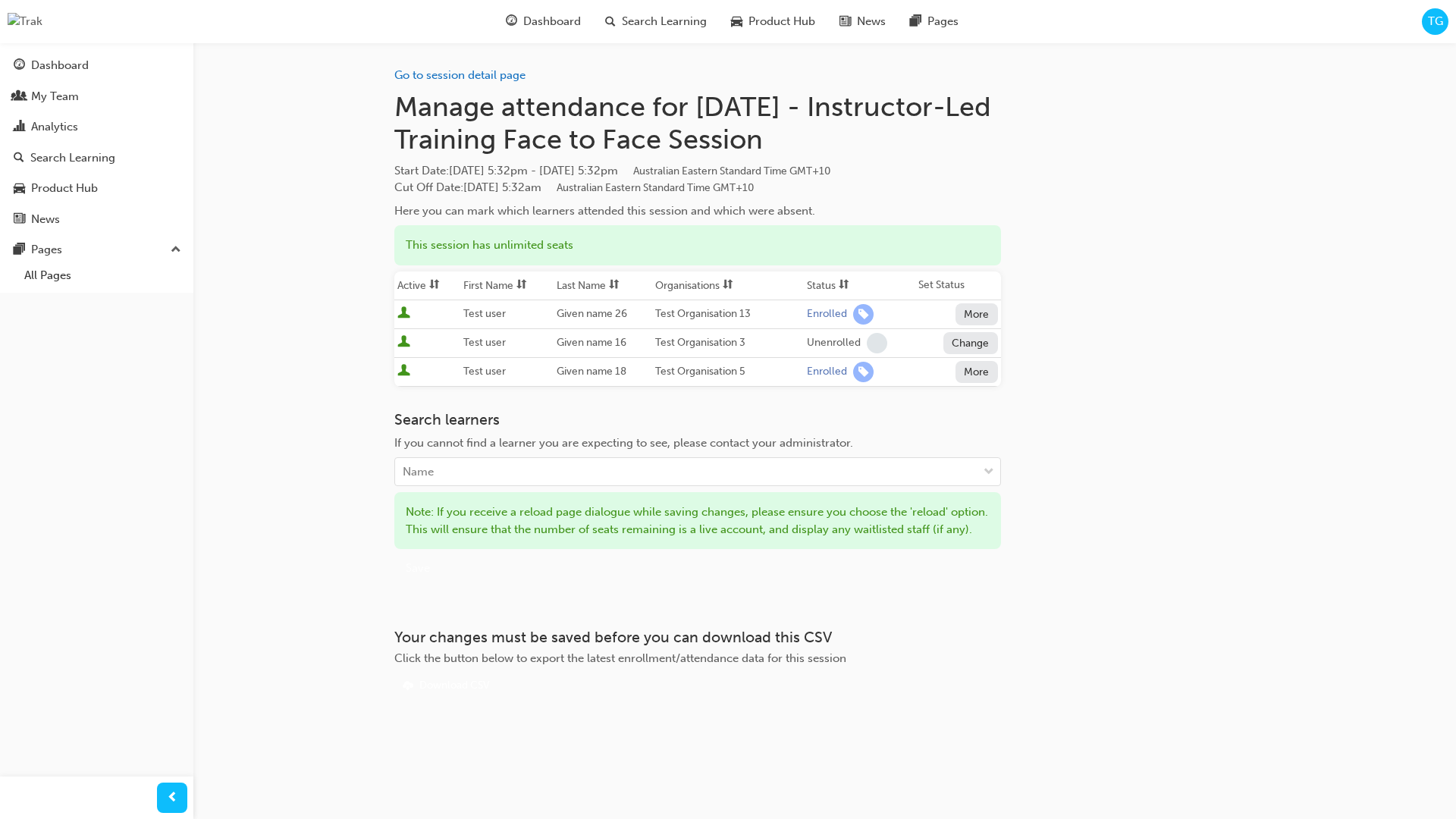
click at [426, 575] on span "Save" at bounding box center [418, 568] width 24 height 14
click at [420, 576] on span "Save" at bounding box center [418, 569] width 24 height 14
click at [505, 71] on link "Go to session detail page" at bounding box center [460, 75] width 131 height 14
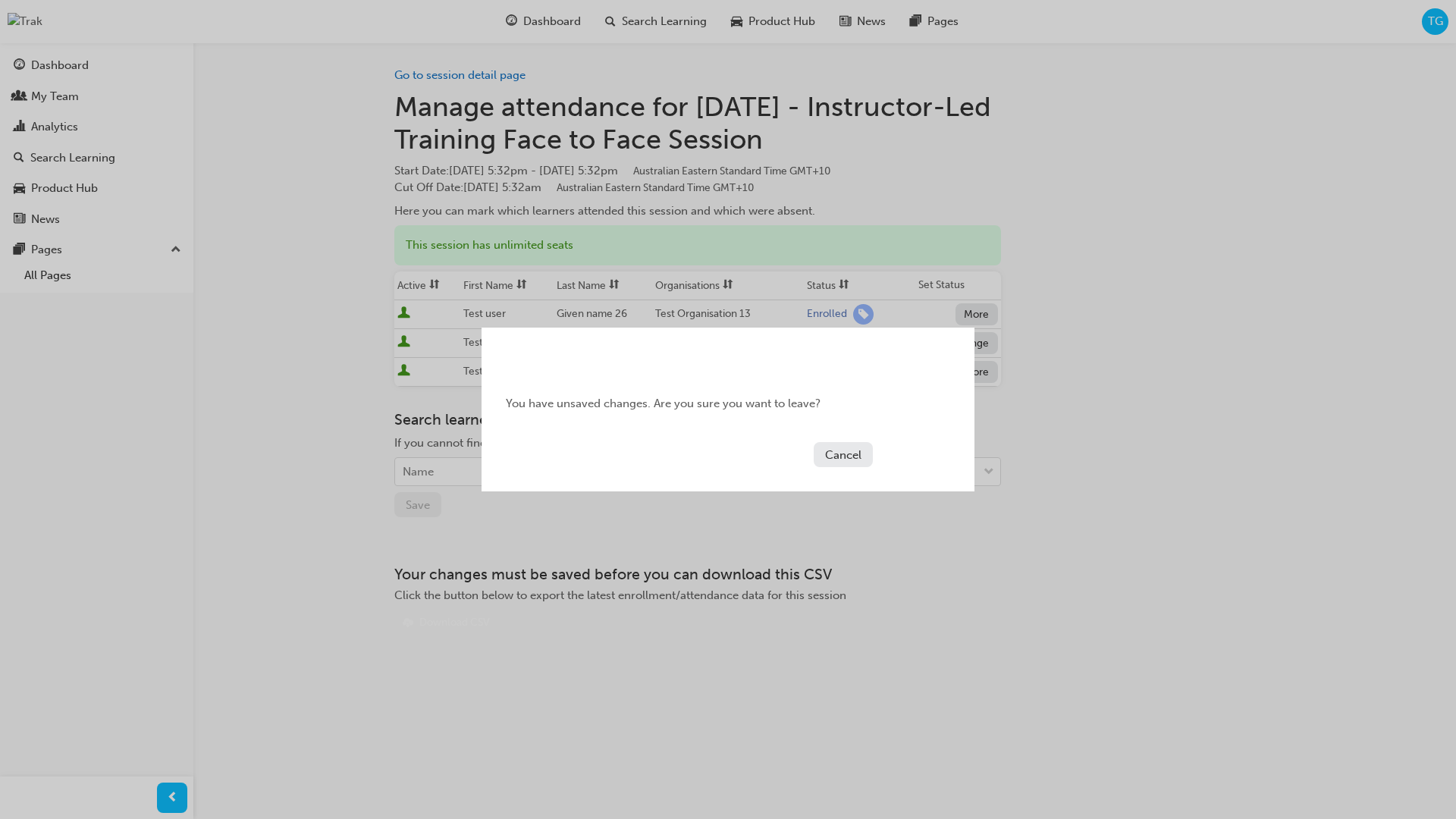
click at [835, 452] on button "Cancel" at bounding box center [844, 454] width 59 height 25
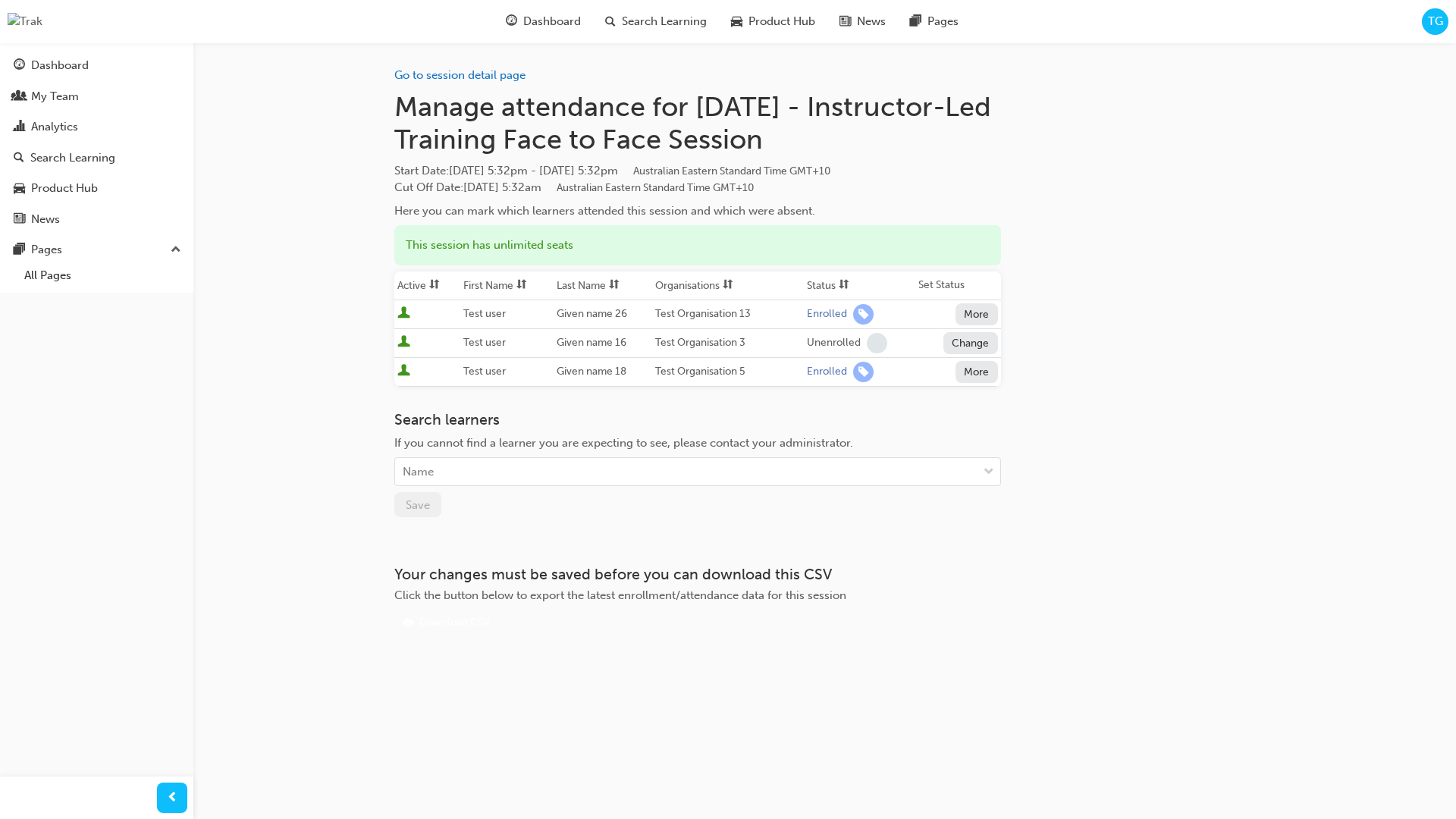
click at [979, 342] on button "Change" at bounding box center [971, 343] width 55 height 22
click at [980, 375] on div "Enrolled" at bounding box center [970, 379] width 80 height 17
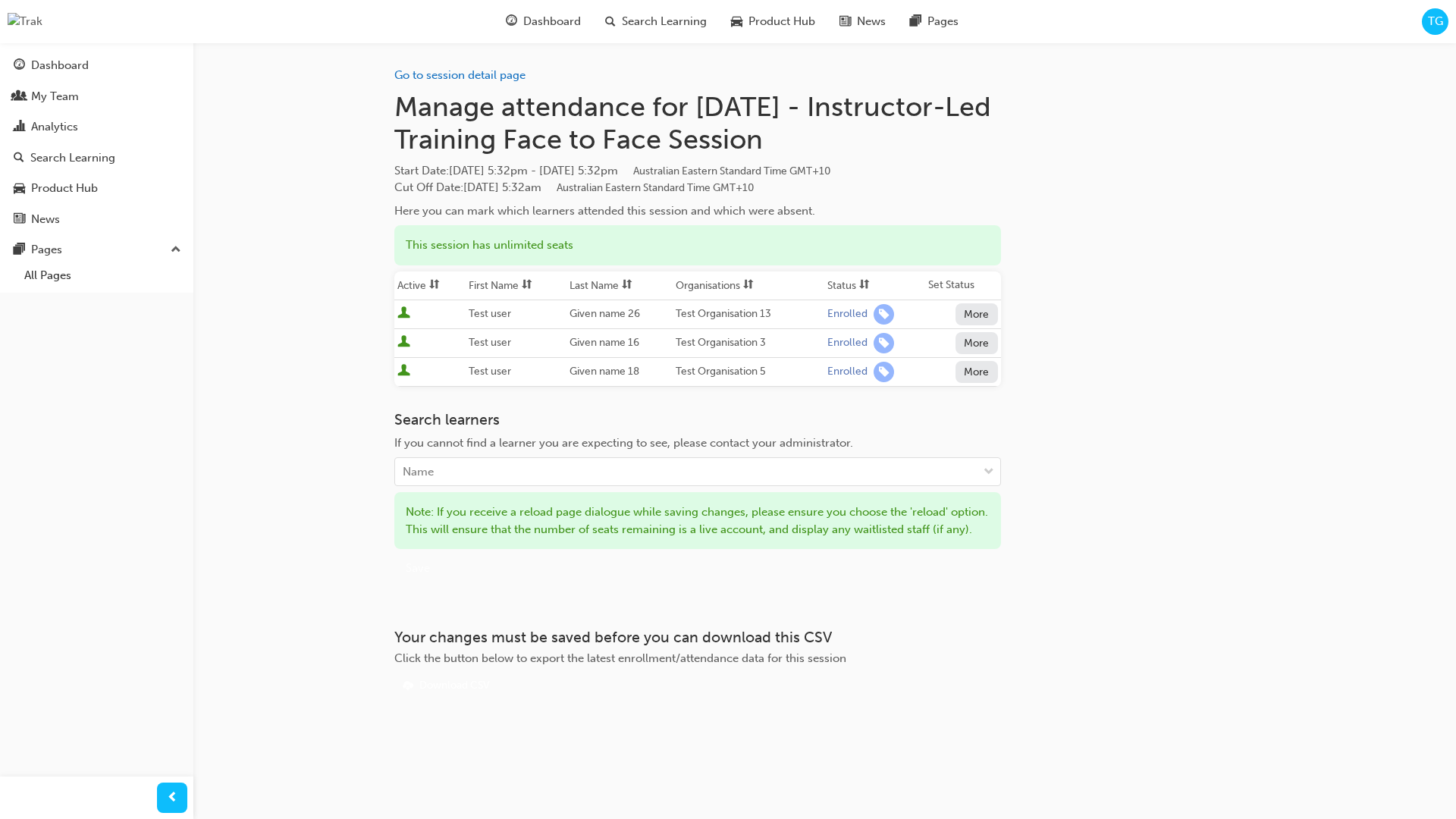
click at [440, 580] on button "Save" at bounding box center [418, 567] width 47 height 25
click at [440, 573] on div "button" at bounding box center [442, 566] width 12 height 12
click at [437, 573] on div "button" at bounding box center [442, 566] width 11 height 11
click button "Save" at bounding box center [426, 568] width 64 height 26
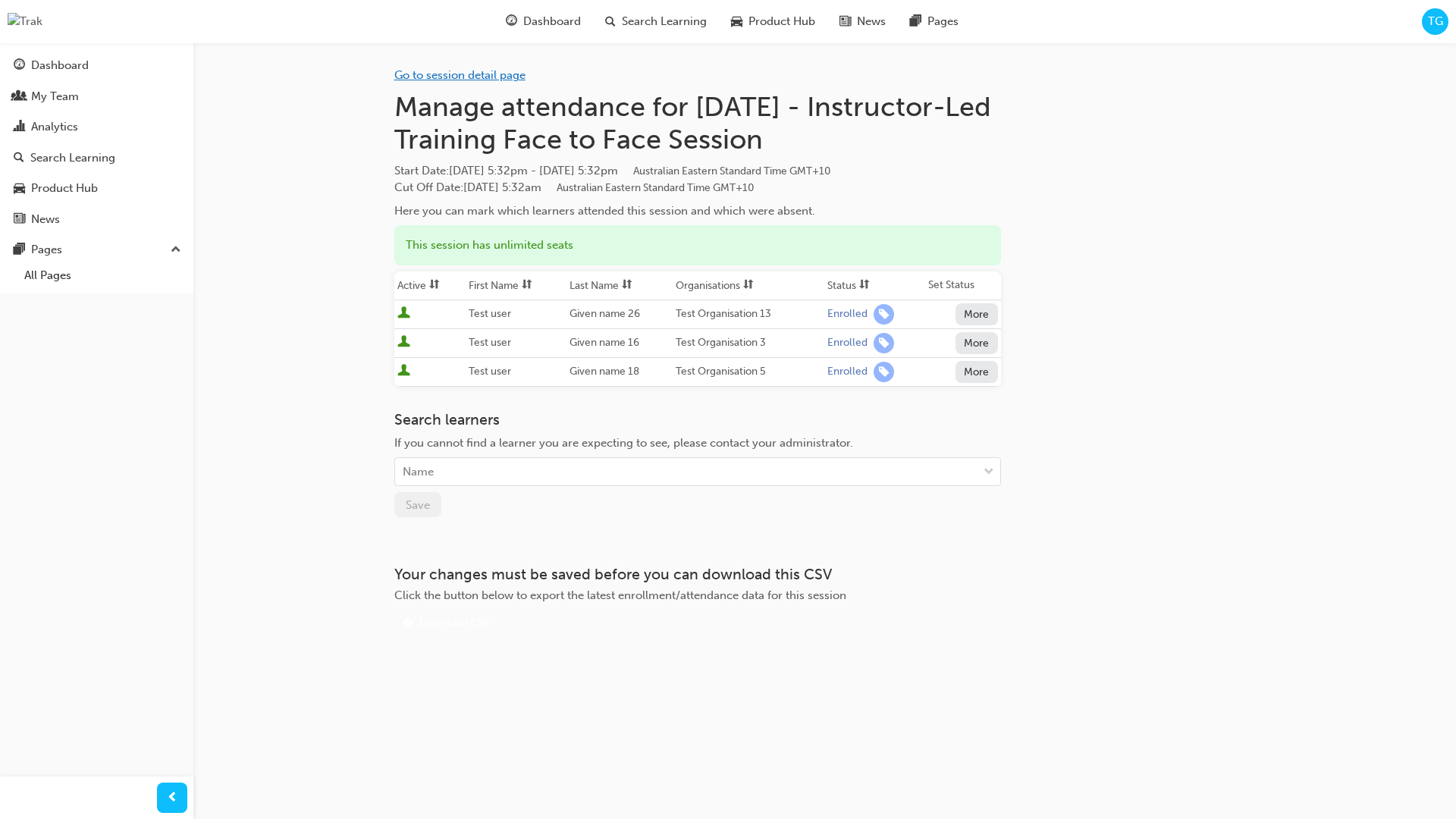
click at [461, 74] on link "Go to session detail page" at bounding box center [460, 75] width 131 height 14
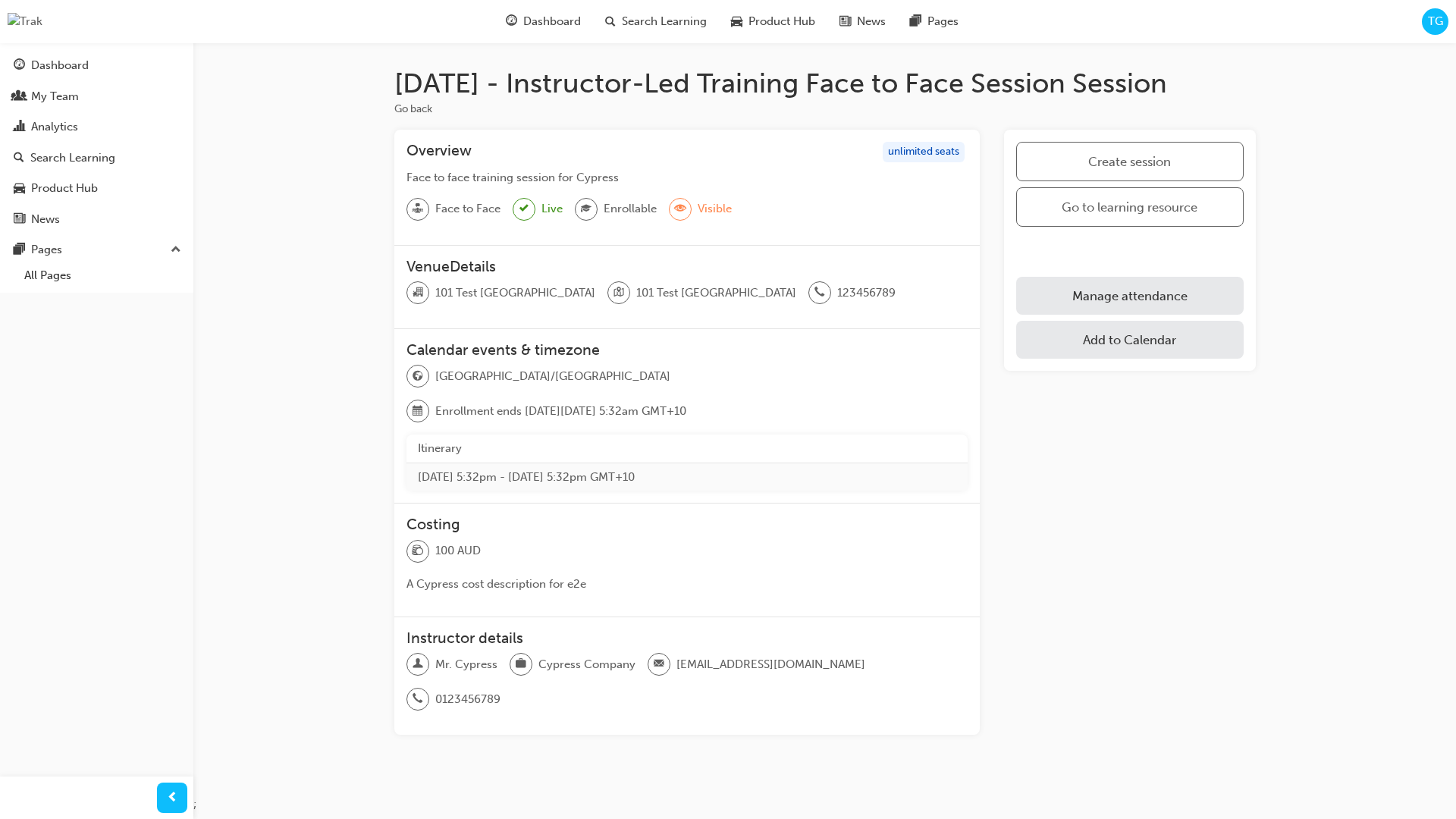
click at [1194, 291] on link "Manage attendance" at bounding box center [1130, 296] width 227 height 38
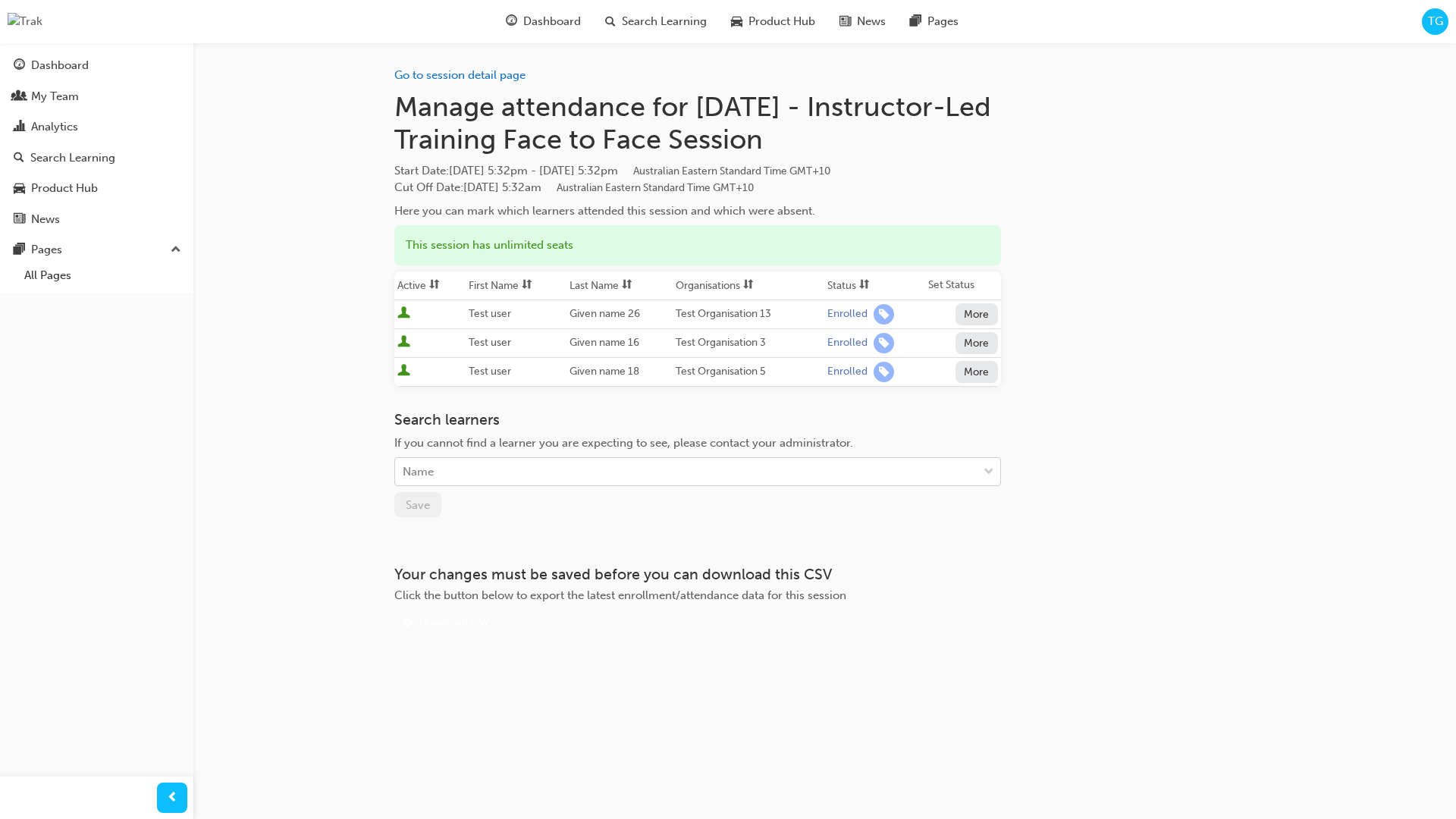
click at [640, 474] on div "Name" at bounding box center [687, 472] width 583 height 27
click at [986, 346] on button "More" at bounding box center [977, 343] width 42 height 22
click at [989, 378] on div "Unenrolled" at bounding box center [966, 379] width 58 height 17
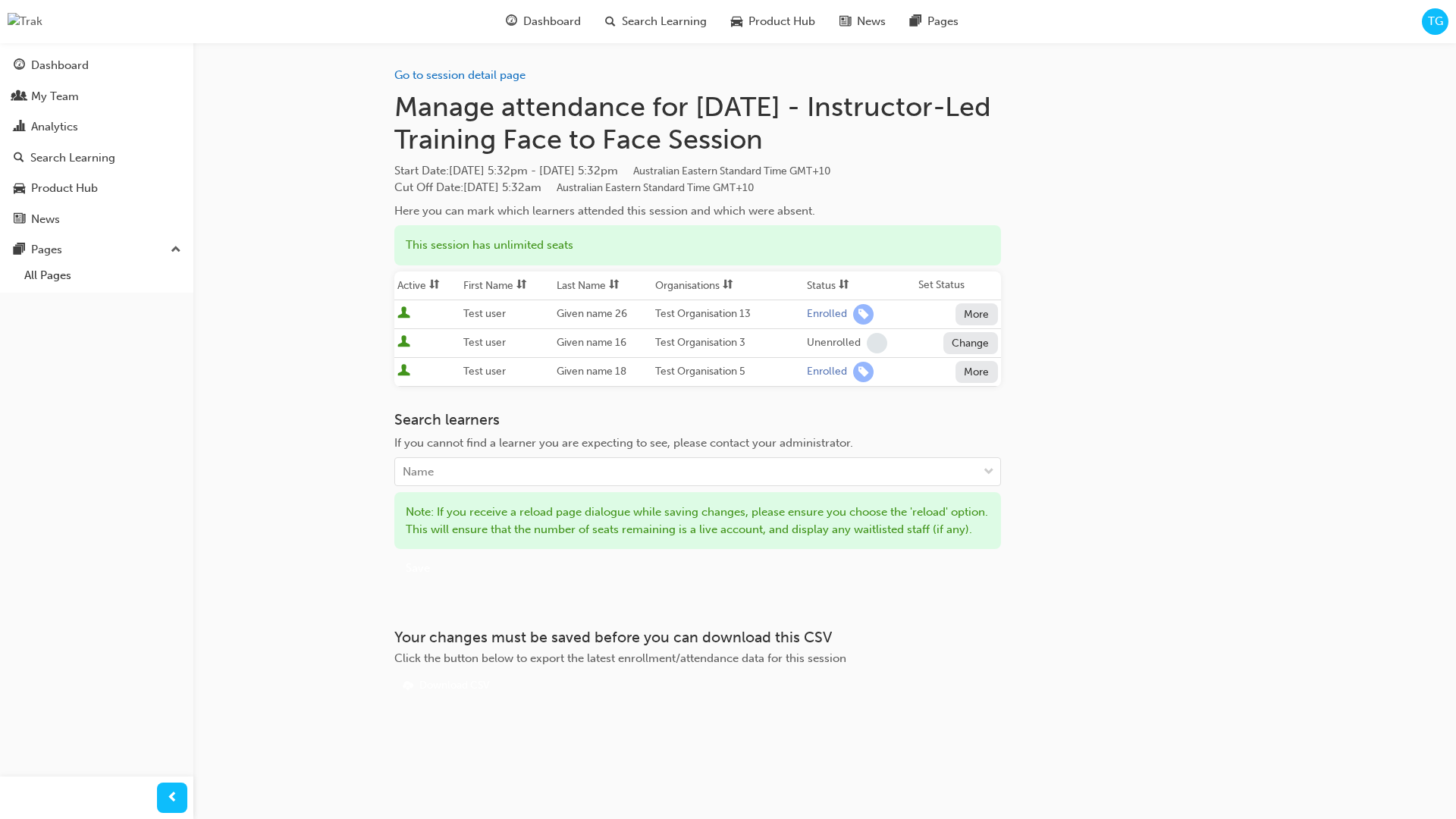
click at [610, 413] on h3 "Search learners" at bounding box center [698, 419] width 607 height 17
click at [462, 81] on link "Go to session detail page" at bounding box center [460, 75] width 131 height 14
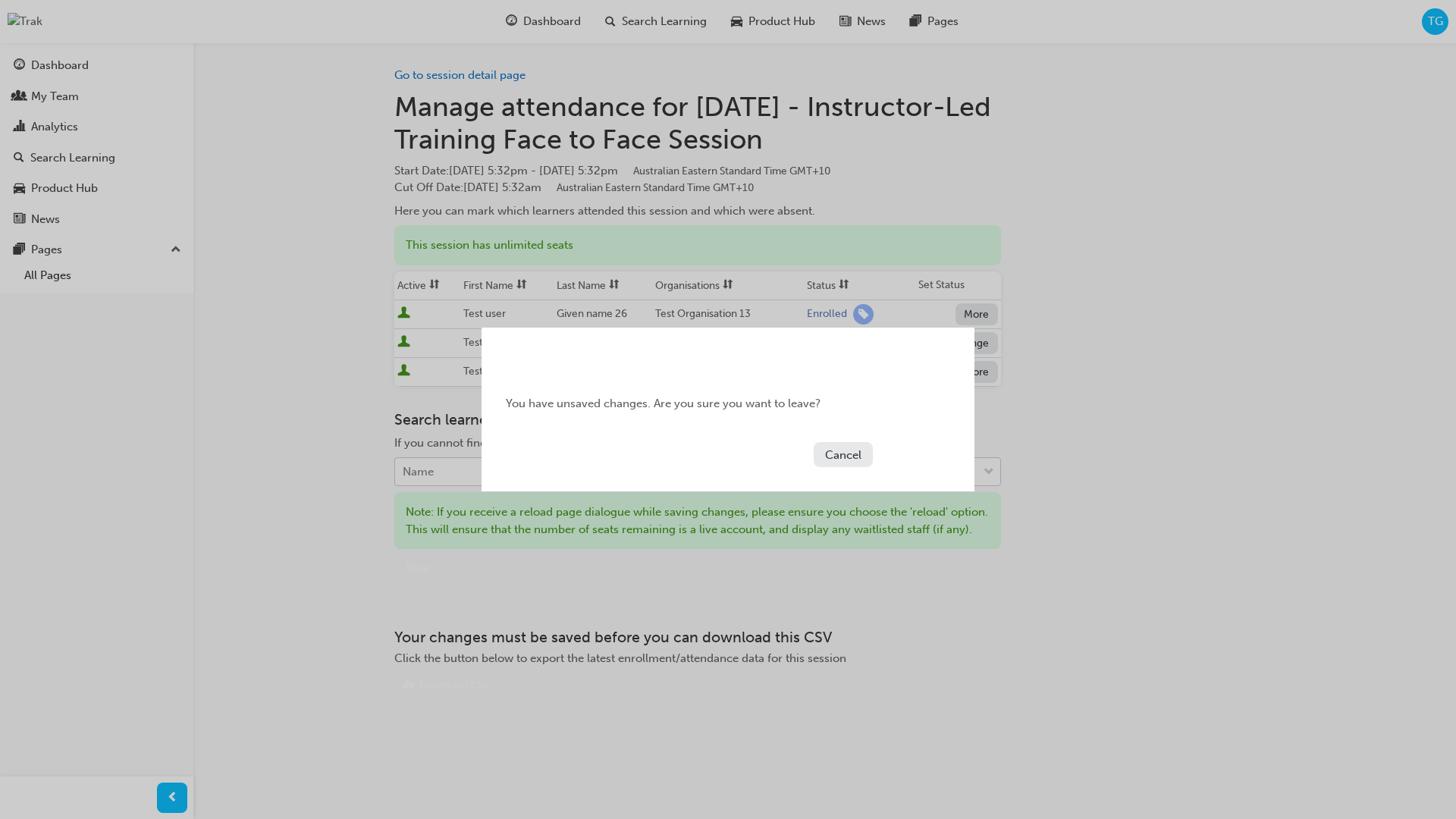
drag, startPoint x: 855, startPoint y: 454, endPoint x: 813, endPoint y: 460, distance: 42.4
click at [855, 454] on button "Cancel" at bounding box center [844, 454] width 59 height 25
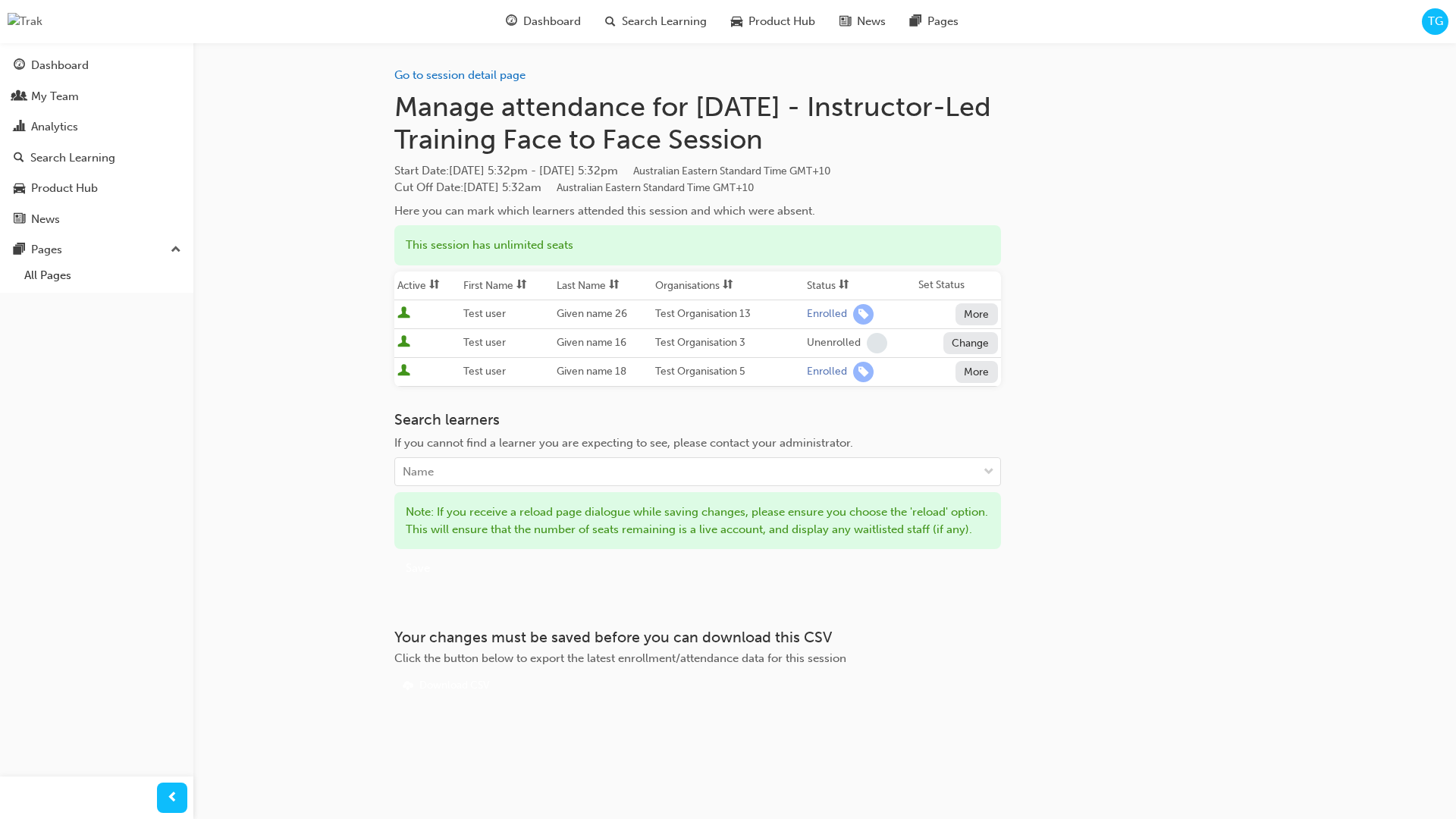
click at [719, 416] on h3 "Search learners" at bounding box center [698, 419] width 607 height 17
click at [719, 414] on h3 "Search learners" at bounding box center [698, 419] width 607 height 17
click at [446, 612] on div "Go to session detail page Manage attendance for Tomorrow - Instructor-Led Train…" at bounding box center [698, 370] width 607 height 655
click at [959, 340] on button "Change" at bounding box center [971, 343] width 55 height 22
click at [961, 372] on div "Enrolled" at bounding box center [953, 379] width 44 height 17
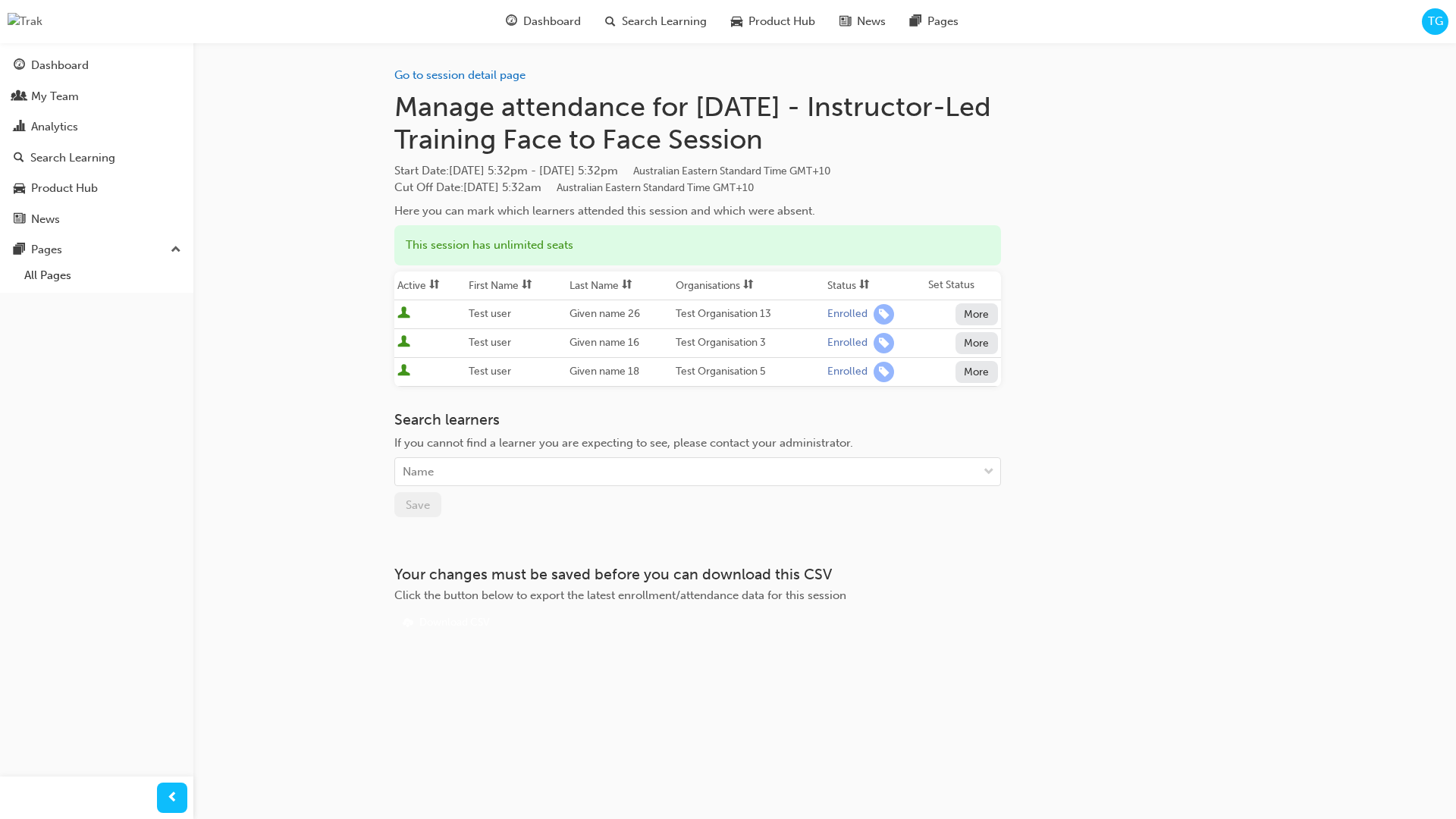
click at [719, 515] on div "Search learners If you cannot find a learner you are expecting to see, please c…" at bounding box center [698, 464] width 607 height 107
drag, startPoint x: 440, startPoint y: 541, endPoint x: 429, endPoint y: 560, distance: 22.0
click at [440, 541] on div "Go to session detail page Manage attendance for Tomorrow - Instructor-Led Train…" at bounding box center [698, 338] width 607 height 592
click at [421, 642] on div "Go to session detail page Manage attendance for Tomorrow - Instructor-Led Train…" at bounding box center [825, 362] width 910 height 641
click at [434, 535] on div "Go to session detail page Manage attendance for Tomorrow - Instructor-Led Train…" at bounding box center [698, 338] width 607 height 592
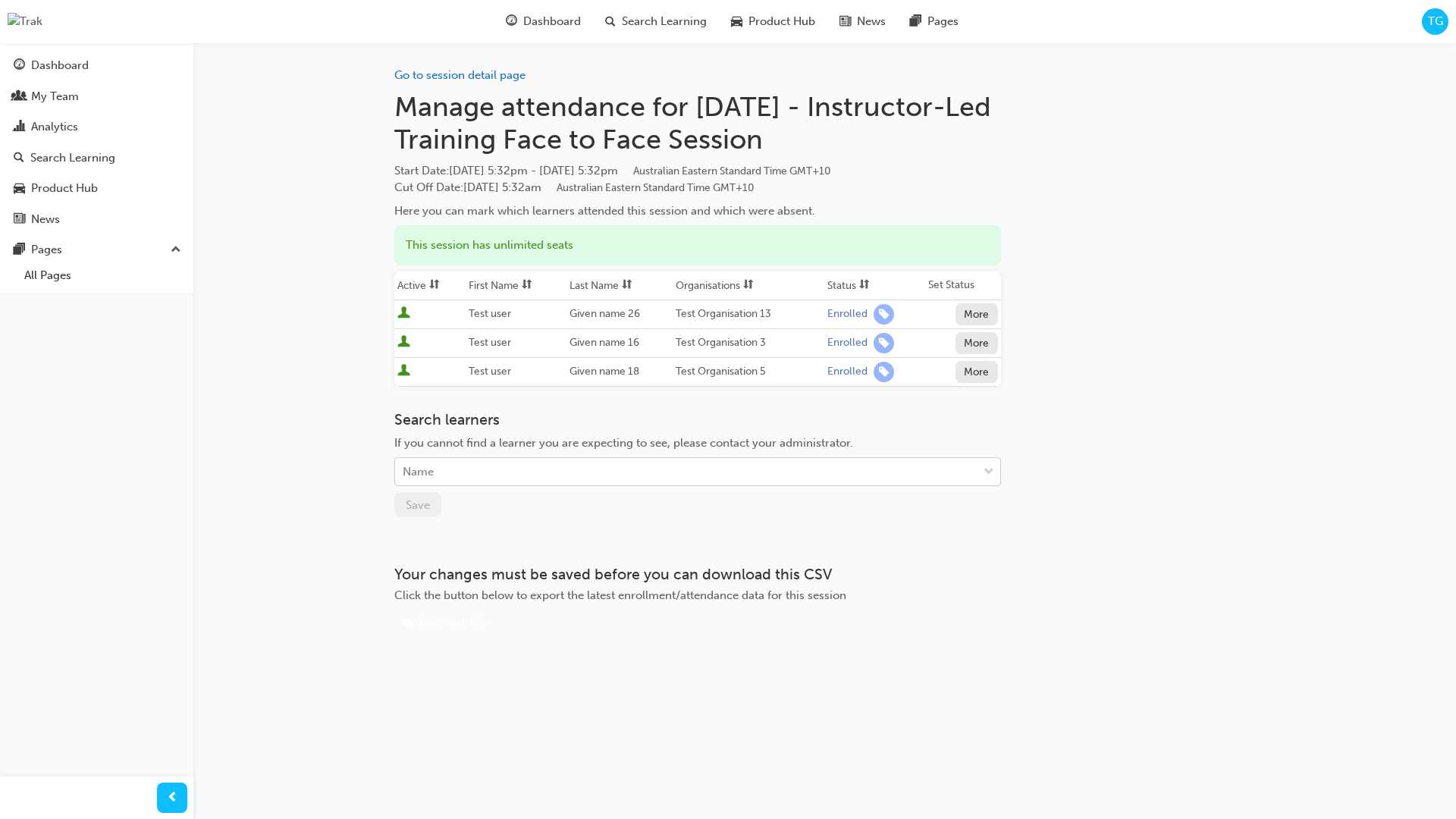
click at [430, 475] on div "Name" at bounding box center [418, 472] width 31 height 17
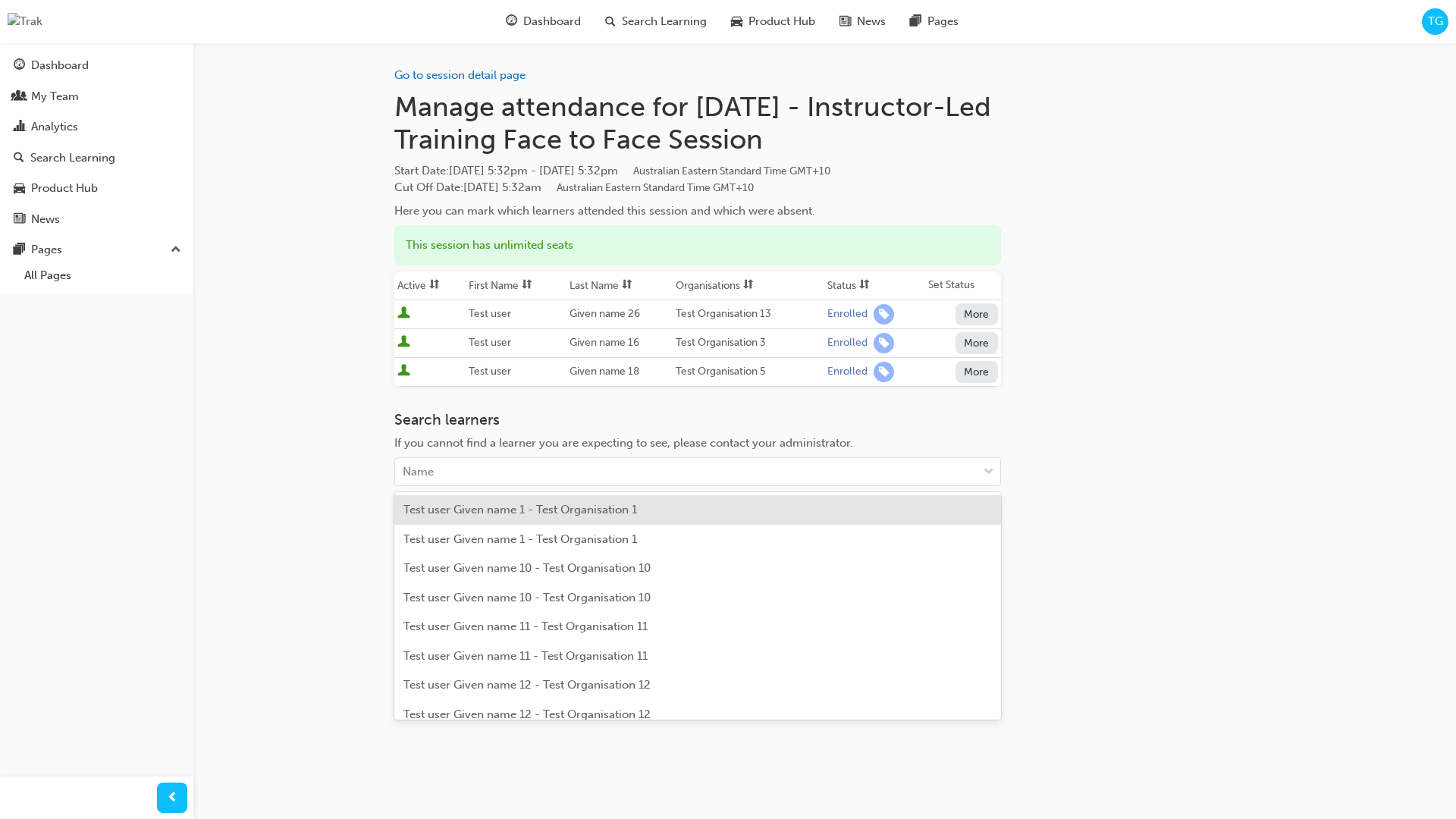
click at [459, 513] on span "Test user Given name 1 - Test Organisation 1" at bounding box center [520, 510] width 234 height 14
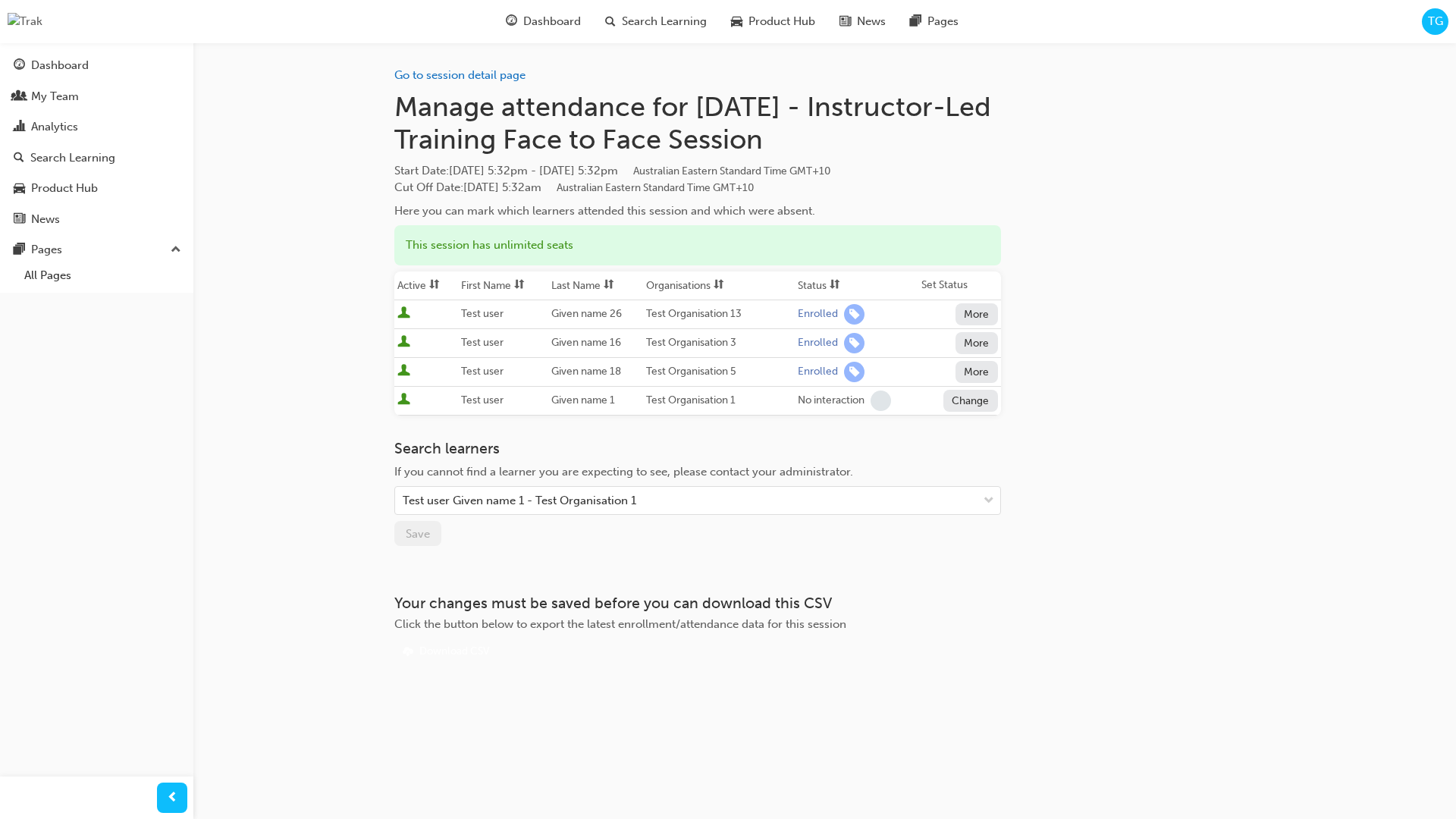
drag, startPoint x: 549, startPoint y: 535, endPoint x: 567, endPoint y: 533, distance: 18.1
click at [549, 535] on div "Search learners If you cannot find a learner you are expecting to see, please c…" at bounding box center [698, 493] width 607 height 107
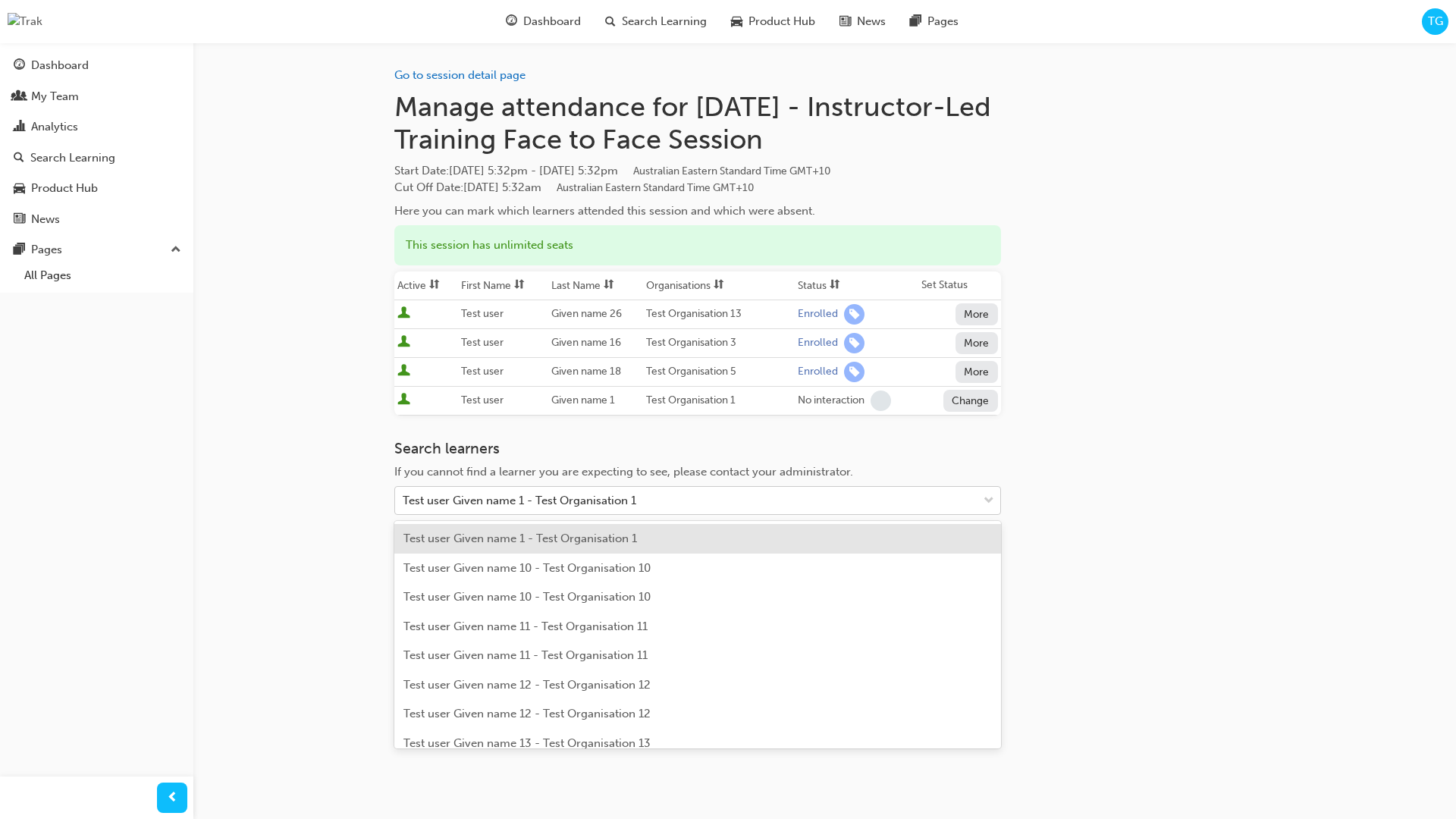
click at [631, 494] on div "Test user Given name 1 - Test Organisation 1" at bounding box center [520, 500] width 234 height 17
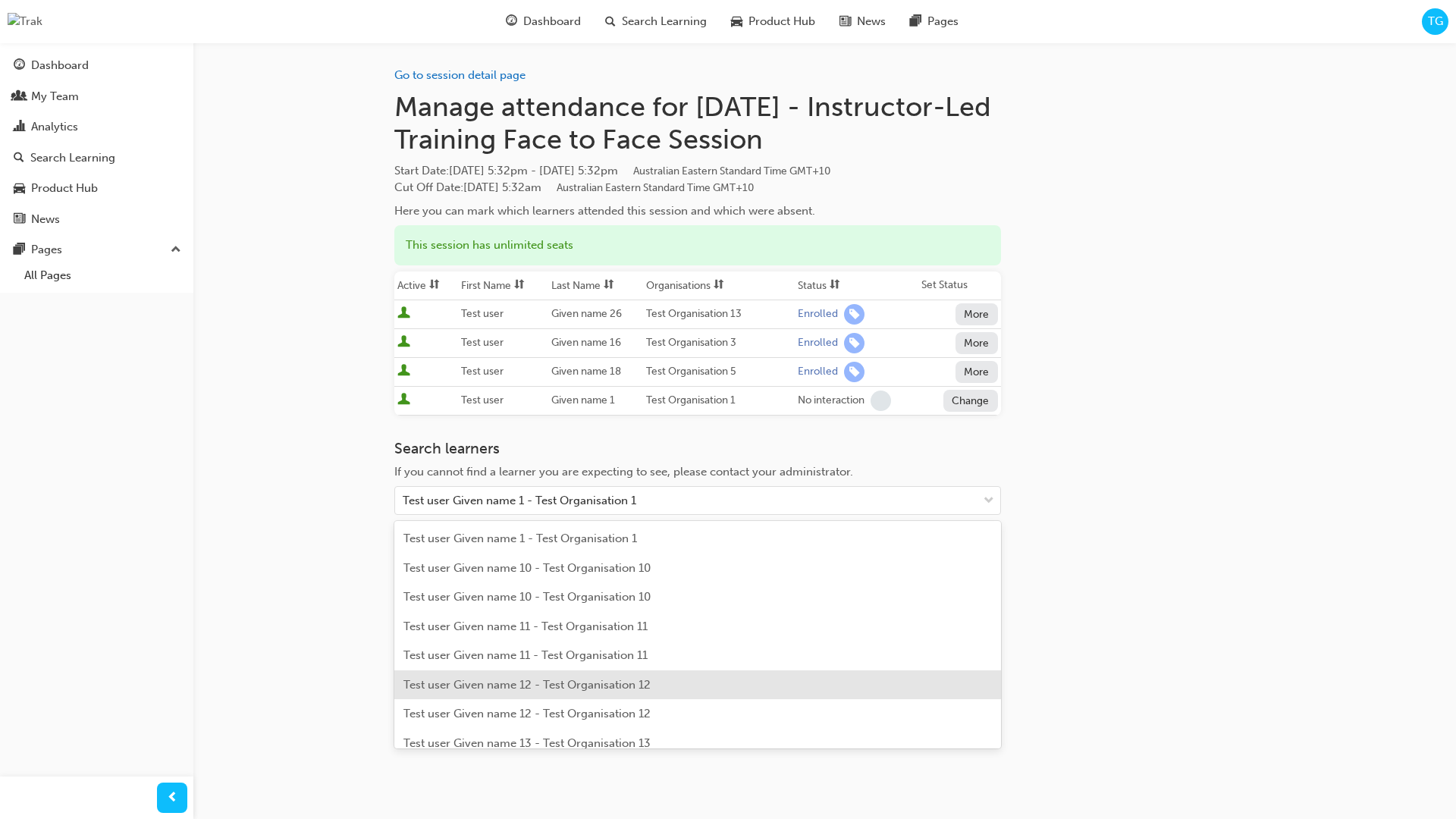
click at [615, 689] on span "Test user Given name 12 - Test Organisation 12" at bounding box center [527, 685] width 247 height 14
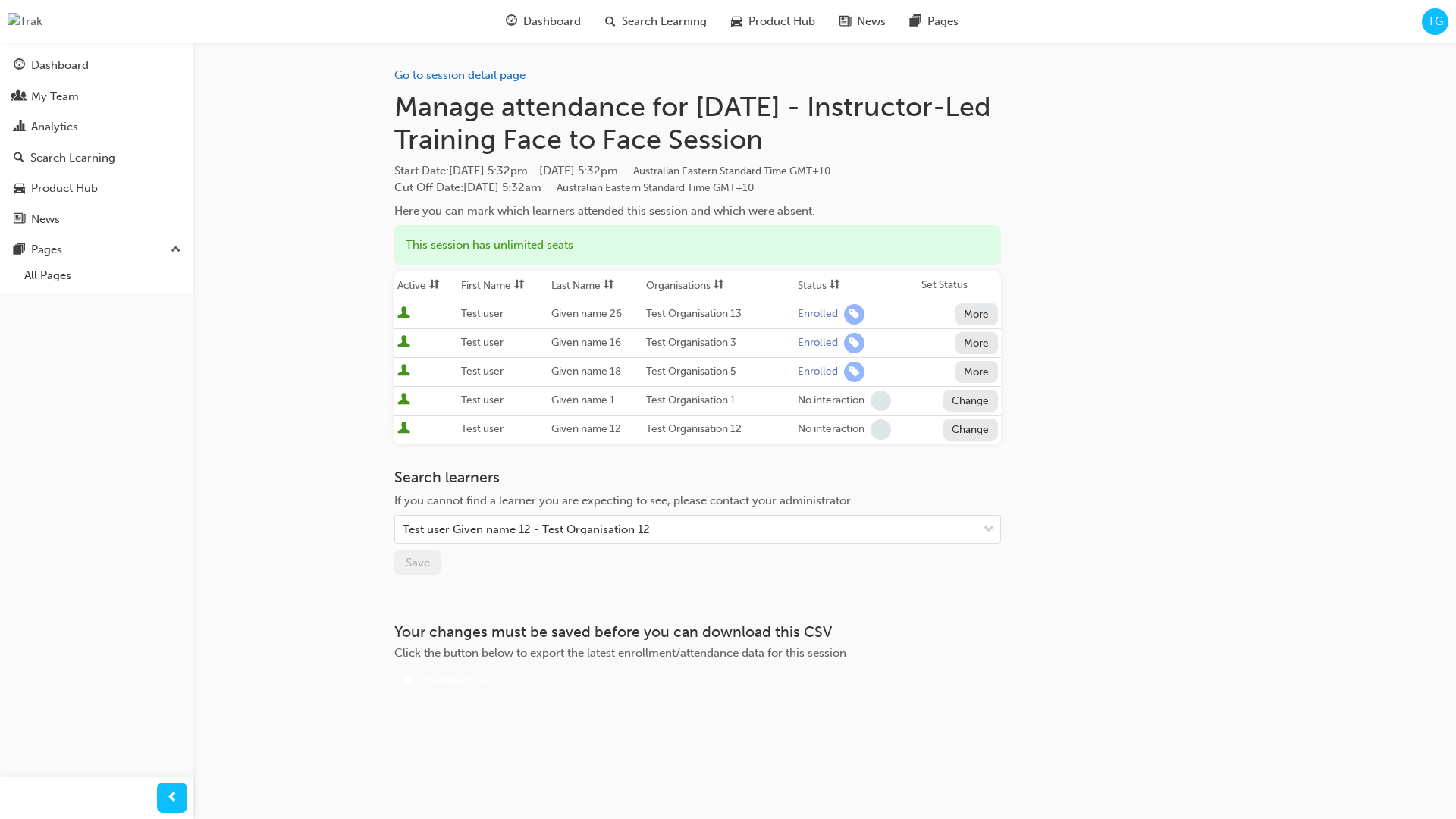
click at [458, 564] on div "Search learners If you cannot find a learner you are expecting to see, please c…" at bounding box center [698, 522] width 607 height 107
click at [690, 472] on h3 "Search learners" at bounding box center [698, 477] width 607 height 17
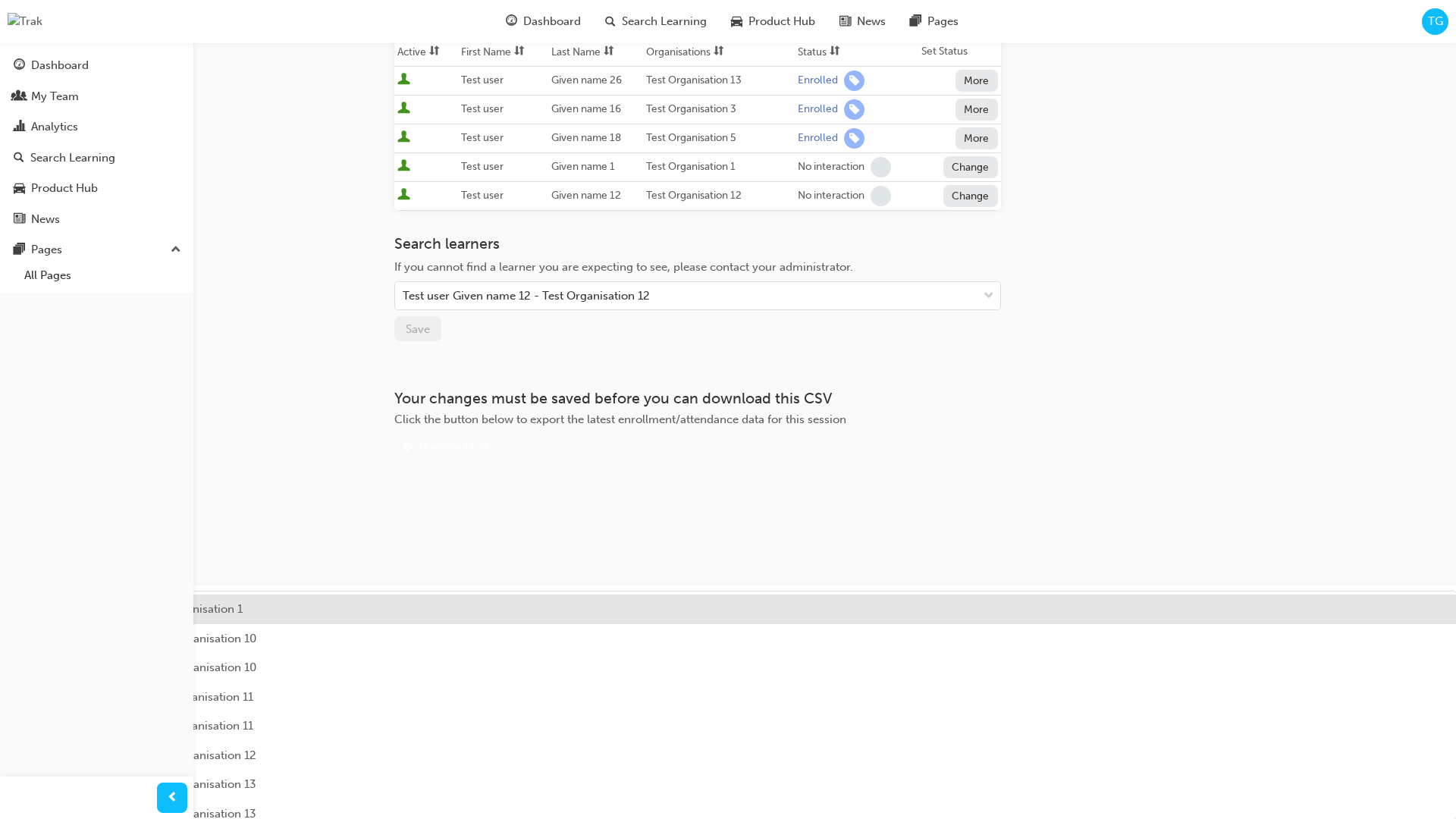
drag, startPoint x: 719, startPoint y: 535, endPoint x: 652, endPoint y: 594, distance: 89.3
click at [719, 535] on div "Go to session detail page Manage attendance for Tomorrow - Instructor-Led Train…" at bounding box center [728, 176] width 1456 height 819
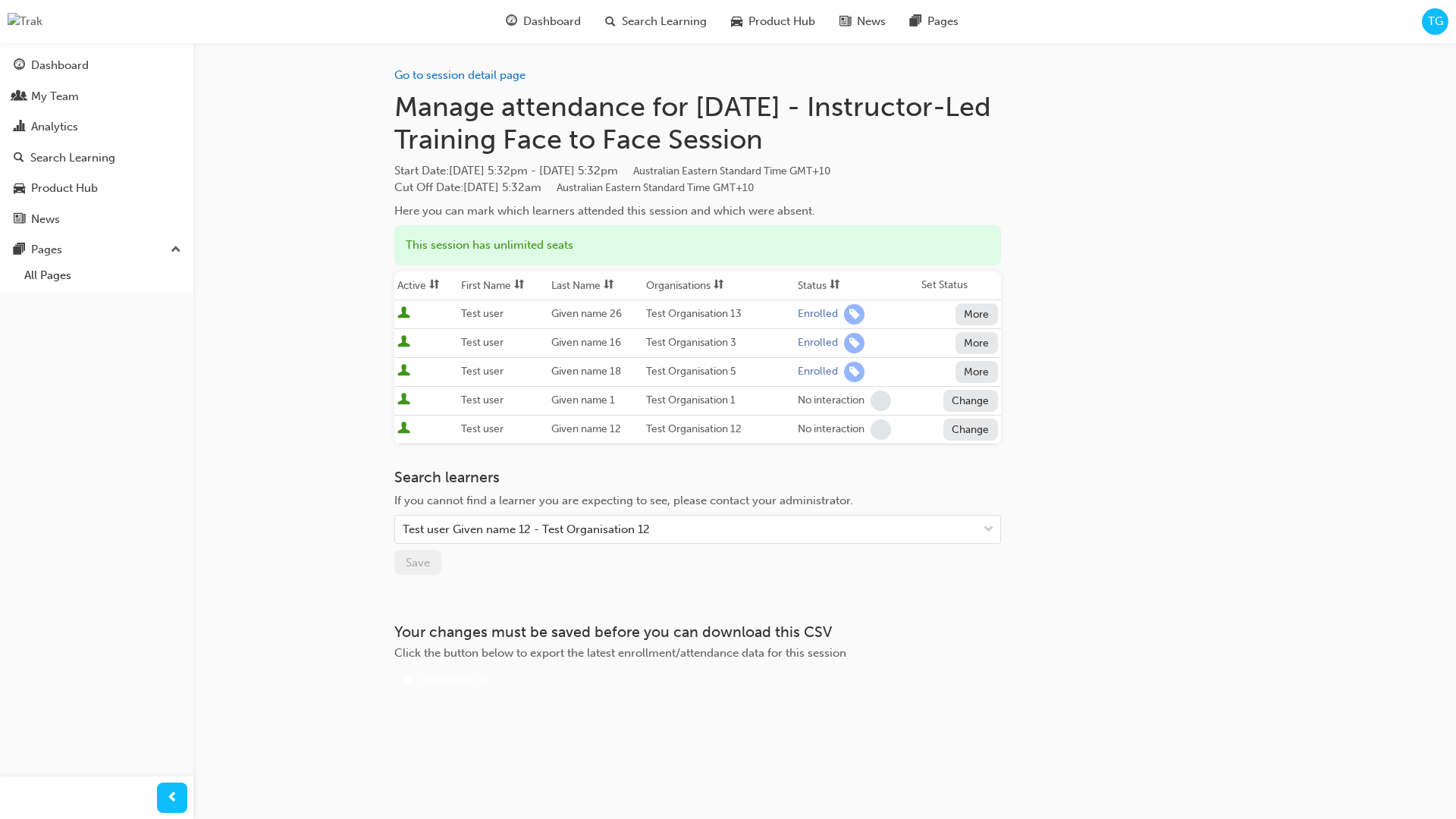
scroll to position [0, 0]
drag, startPoint x: 570, startPoint y: 548, endPoint x: 575, endPoint y: 541, distance: 8.6
click at [570, 548] on div "Go to session detail page Manage attendance for Tomorrow - Instructor-Led Train…" at bounding box center [728, 410] width 1456 height 819
click at [985, 366] on button "More" at bounding box center [977, 372] width 42 height 22
drag, startPoint x: 216, startPoint y: 425, endPoint x: 240, endPoint y: 404, distance: 31.9
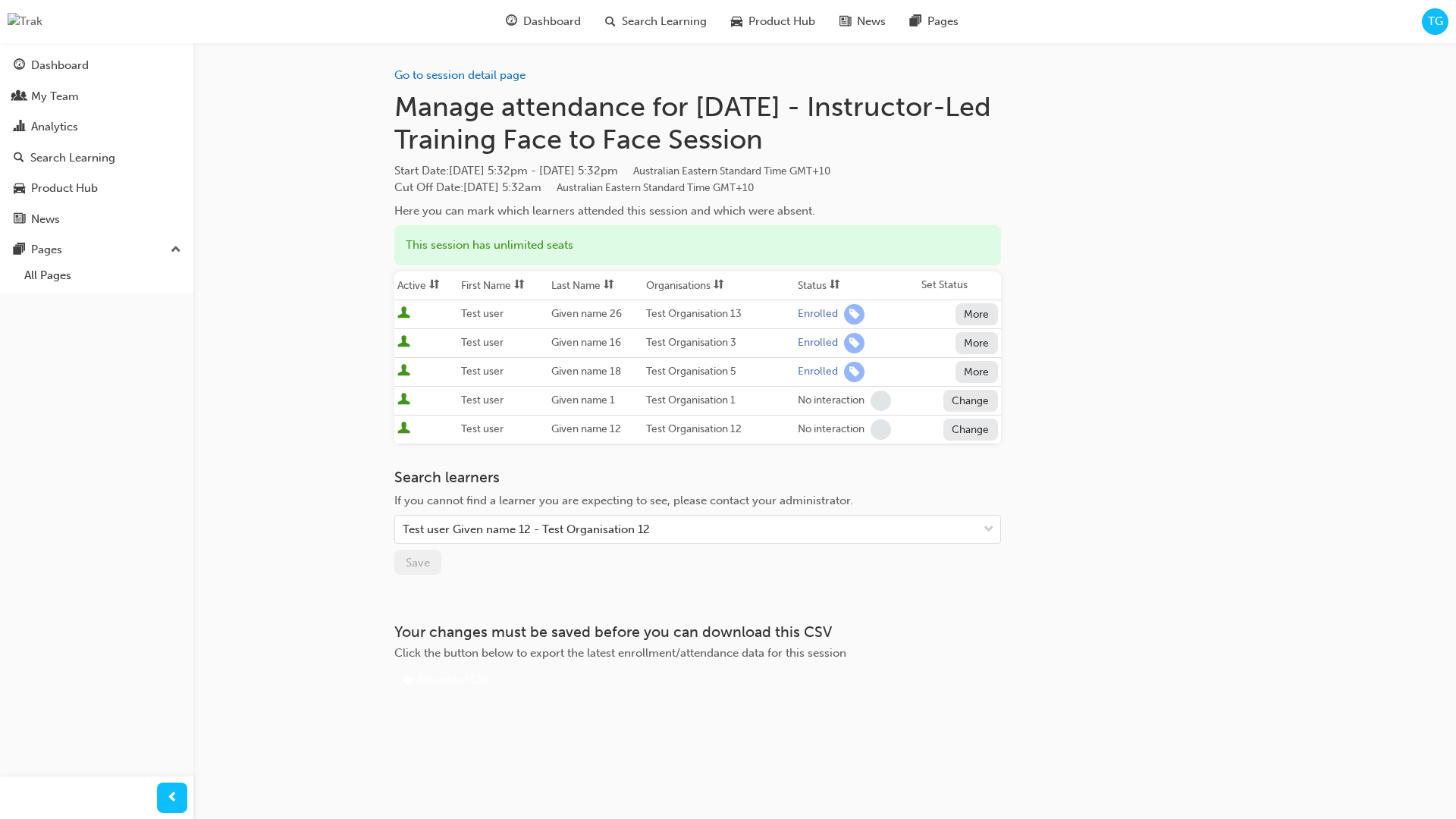
click at [218, 424] on div "Go to session detail page Manage attendance for Tomorrow - Instructor-Led Train…" at bounding box center [728, 410] width 1456 height 819
